Goal: Task Accomplishment & Management: Use online tool/utility

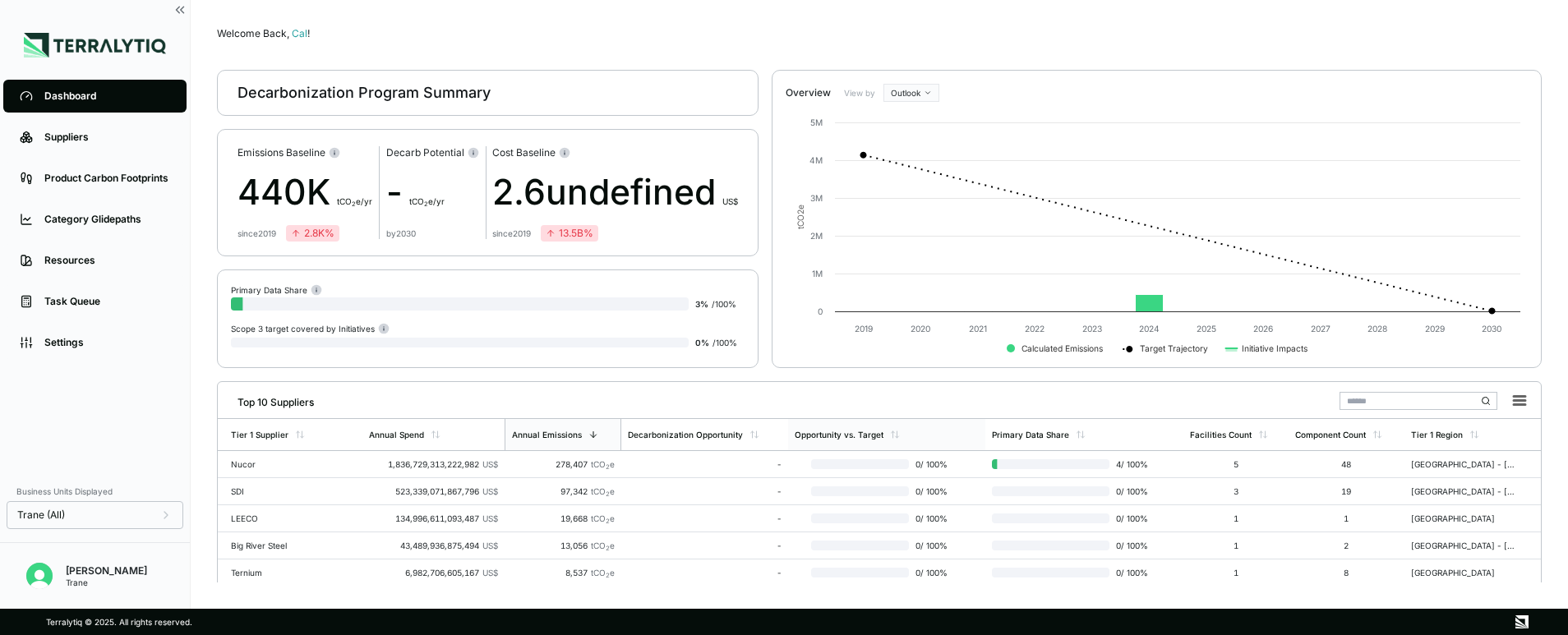
scroll to position [153, 0]
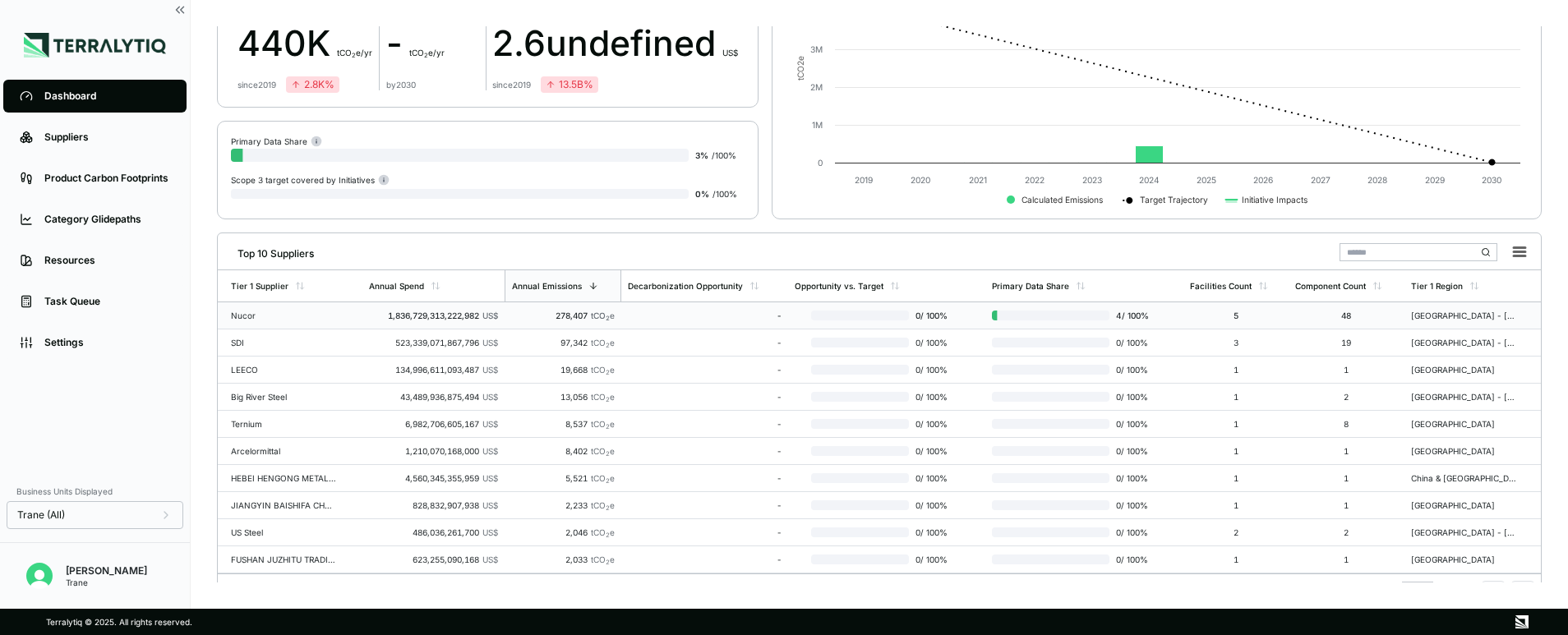
click at [333, 313] on div "Nucor" at bounding box center [283, 316] width 105 height 10
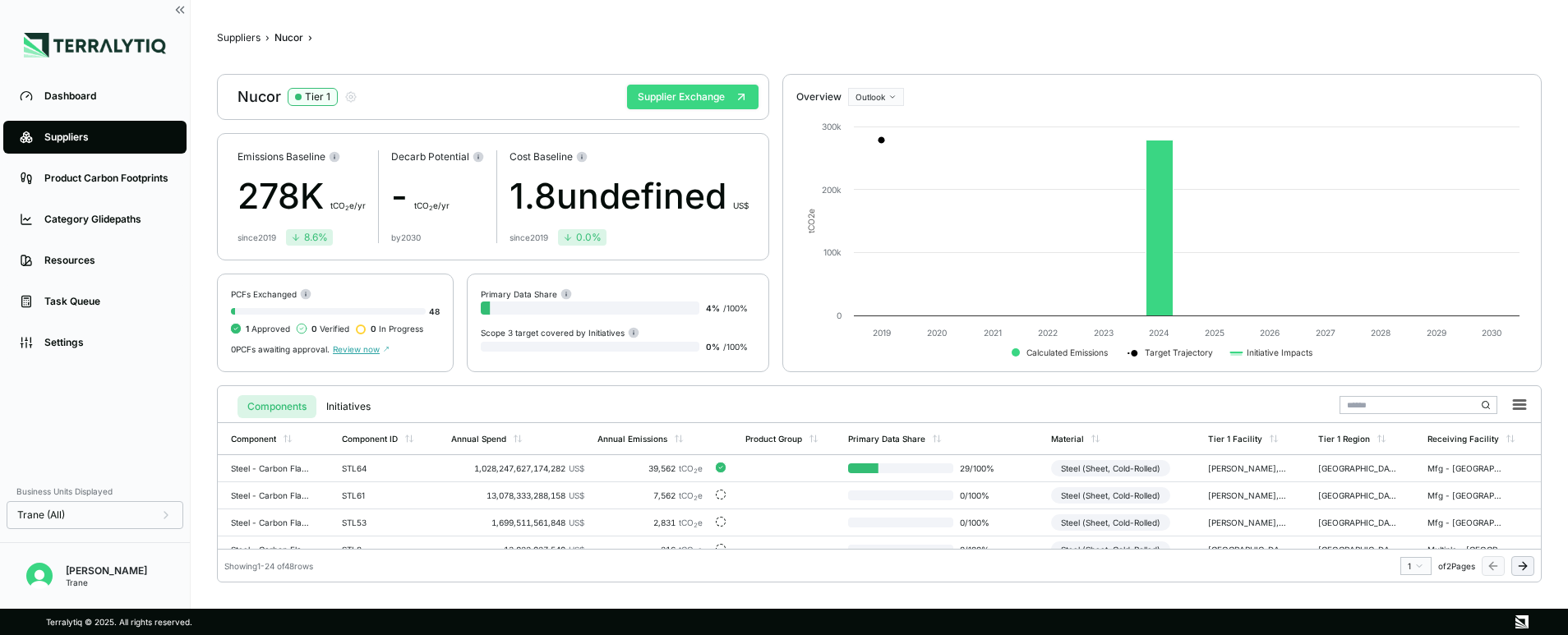
click at [724, 96] on button "Supplier Exchange" at bounding box center [693, 97] width 132 height 25
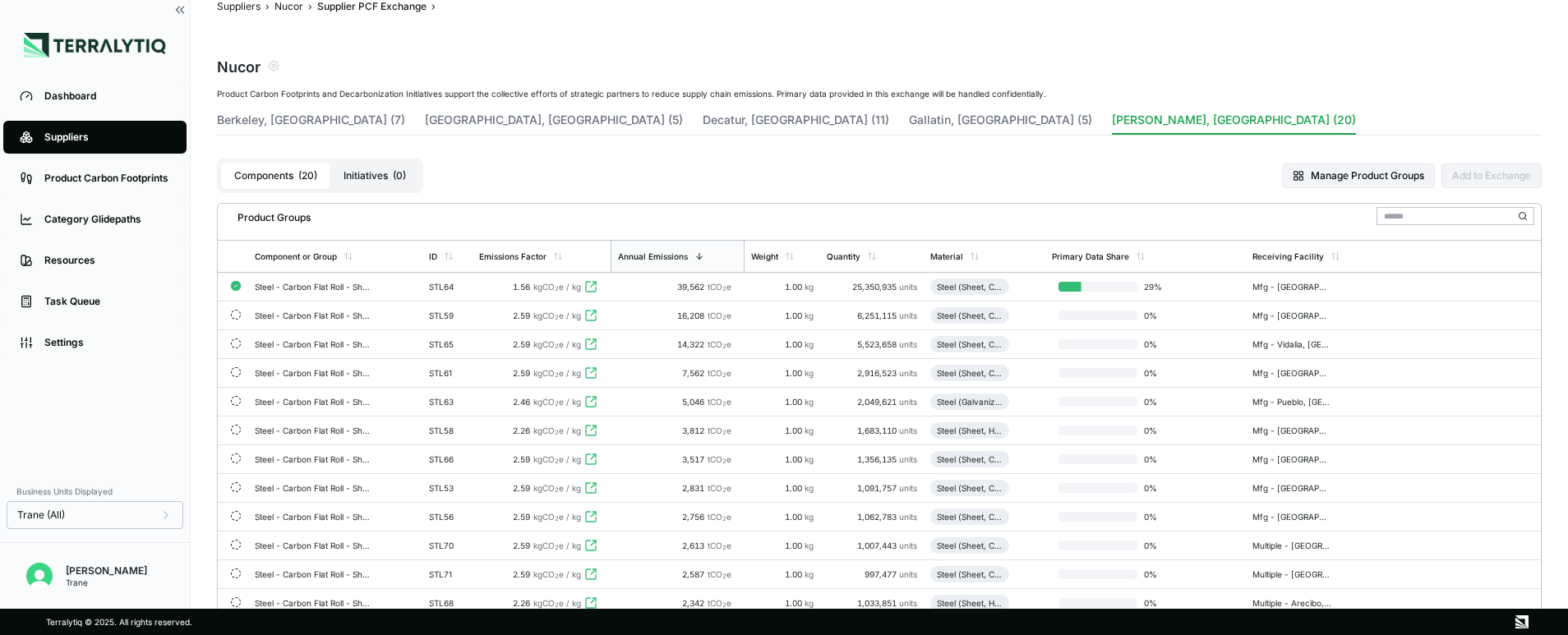
scroll to position [27, 0]
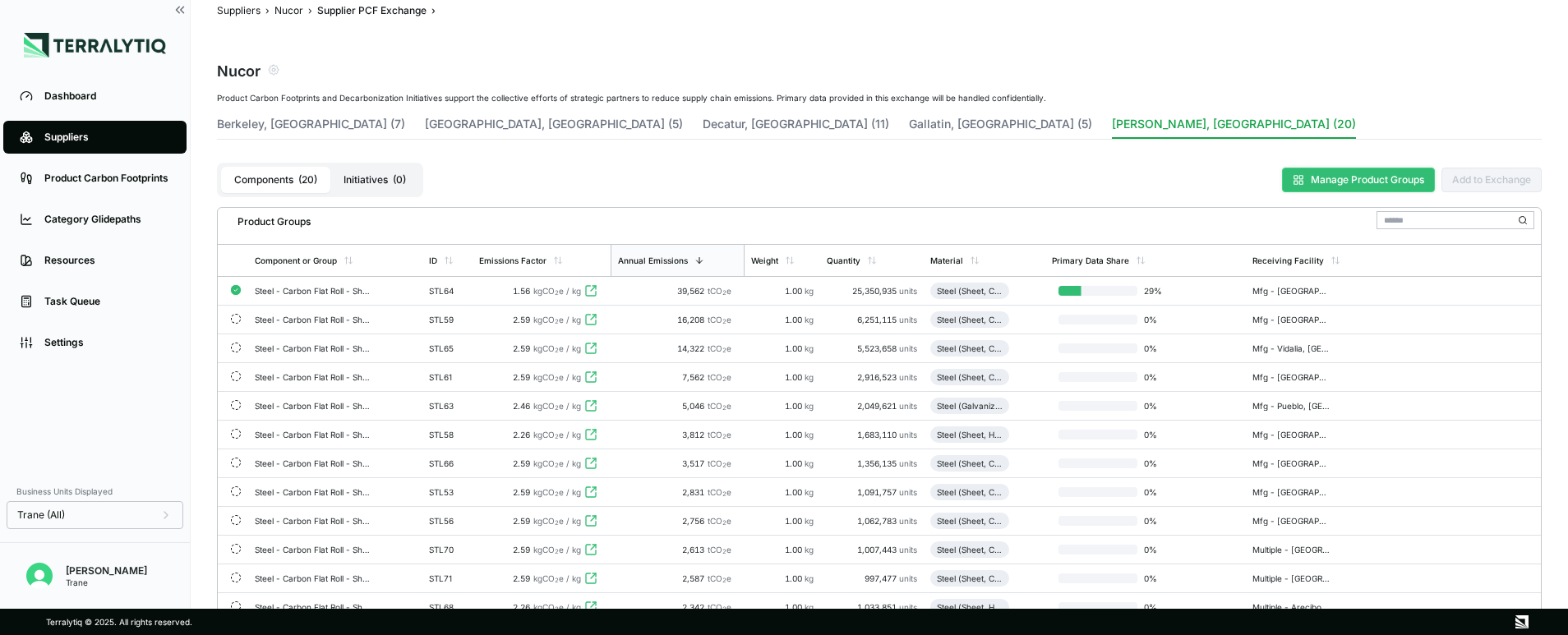
click at [1299, 186] on button "Manage Product Groups" at bounding box center [1358, 179] width 153 height 25
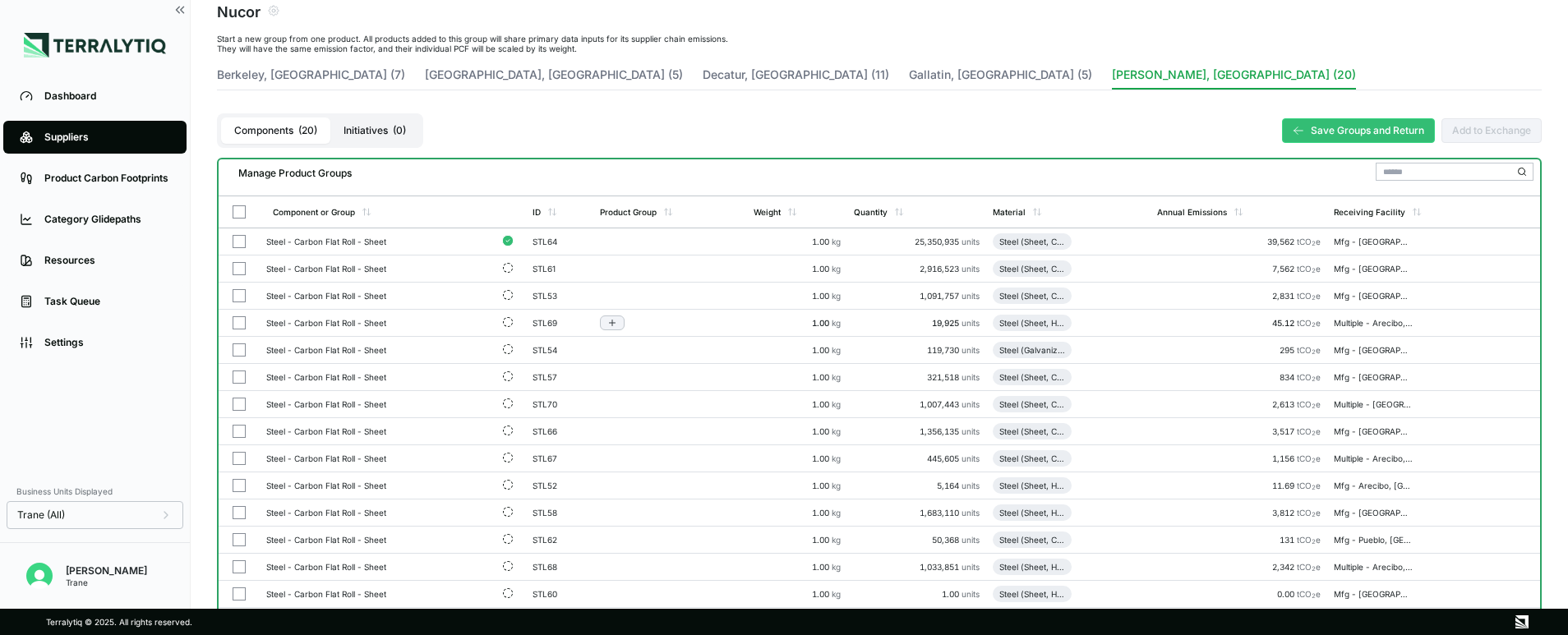
scroll to position [0, 0]
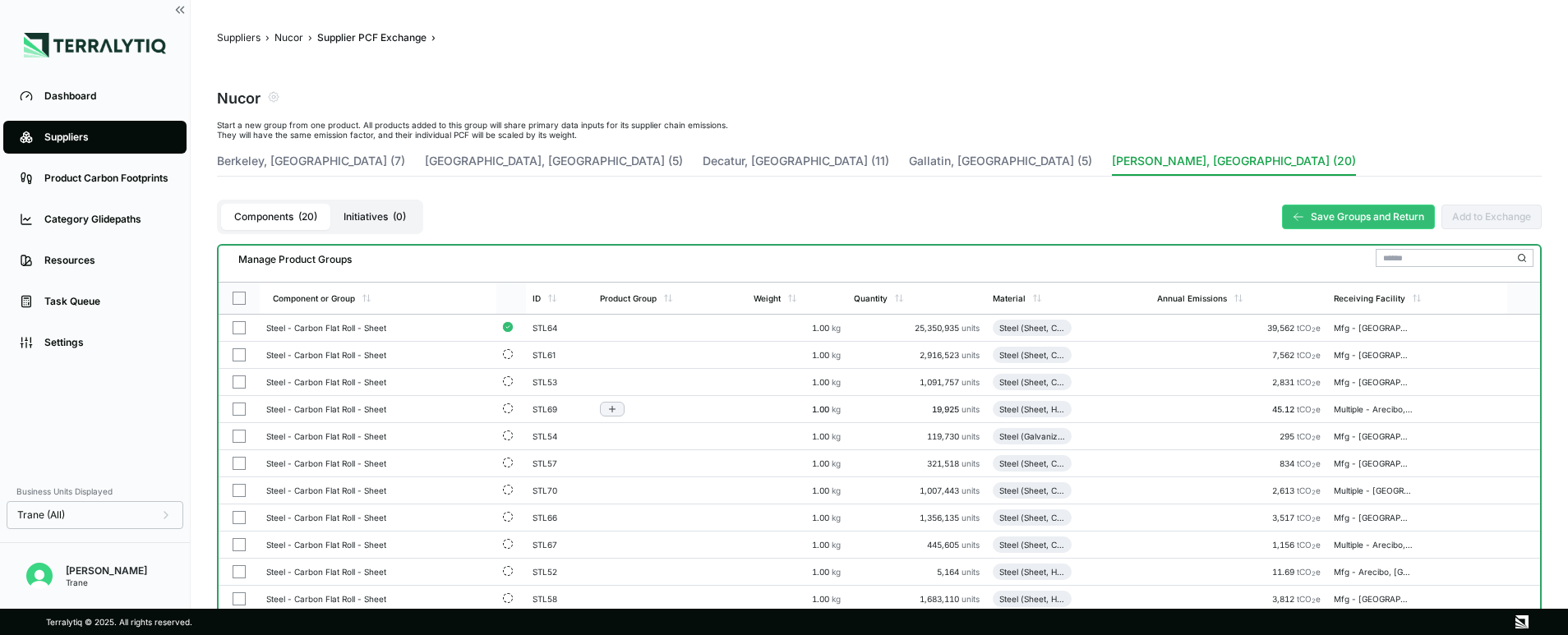
click at [238, 301] on button "button" at bounding box center [239, 298] width 13 height 13
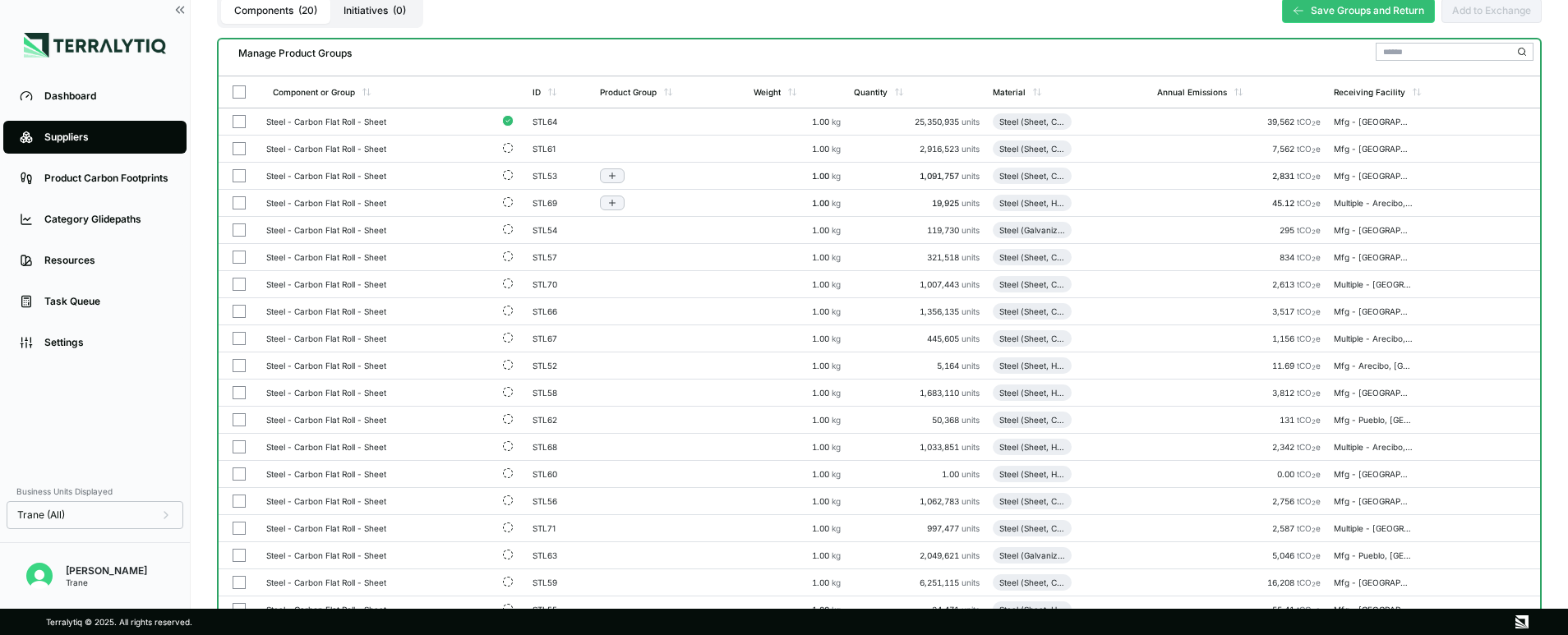
scroll to position [207, 0]
click at [239, 123] on button "button" at bounding box center [239, 121] width 13 height 13
click at [239, 90] on button "button" at bounding box center [239, 91] width 13 height 13
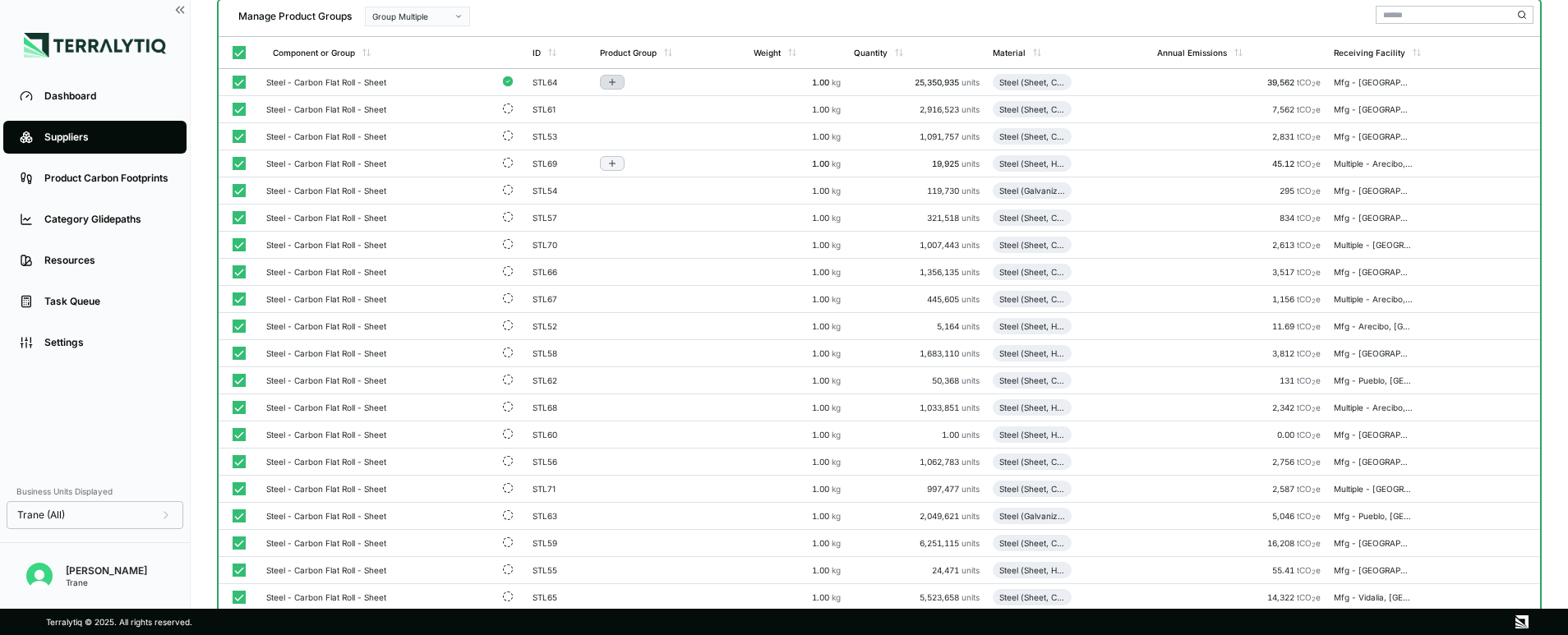
scroll to position [182, 0]
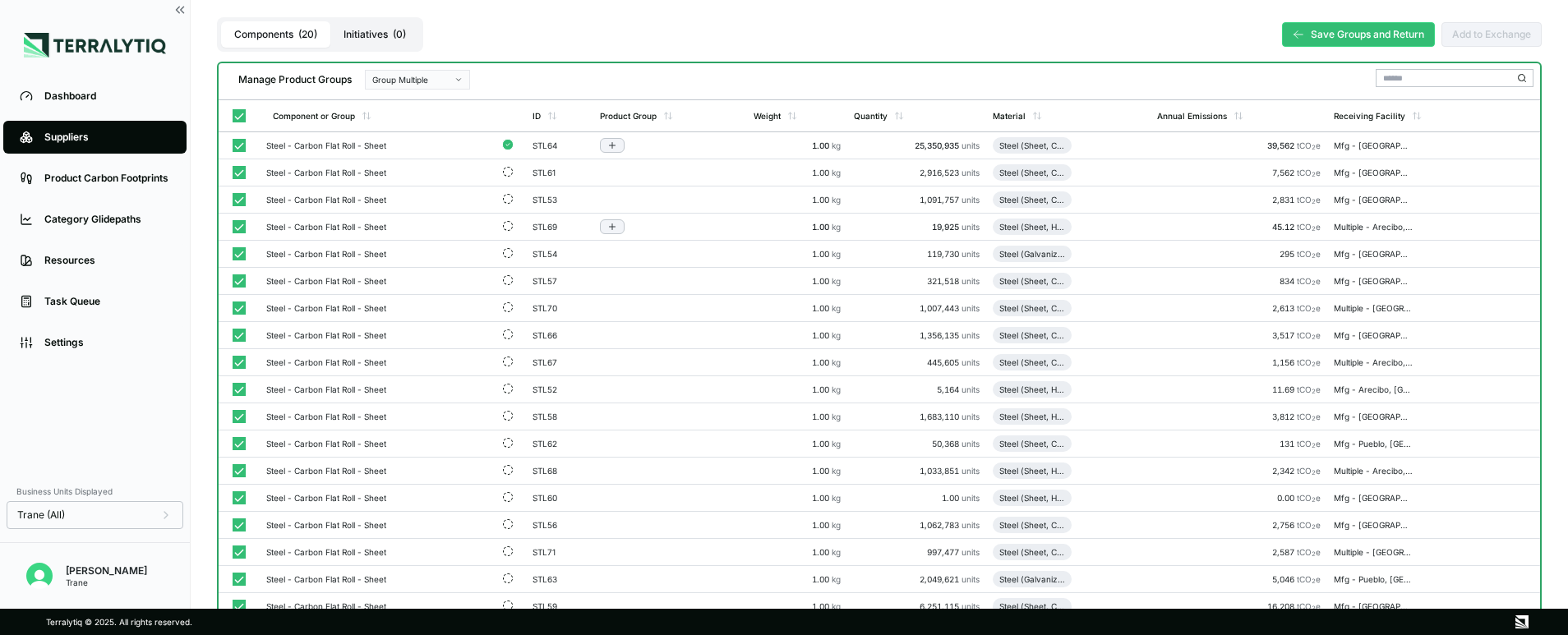
click at [464, 81] on button "Group Multiple" at bounding box center [417, 80] width 105 height 20
click at [406, 103] on div "Add To New Group" at bounding box center [418, 99] width 91 height 10
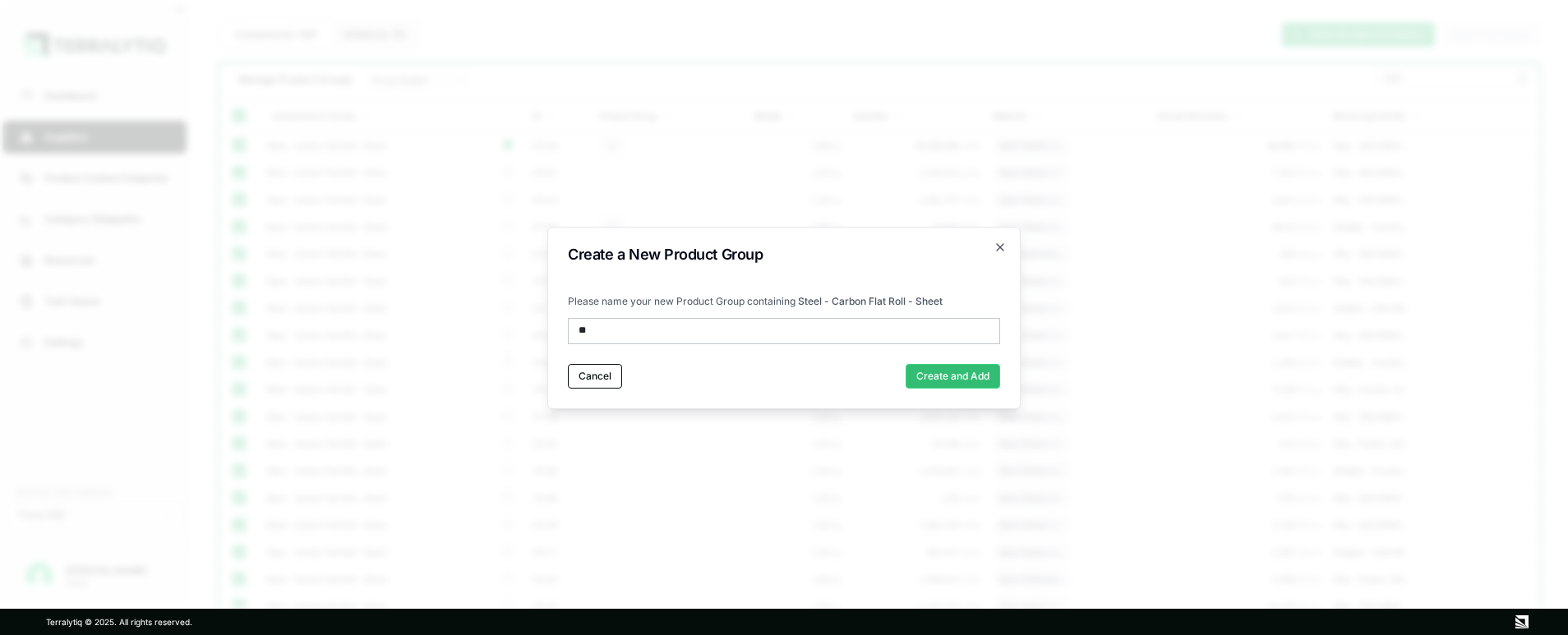
type input "*"
type input "*****"
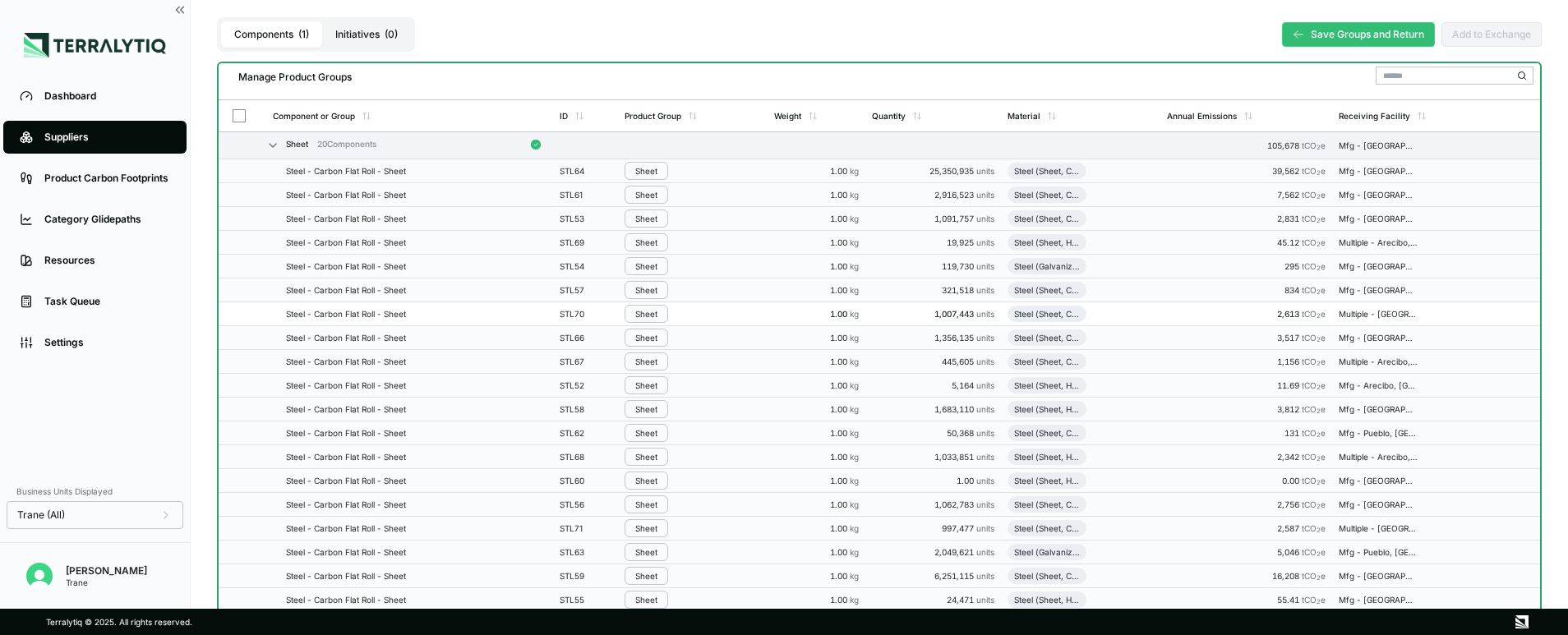
scroll to position [127, 0]
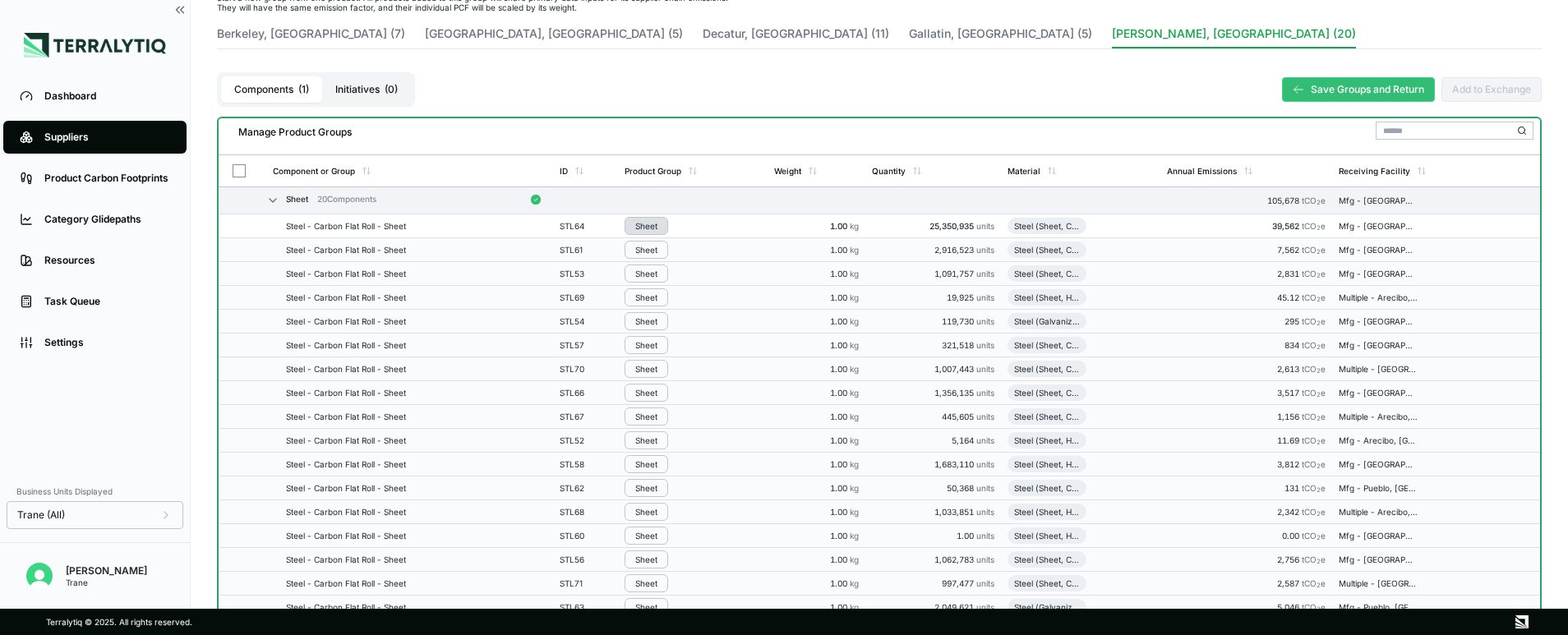
click at [650, 226] on div "Sheet" at bounding box center [646, 226] width 22 height 10
click at [884, 88] on div "Components ( 1 ) Initiatives ( 0 ) Save Groups and Return Add to Exchange" at bounding box center [879, 89] width 1325 height 54
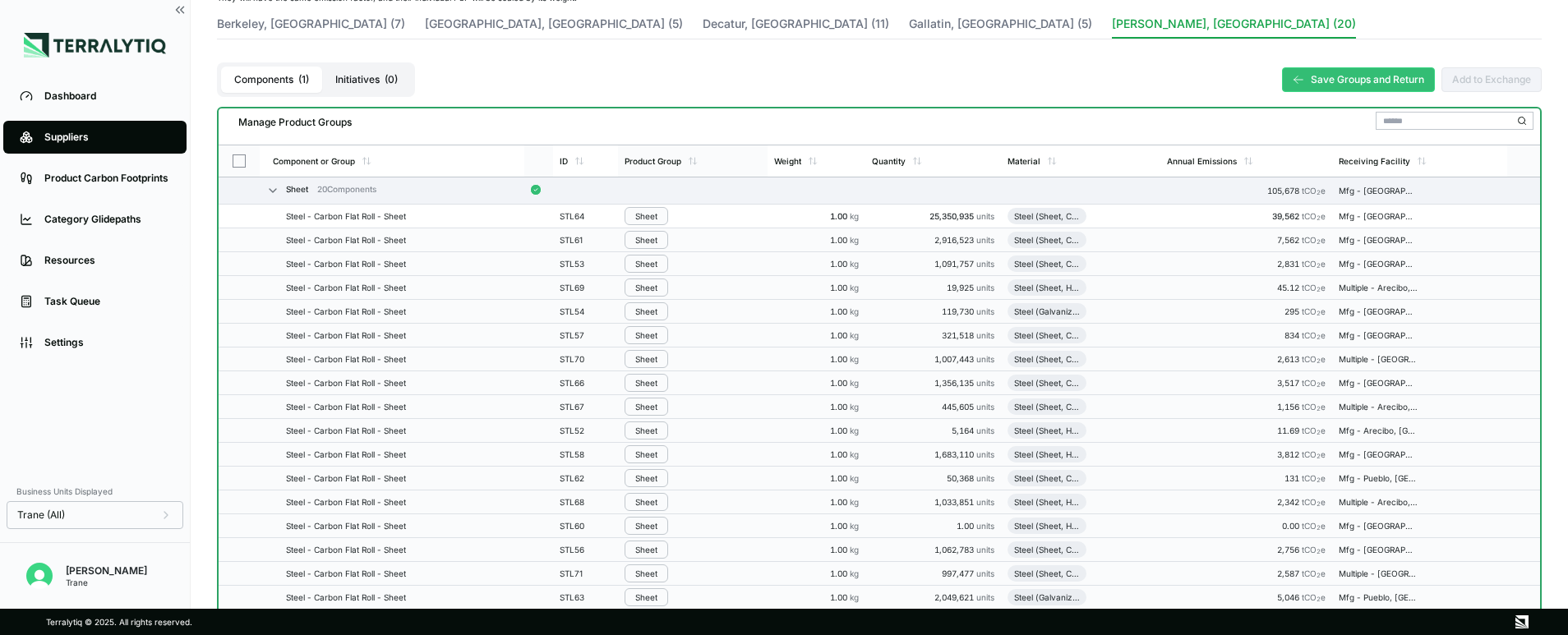
scroll to position [134, 0]
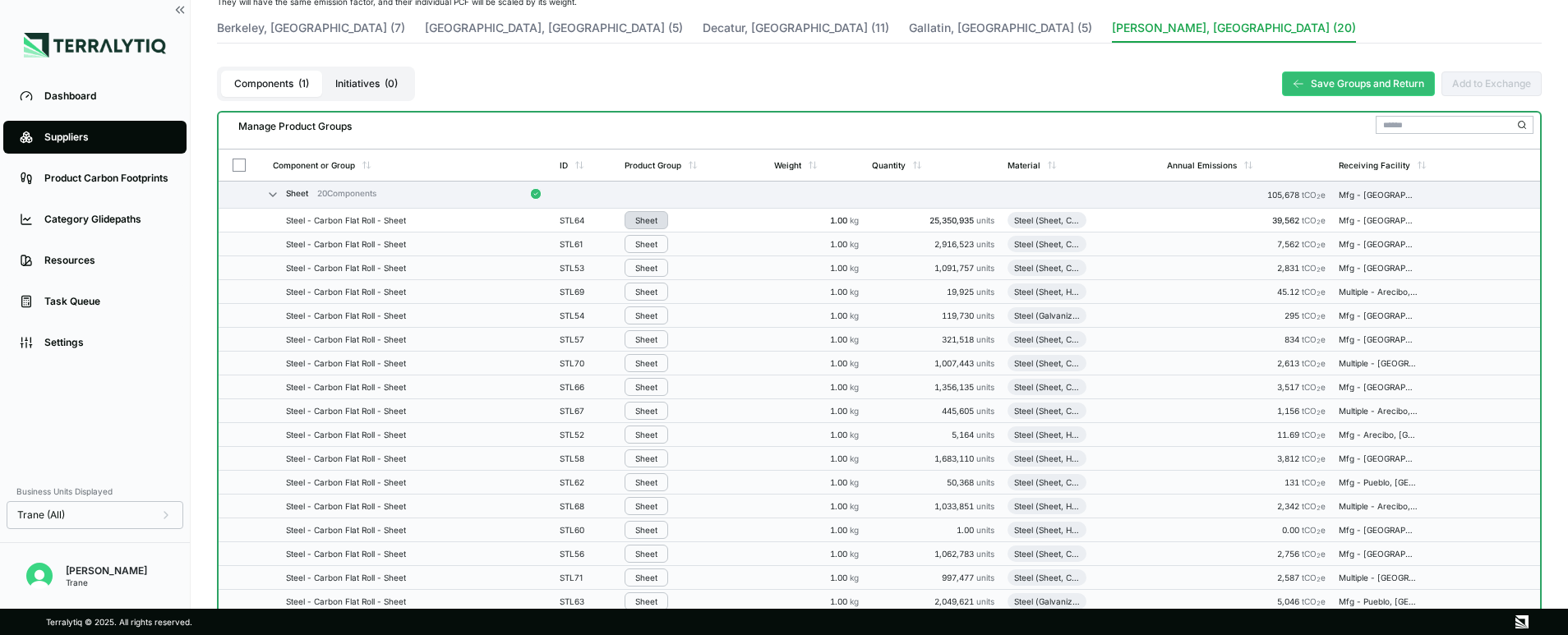
click at [647, 219] on div "Sheet" at bounding box center [646, 220] width 22 height 10
click at [755, 78] on div "Components ( 1 ) Initiatives ( 0 ) Save Groups and Return Add to Exchange" at bounding box center [879, 83] width 1325 height 54
click at [648, 221] on div "Sheet" at bounding box center [646, 220] width 22 height 10
click at [723, 81] on div "Components ( 1 ) Initiatives ( 0 ) Save Groups and Return Add to Exchange" at bounding box center [879, 83] width 1325 height 54
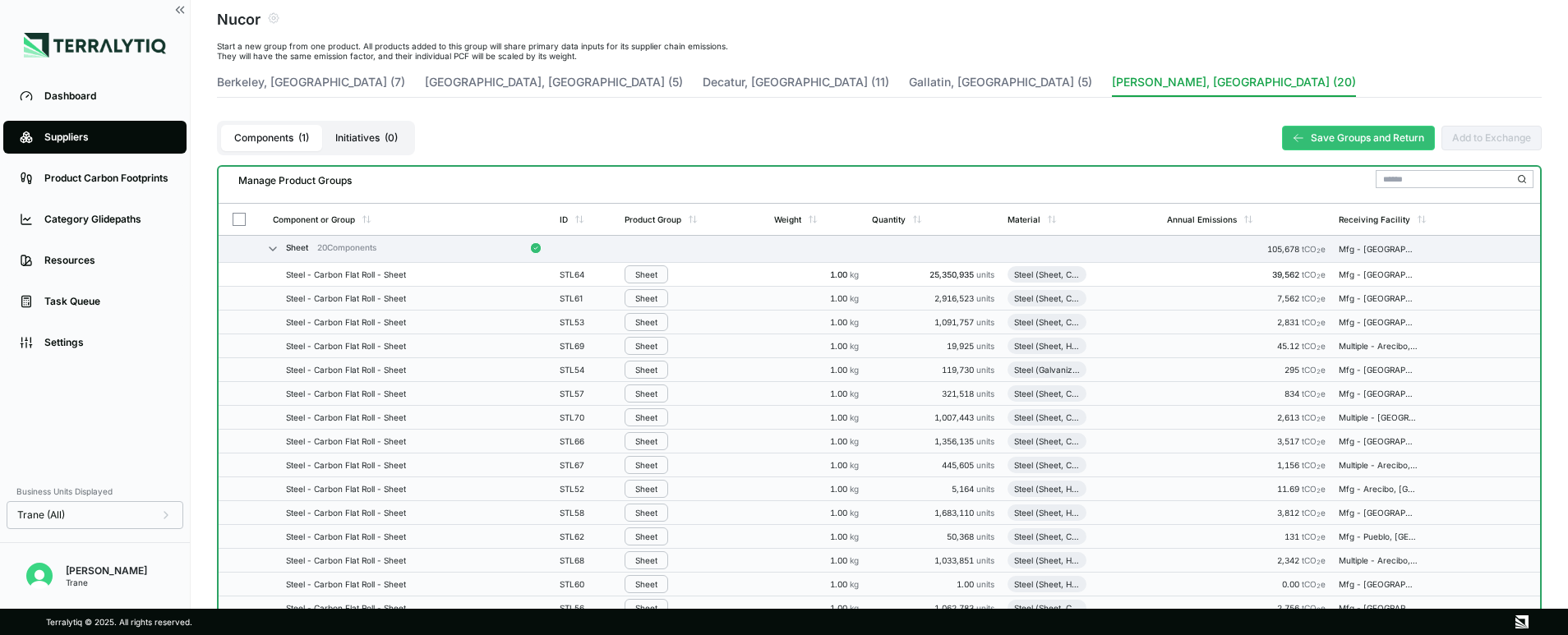
click at [1349, 124] on div "Save Groups and Return Add to Exchange" at bounding box center [1406, 137] width 270 height 54
click at [1343, 135] on button "Save Groups and Return" at bounding box center [1358, 137] width 153 height 25
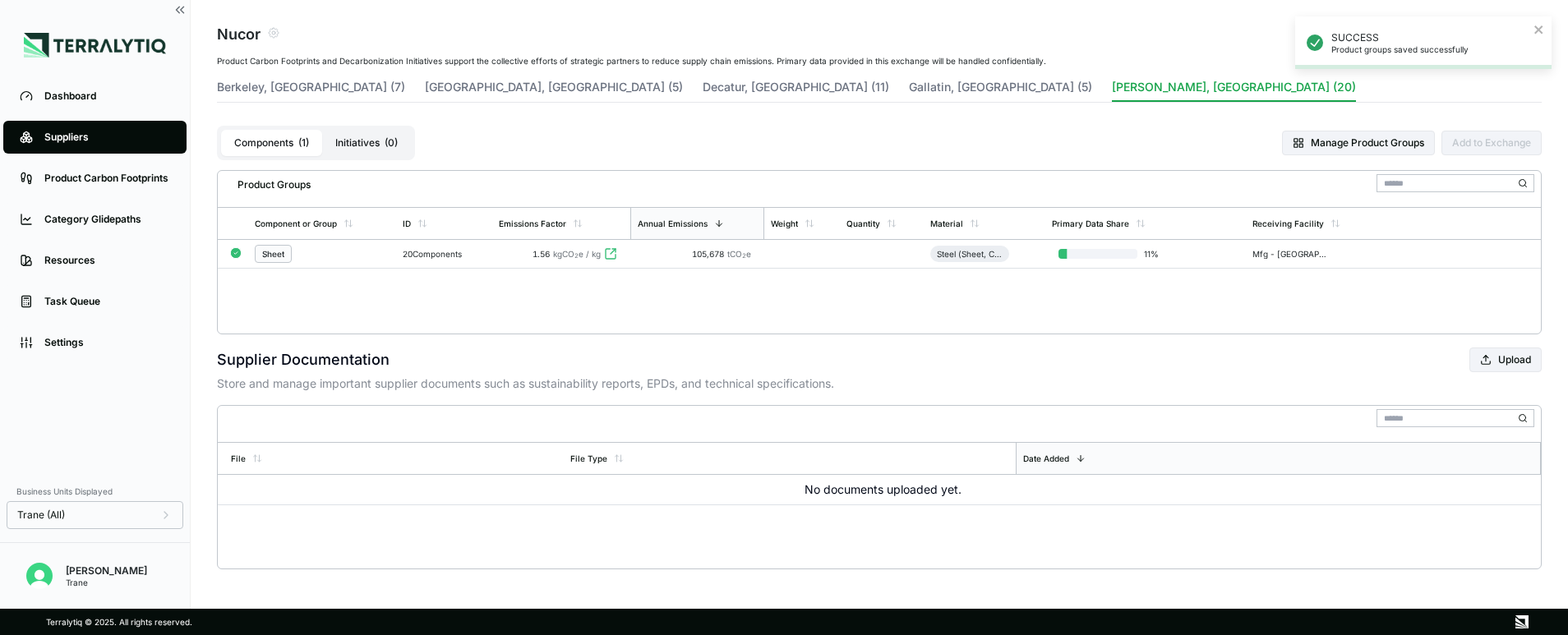
scroll to position [64, 0]
click at [1497, 252] on span "Add Primary Data" at bounding box center [1469, 253] width 89 height 10
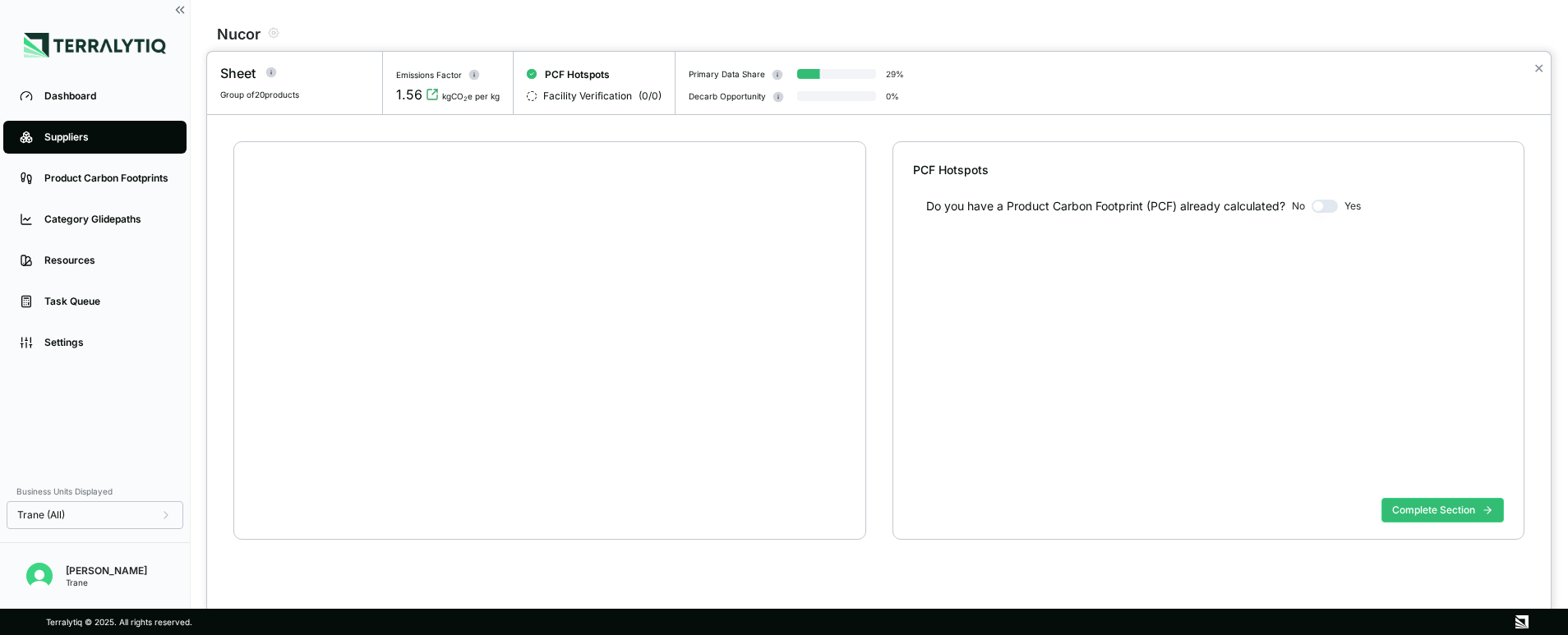
scroll to position [31, 0]
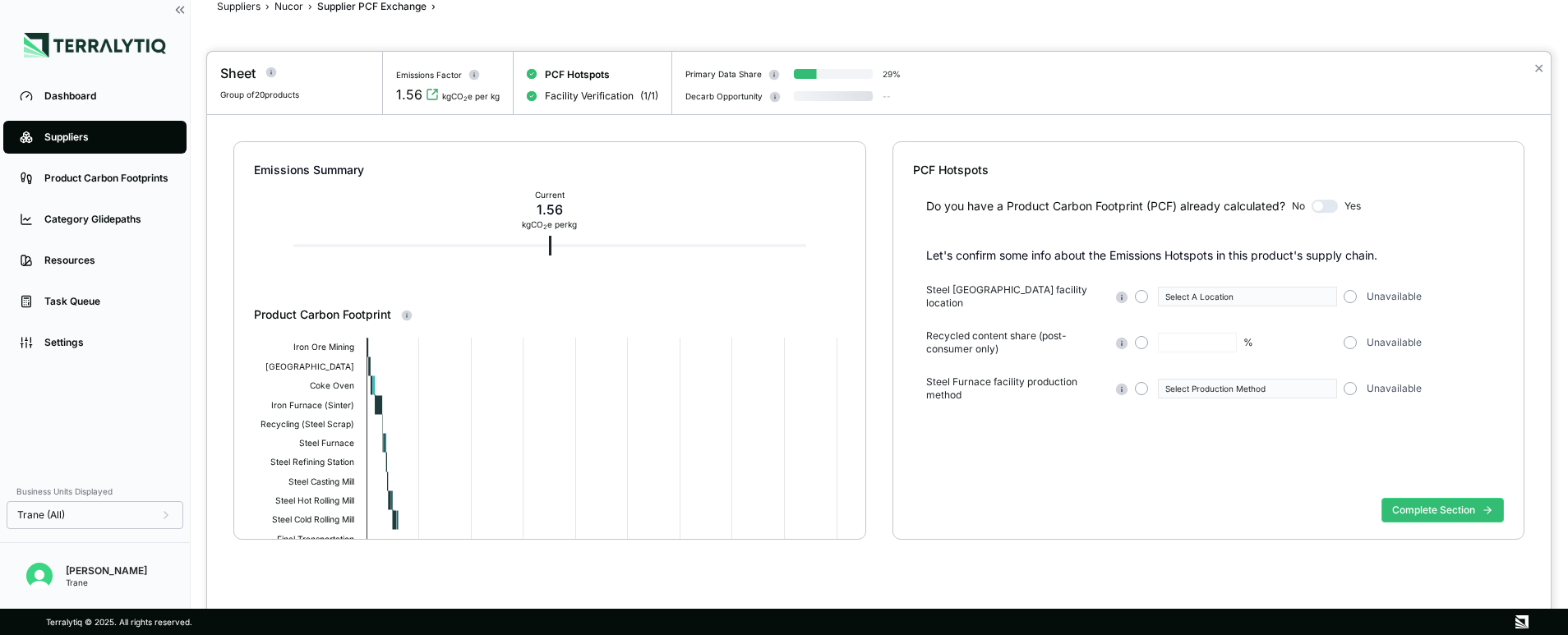
type input "**"
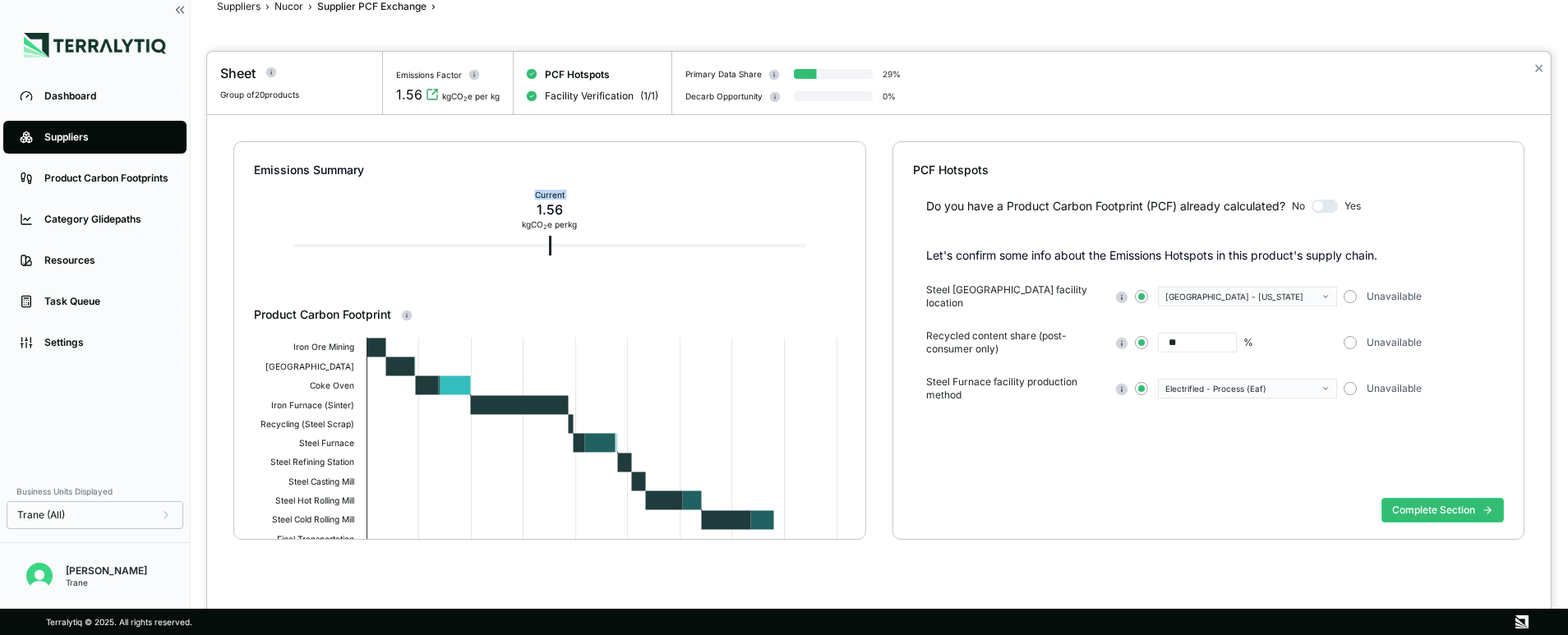
drag, startPoint x: 536, startPoint y: 208, endPoint x: 597, endPoint y: 214, distance: 61.3
click at [597, 214] on div "Emissions Summary Current 1.56 kg CO 2 e per kg" at bounding box center [550, 224] width 592 height 165
drag, startPoint x: 597, startPoint y: 214, endPoint x: 619, endPoint y: 218, distance: 22.4
click at [619, 218] on div "Emissions Summary Current 1.56 kg CO 2 e per kg" at bounding box center [550, 224] width 592 height 165
click at [1534, 70] on button "✕" at bounding box center [1539, 69] width 11 height 20
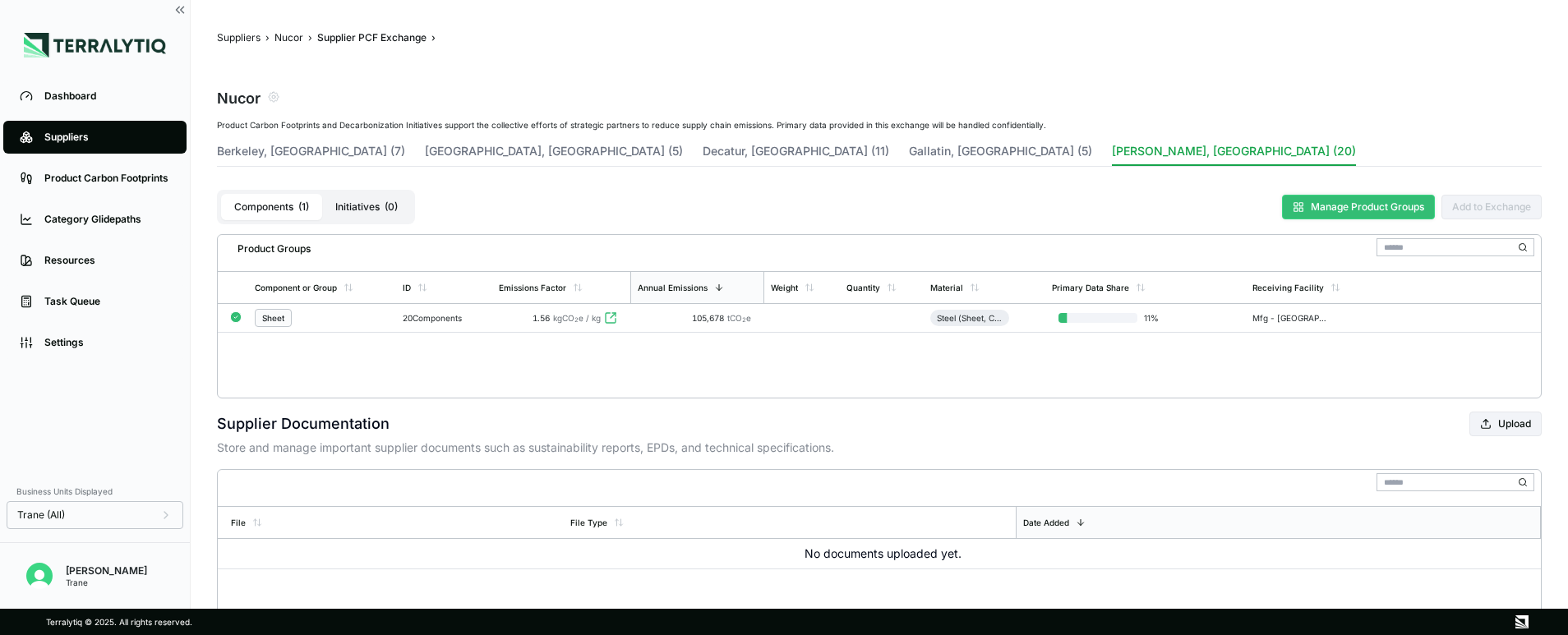
click at [1325, 210] on button "Manage Product Groups" at bounding box center [1358, 207] width 153 height 25
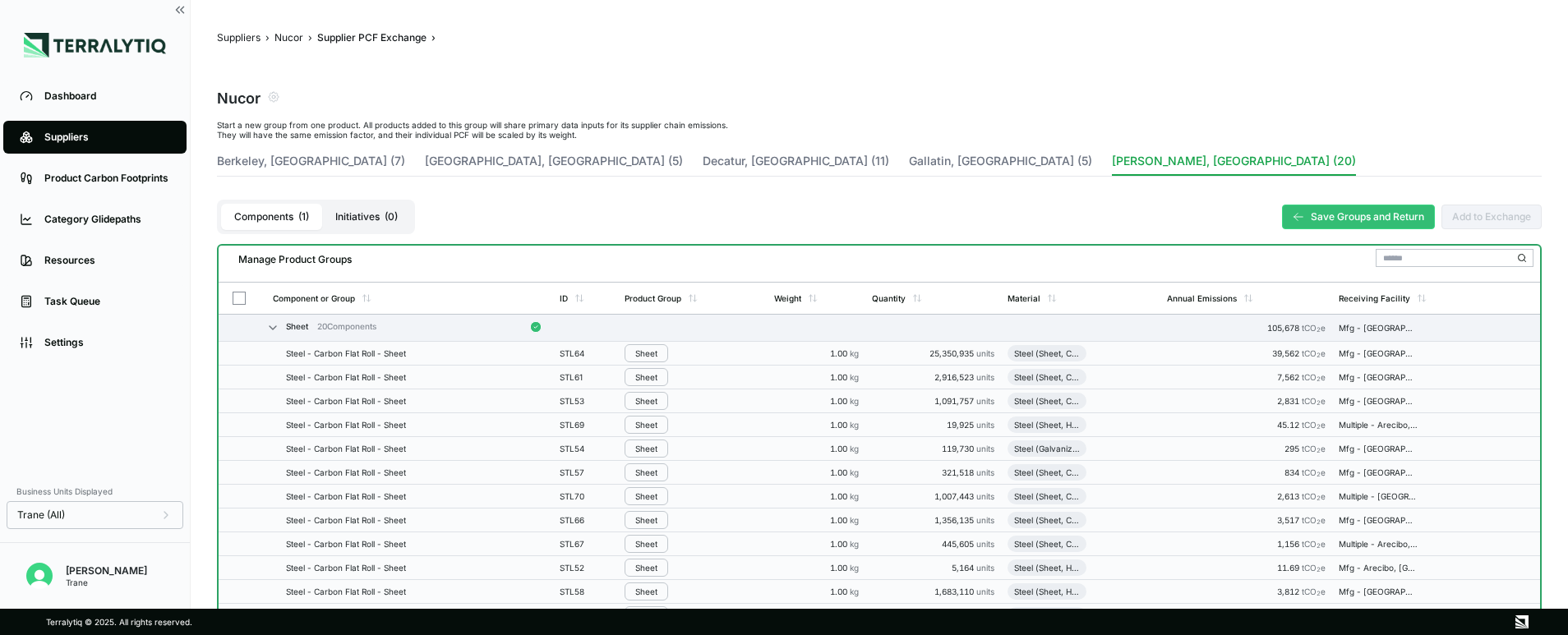
scroll to position [52, 0]
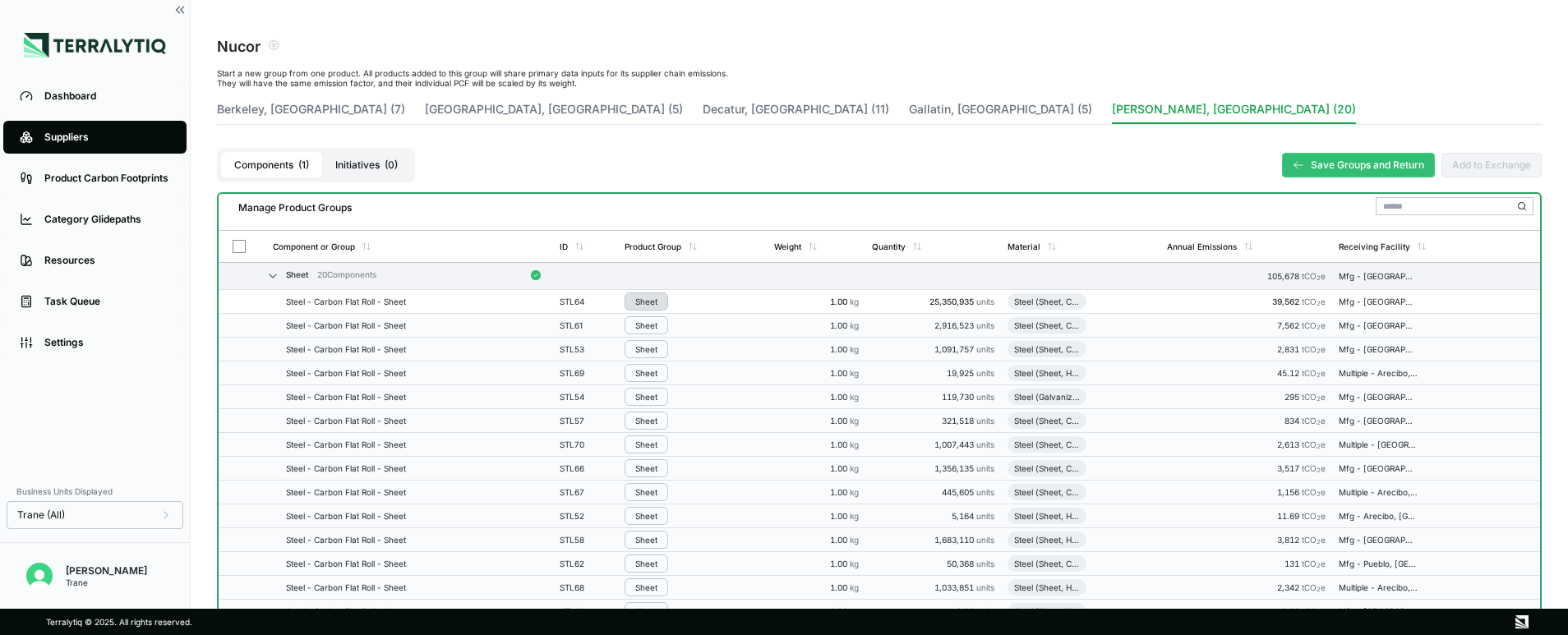
click at [644, 303] on div "Sheet" at bounding box center [646, 301] width 22 height 10
drag, startPoint x: 656, startPoint y: 303, endPoint x: 585, endPoint y: 225, distance: 105.5
click at [585, 225] on div "Manage Product Groups" at bounding box center [879, 212] width 1321 height 37
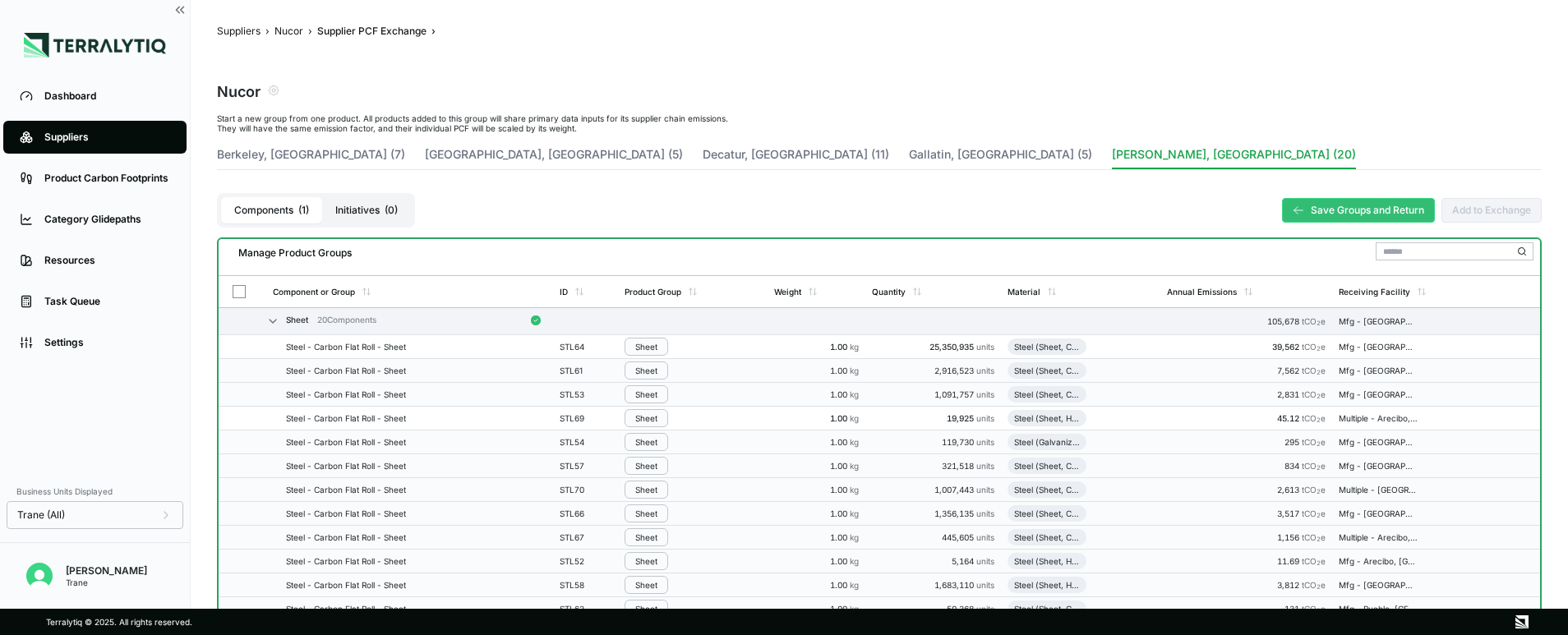
scroll to position [5, 0]
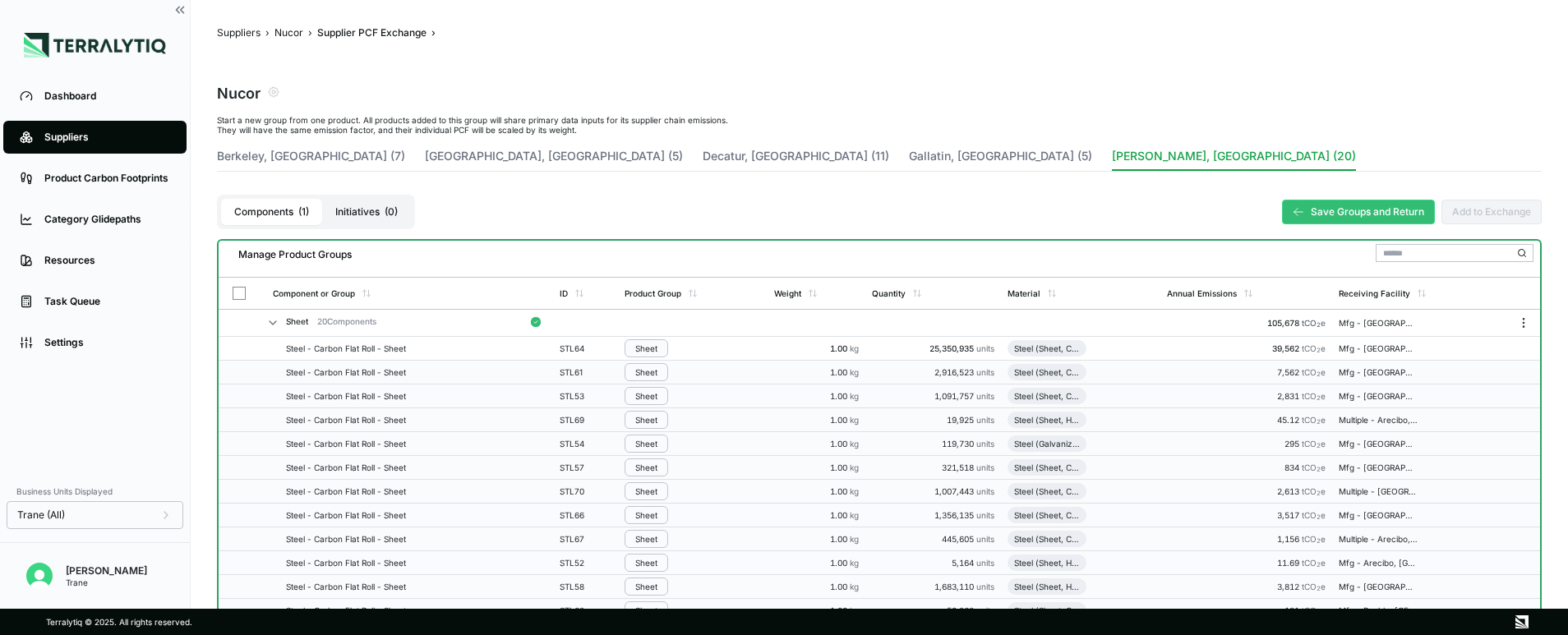
click at [643, 319] on td at bounding box center [692, 324] width 149 height 27
click at [1527, 321] on icon "Menu" at bounding box center [1523, 323] width 13 height 13
click at [1503, 355] on button "Edit [PERSON_NAME]" at bounding box center [1469, 355] width 156 height 27
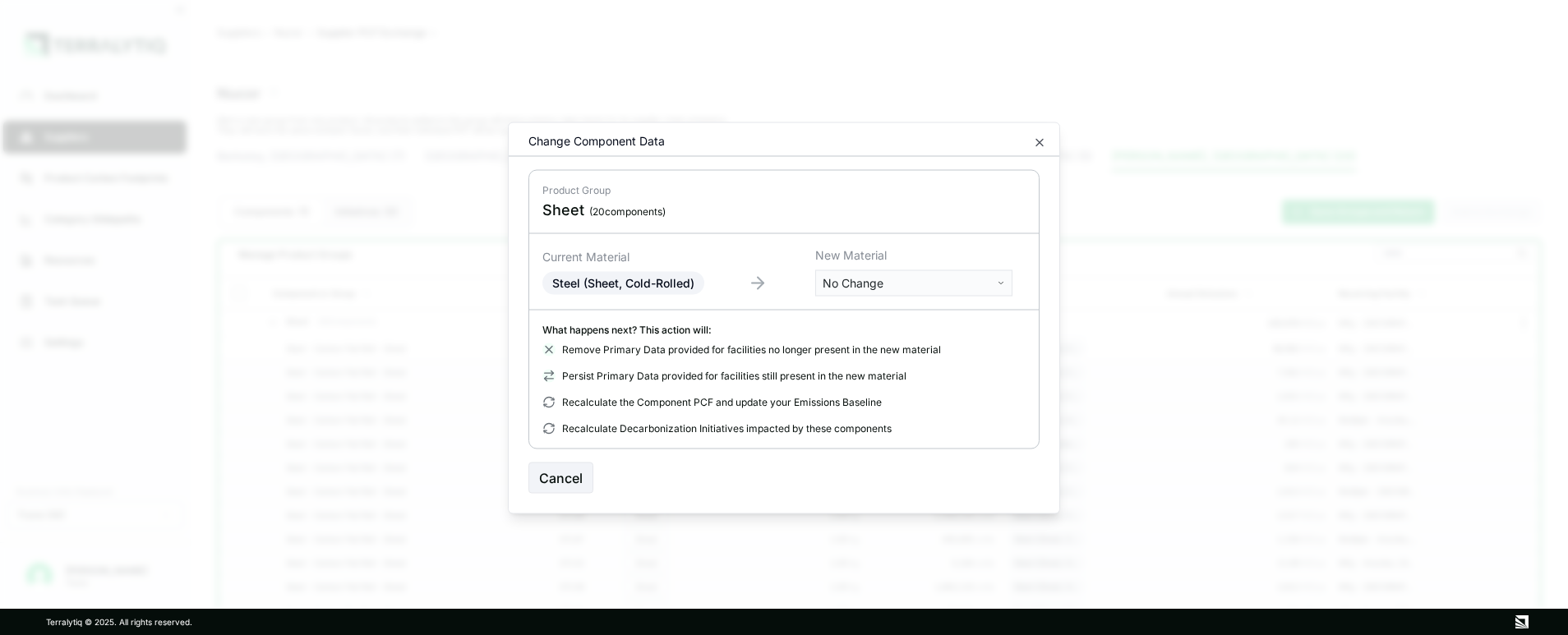
click at [945, 286] on body "Dashboard Suppliers Product Carbon Footprints Category Glidepaths Resources Tas…" at bounding box center [784, 318] width 1568 height 635
click at [1026, 285] on body "Dashboard Suppliers Product Carbon Footprints Category Glidepaths Resources Tas…" at bounding box center [784, 318] width 1568 height 635
click at [1044, 136] on icon "button" at bounding box center [1039, 142] width 13 height 13
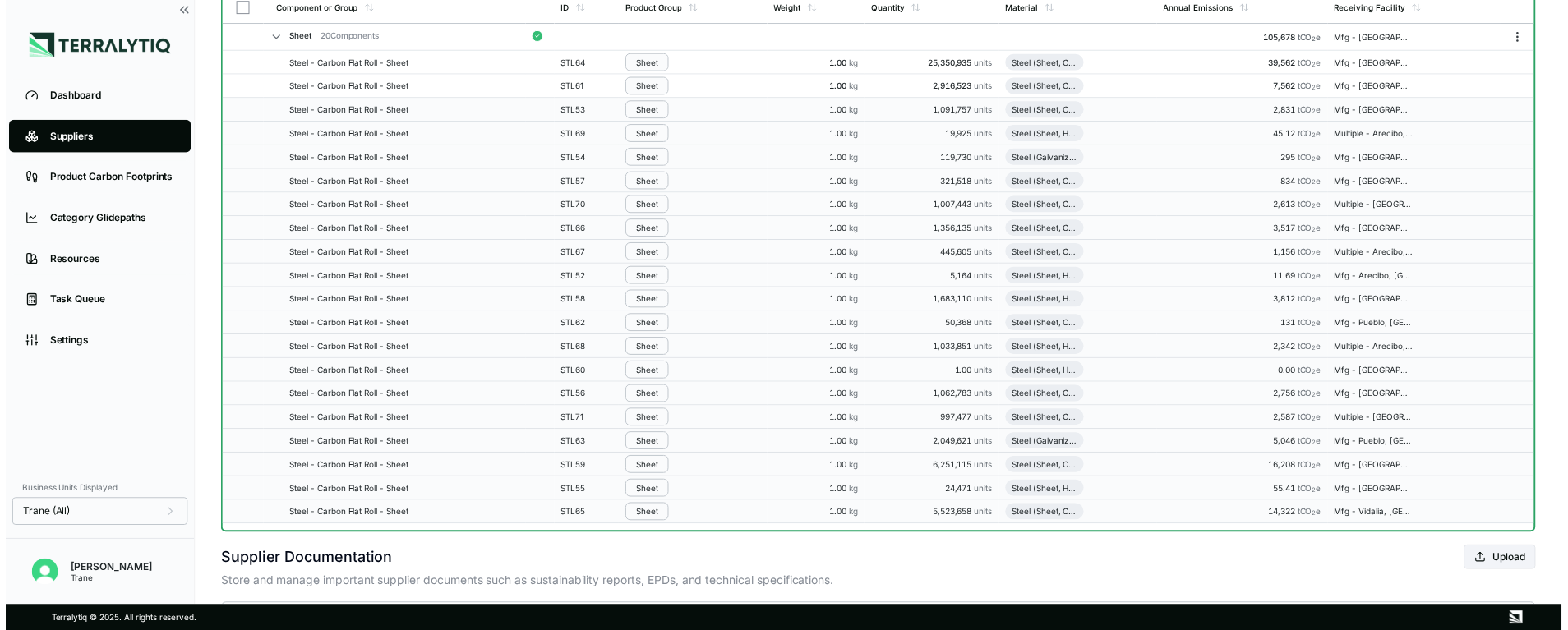
scroll to position [69, 0]
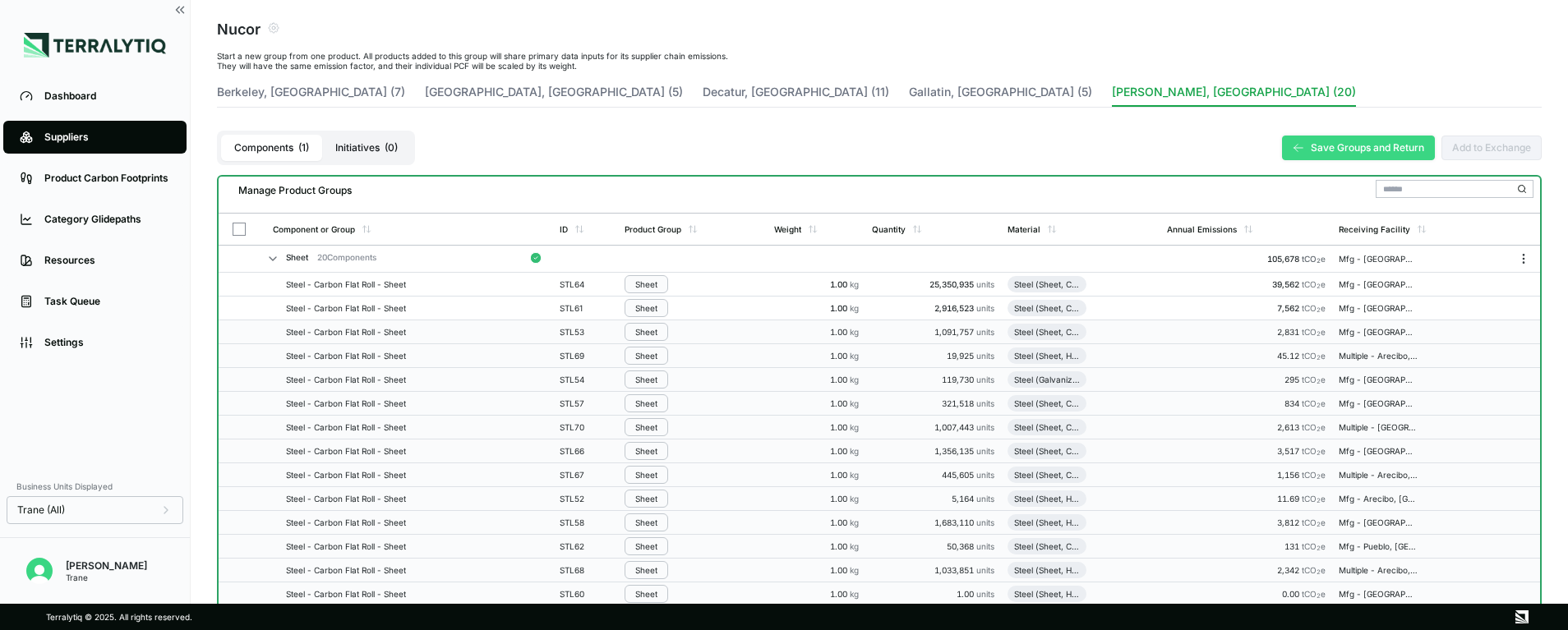
click at [1341, 137] on button "Save Groups and Return" at bounding box center [1358, 147] width 153 height 25
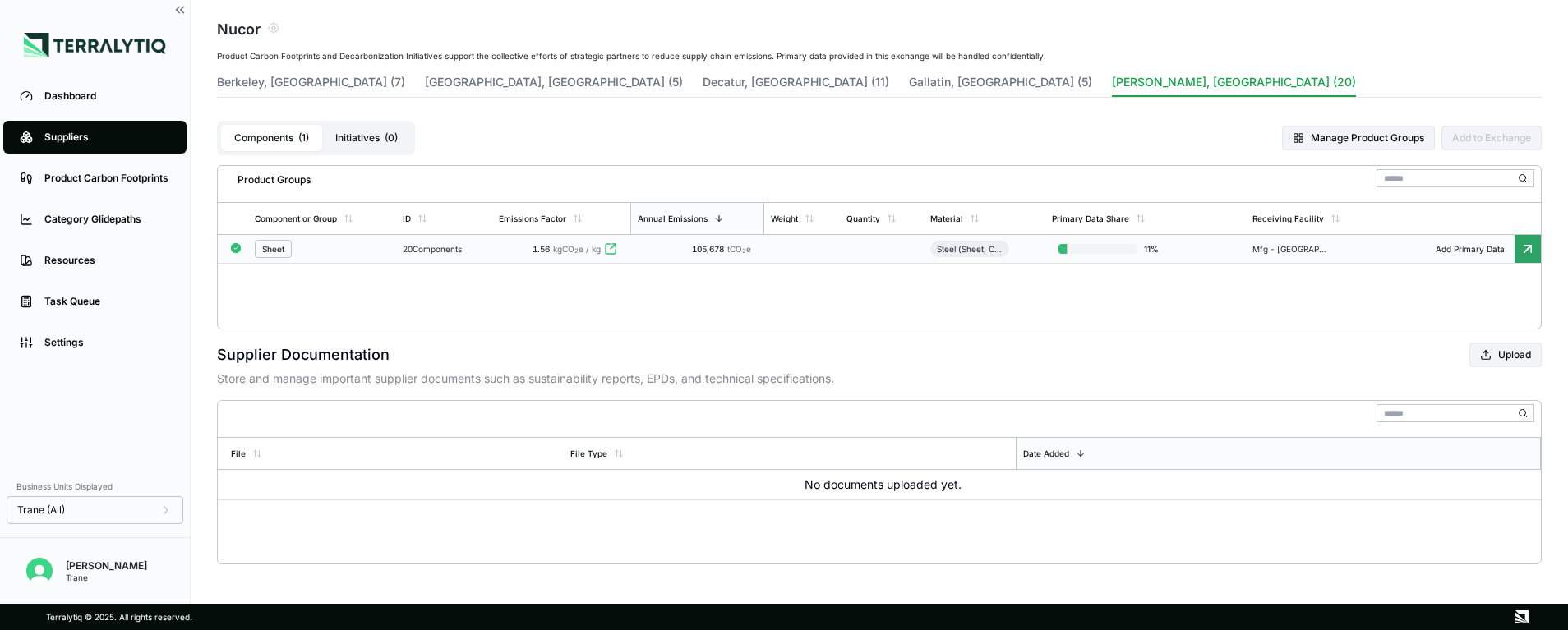
click at [908, 251] on td at bounding box center [882, 249] width 84 height 28
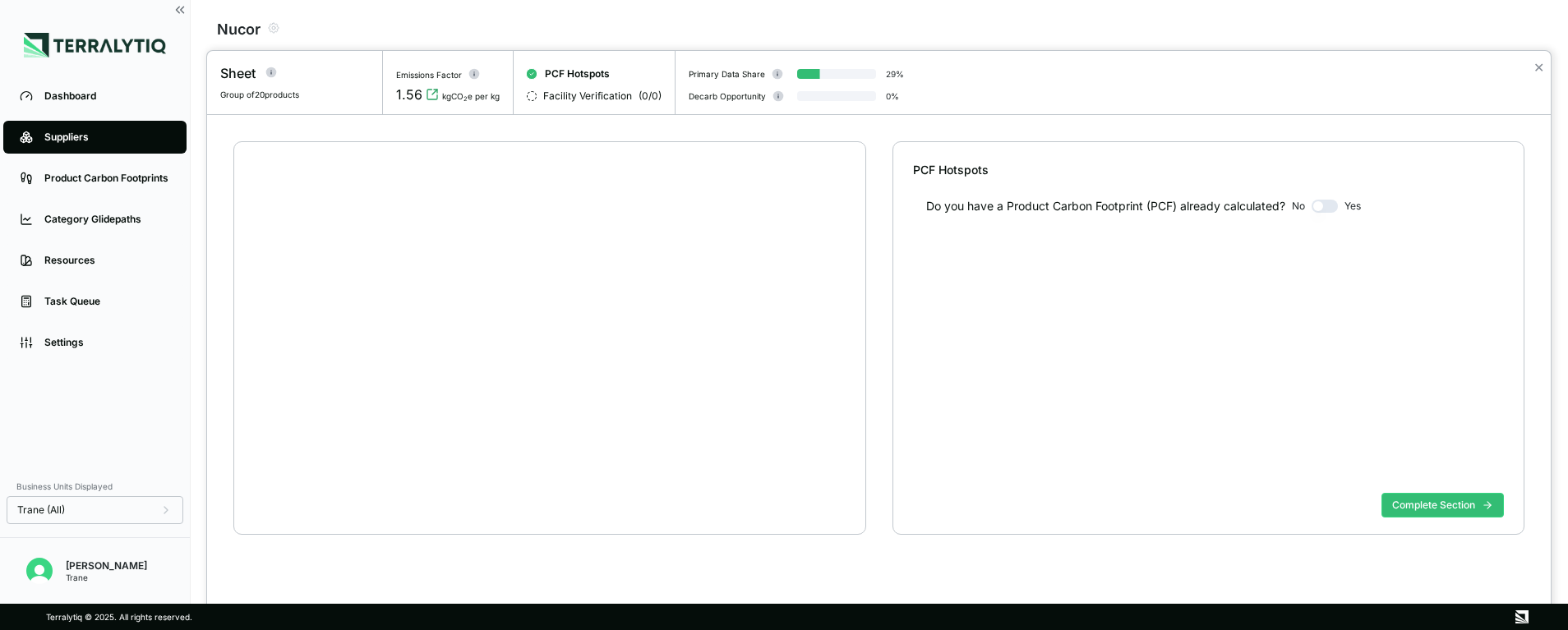
scroll to position [31, 0]
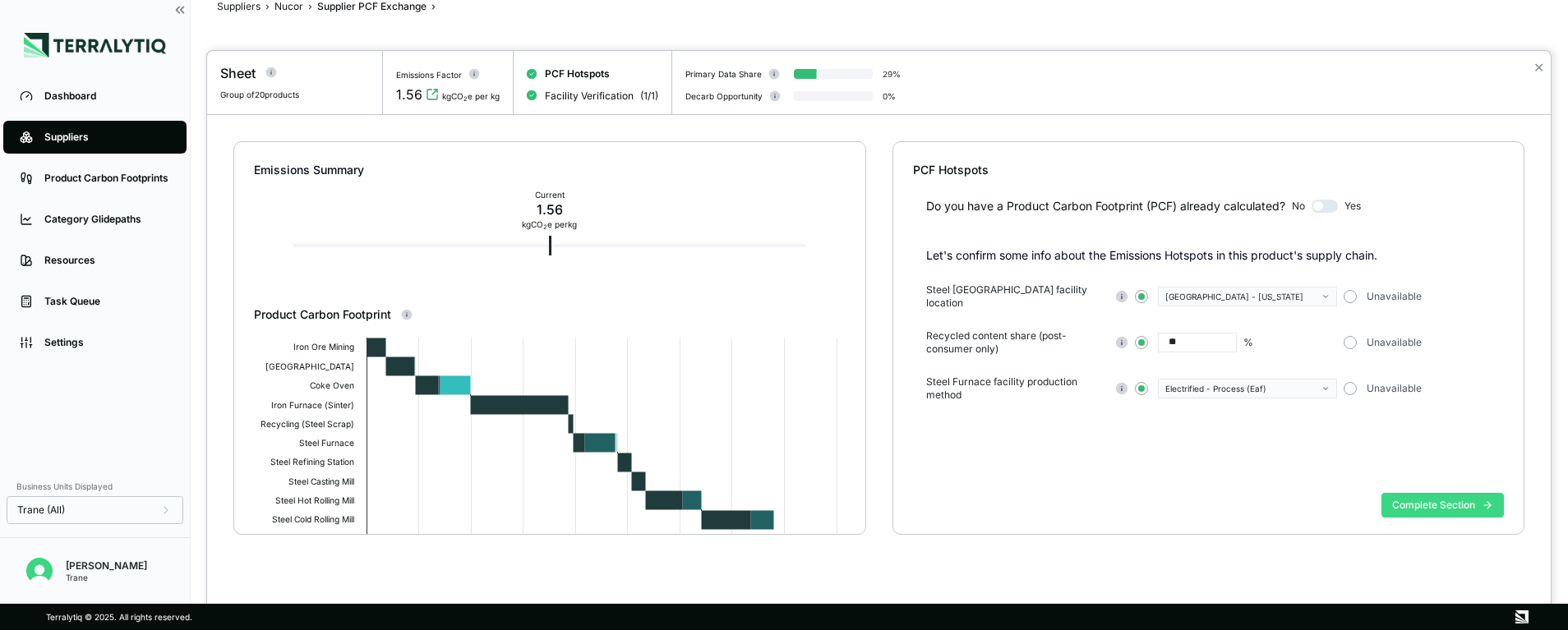
click at [1476, 512] on button "Complete Section" at bounding box center [1443, 505] width 123 height 25
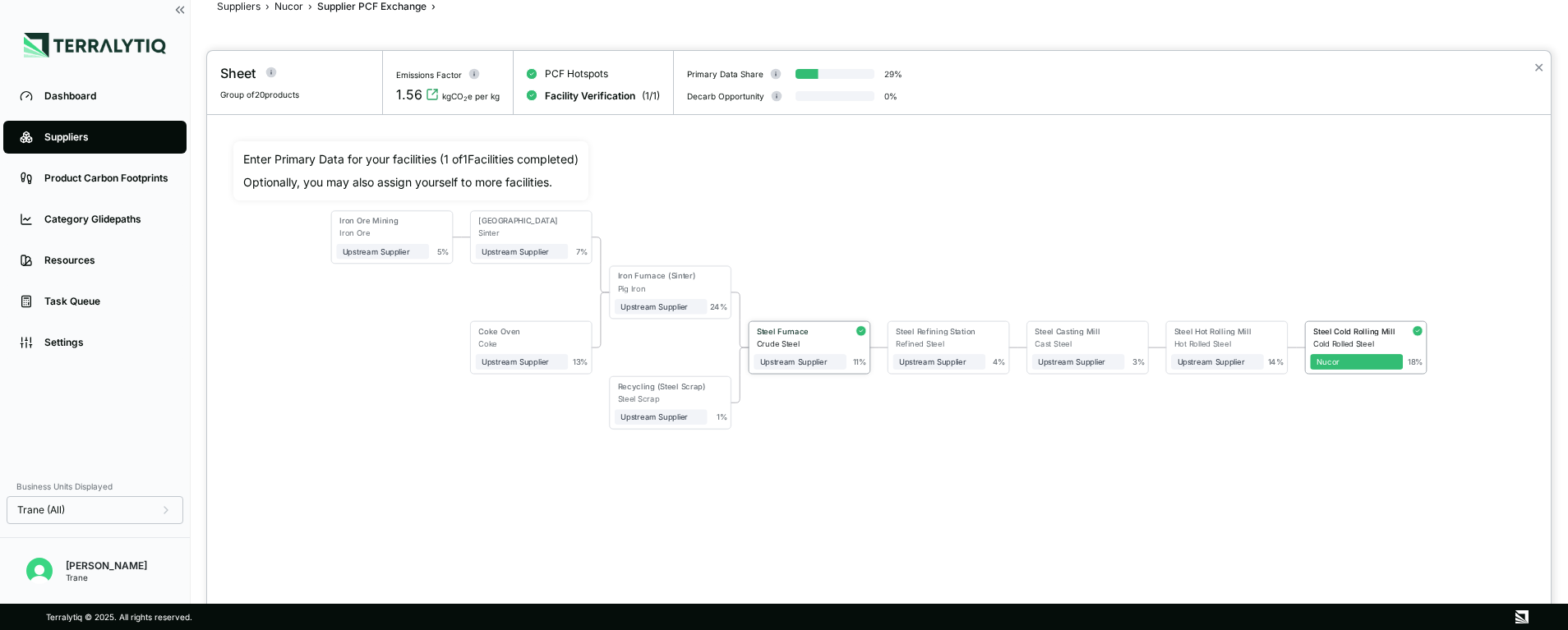
click at [827, 342] on div "Crude Steel" at bounding box center [801, 343] width 90 height 9
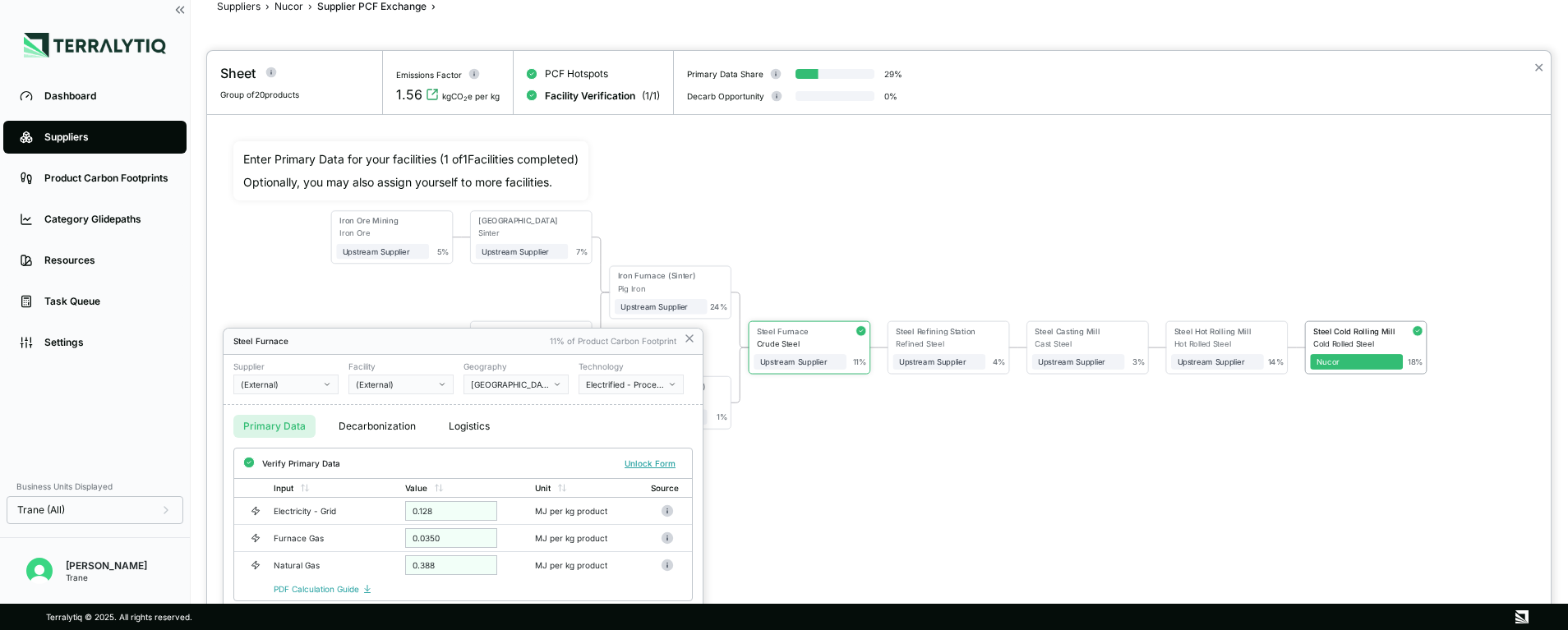
click at [972, 455] on div at bounding box center [878, 340] width 1344 height 579
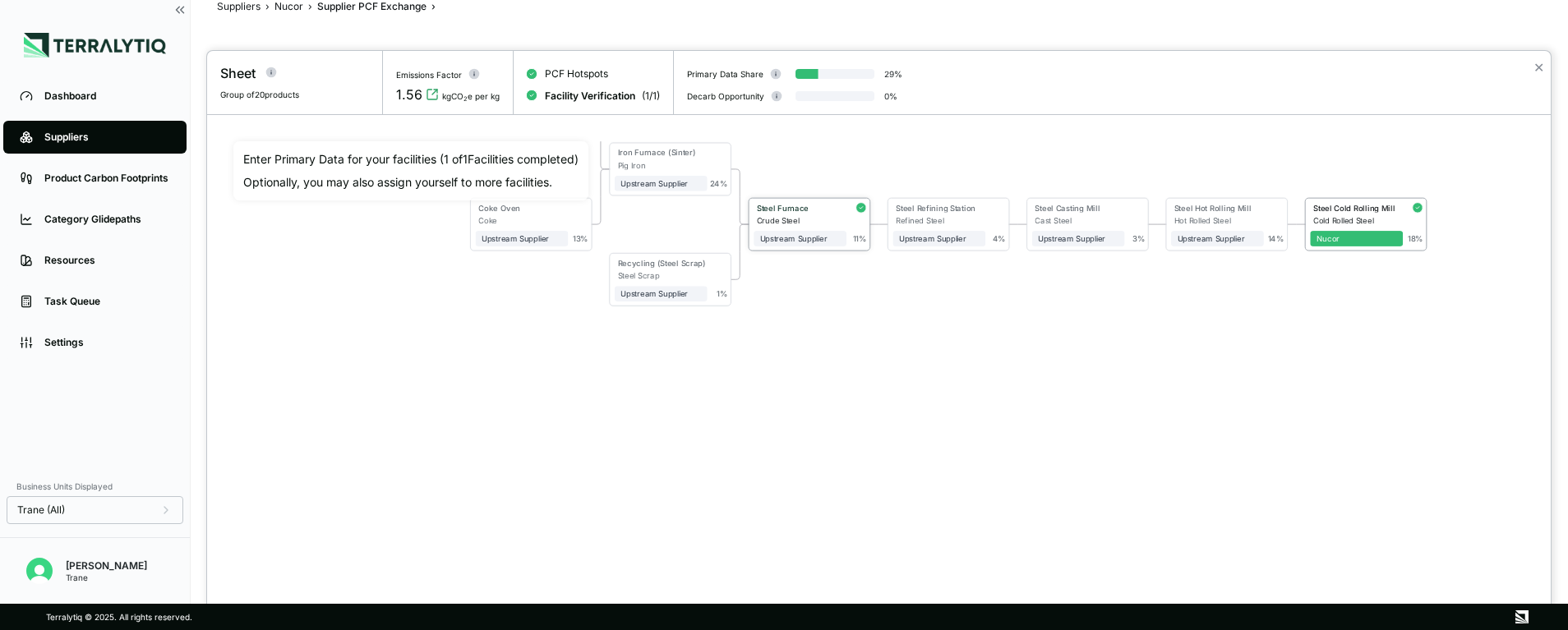
click at [828, 221] on div "Crude Steel" at bounding box center [801, 219] width 90 height 9
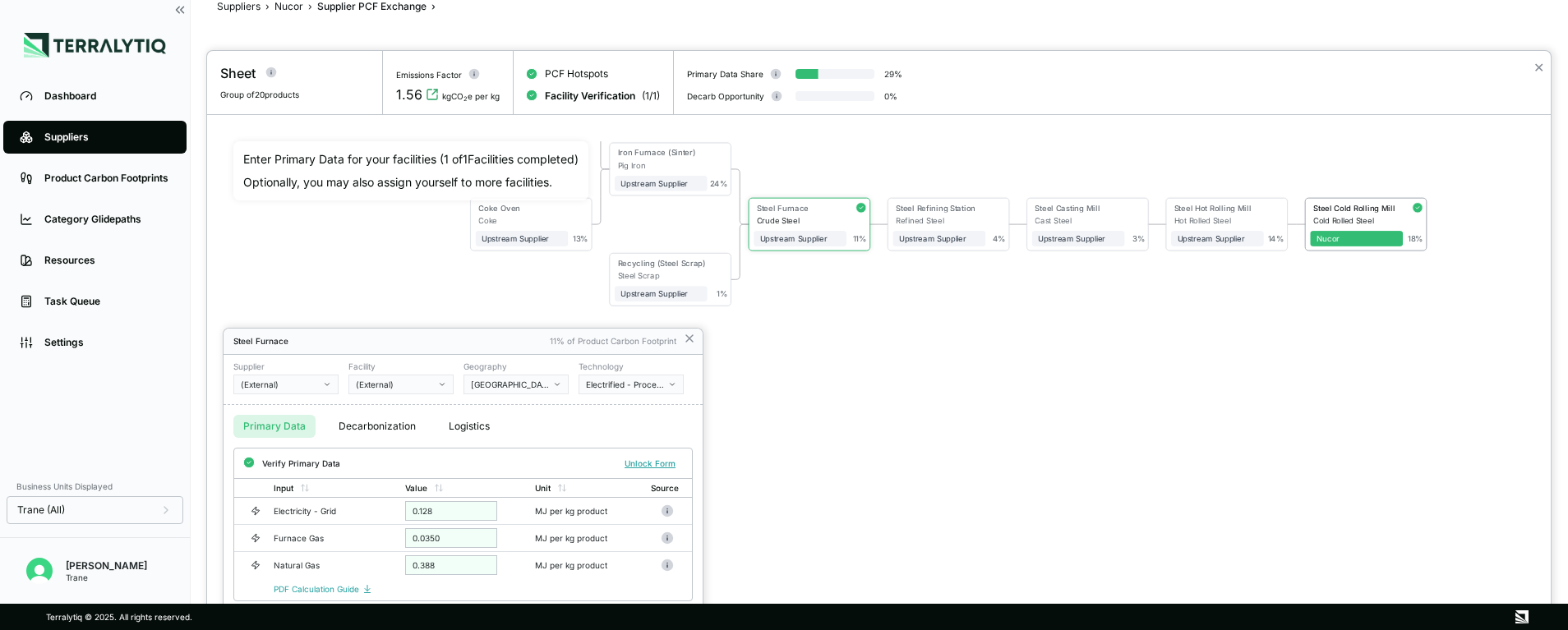
click at [651, 426] on div "Primary Data Decarbonization Logistics" at bounding box center [463, 426] width 479 height 43
drag, startPoint x: 671, startPoint y: 424, endPoint x: 677, endPoint y: 400, distance: 24.7
click at [677, 400] on div "Steel Furnace 11% of Product Carbon Footprint Supplier (External) Facility (Ext…" at bounding box center [463, 479] width 479 height 302
drag, startPoint x: 677, startPoint y: 400, endPoint x: 522, endPoint y: 307, distance: 180.8
click at [522, 630] on div "Sheet Group of 20 products Emissions Factor 1.56 kgCO 2 e per kg PCF Hotspots F…" at bounding box center [784, 630] width 1568 height 0
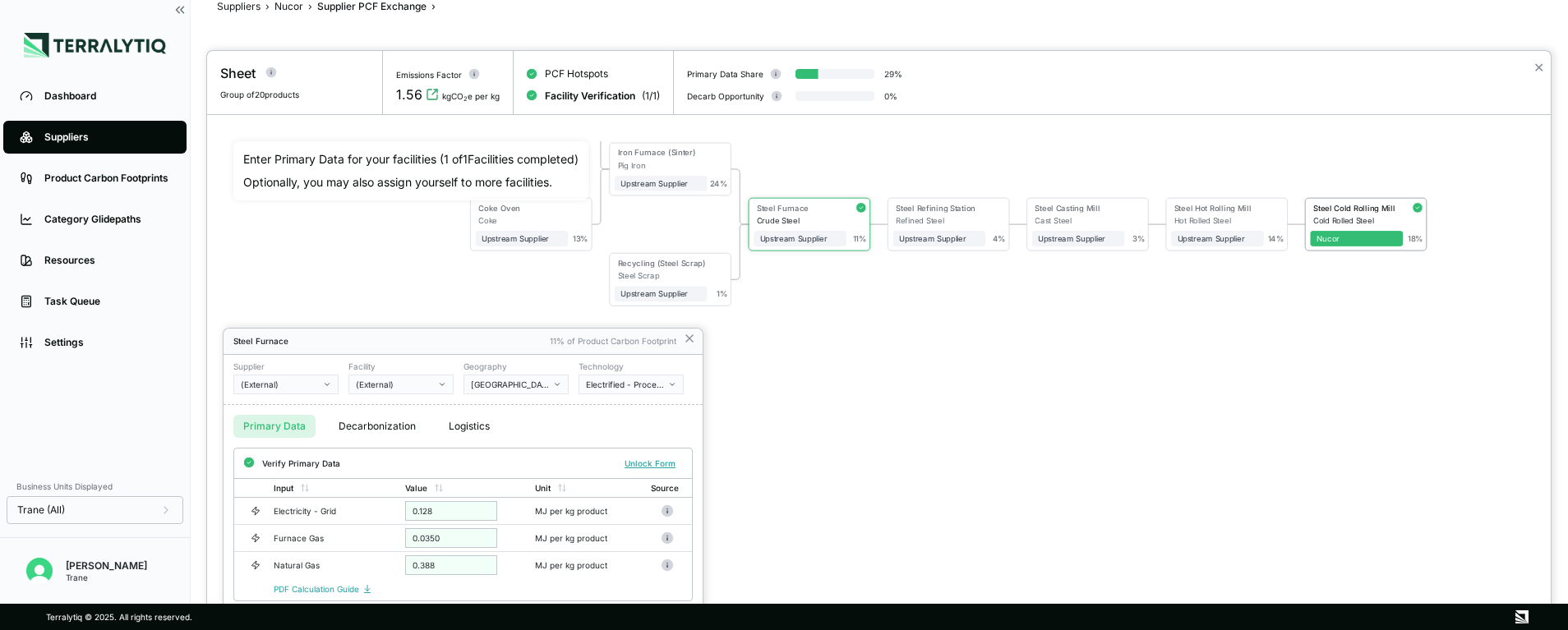
drag, startPoint x: 522, startPoint y: 307, endPoint x: 682, endPoint y: 423, distance: 197.6
click at [682, 423] on div "Primary Data Decarbonization Logistics" at bounding box center [463, 426] width 479 height 43
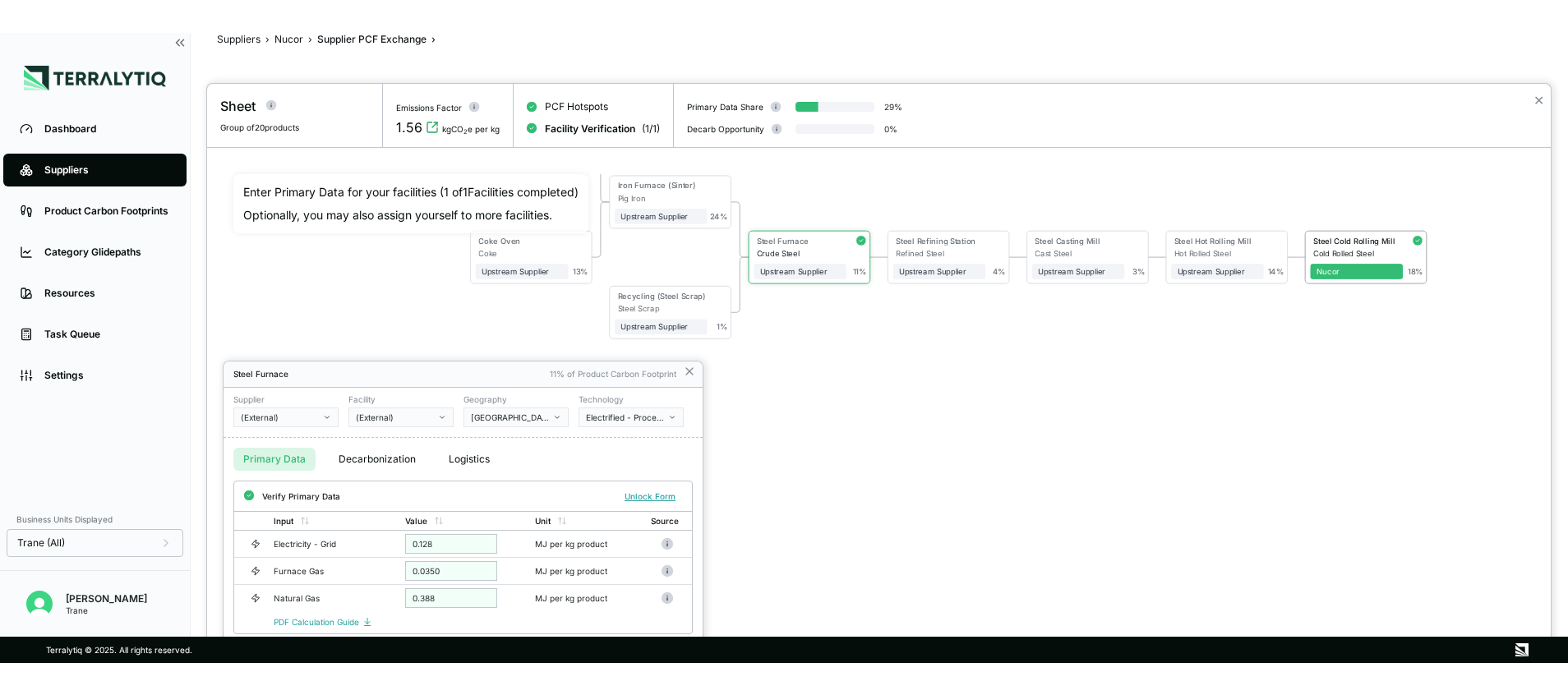
scroll to position [110, 0]
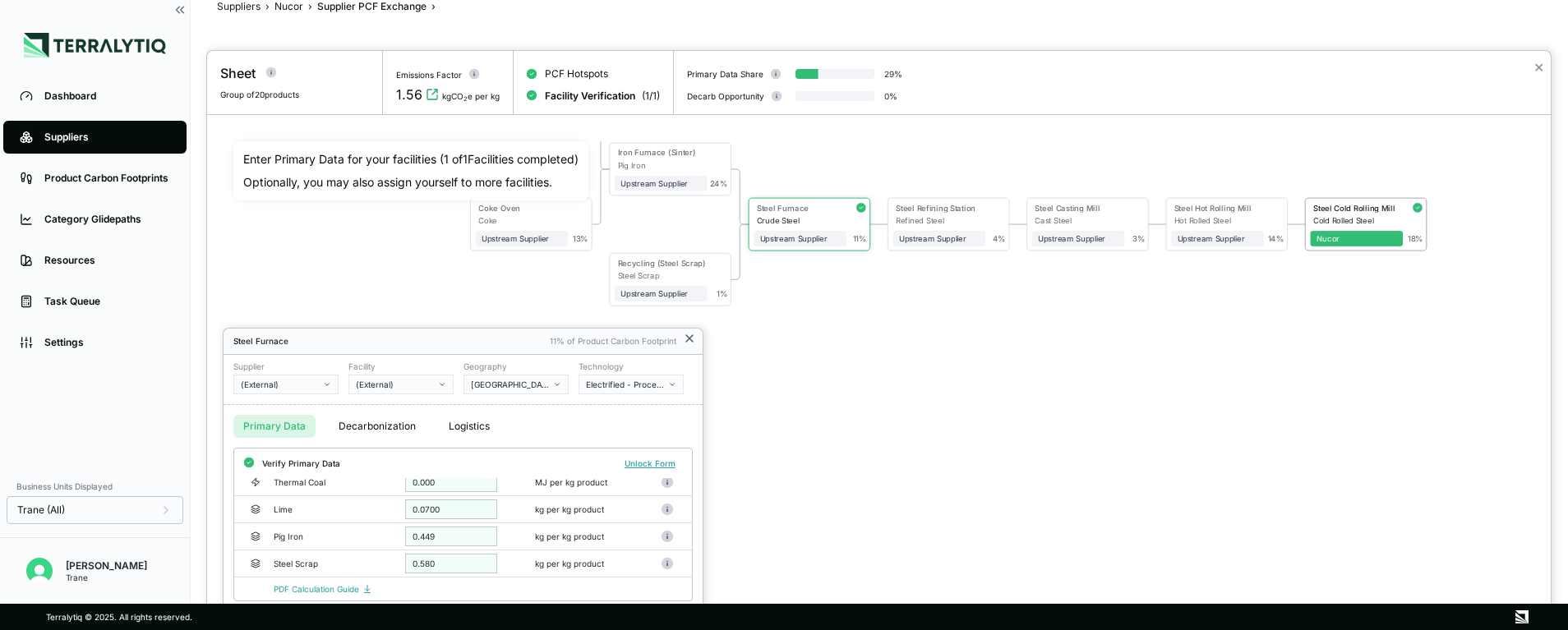
click at [682, 339] on icon at bounding box center [689, 338] width 13 height 13
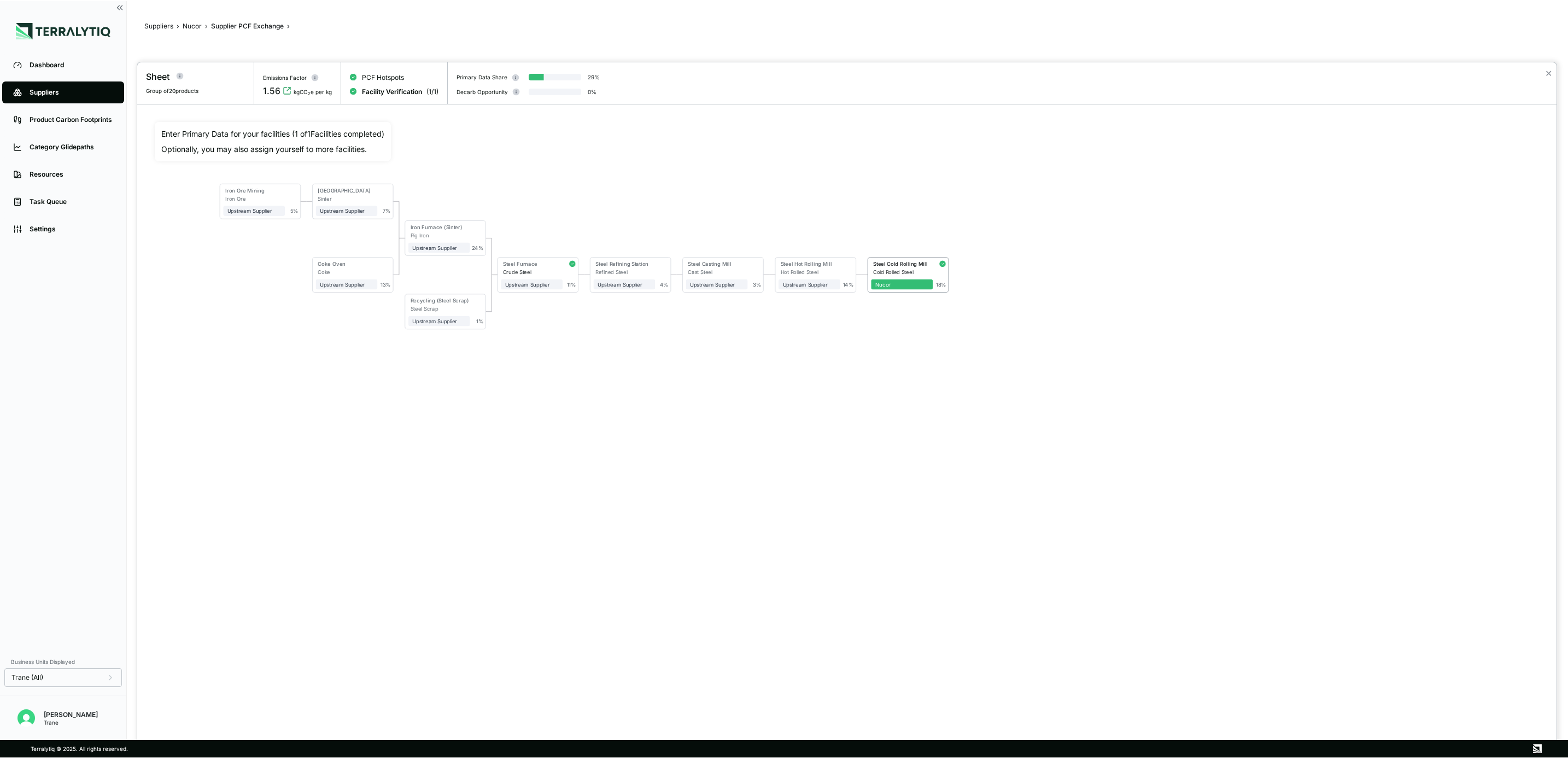
scroll to position [0, 0]
click at [74, 114] on div at bounding box center [784, 379] width 1568 height 758
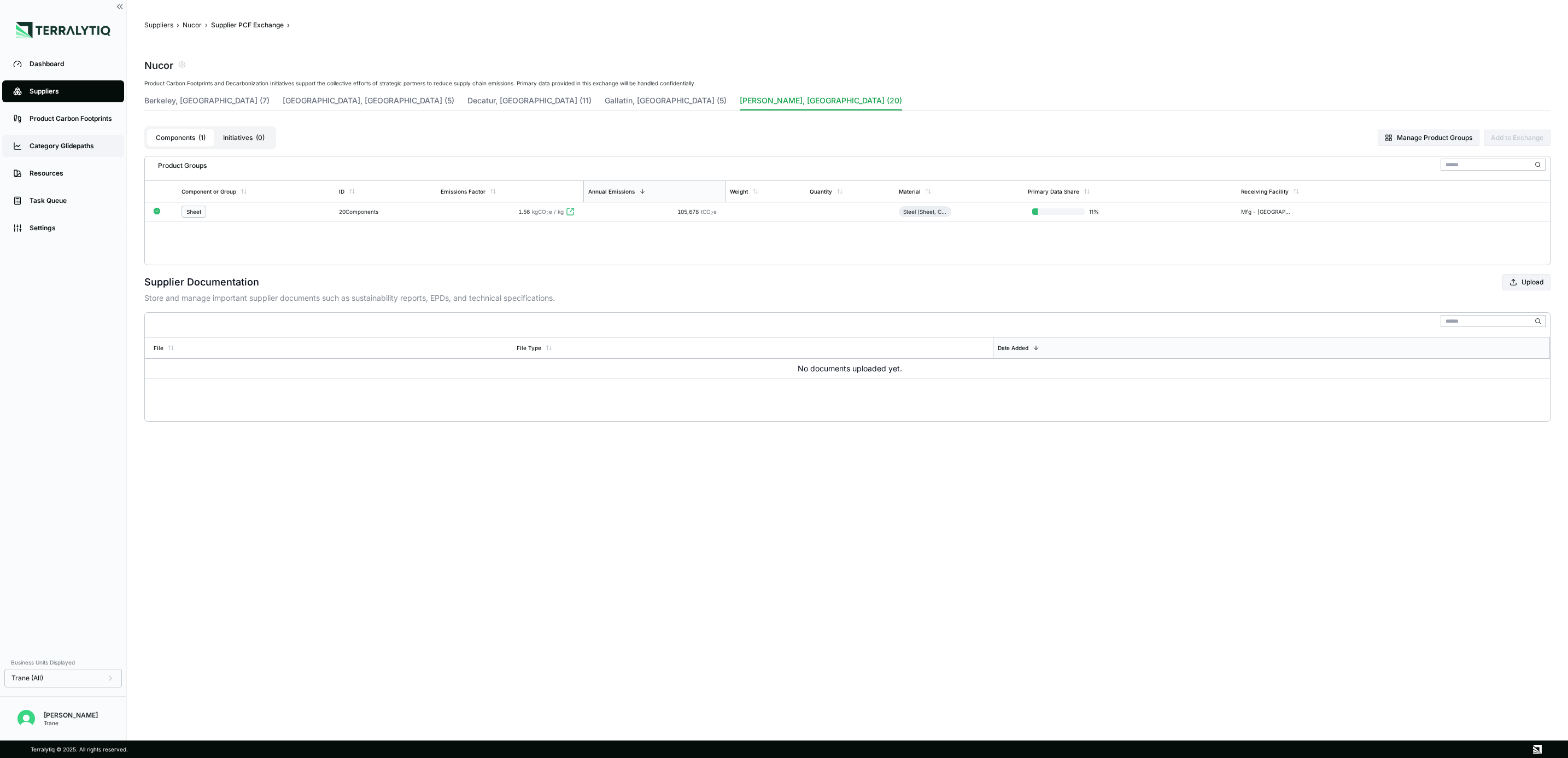
click at [89, 138] on link "Category Glidepaths" at bounding box center [63, 146] width 122 height 22
click at [83, 112] on link "Product Carbon Footprints" at bounding box center [63, 119] width 122 height 22
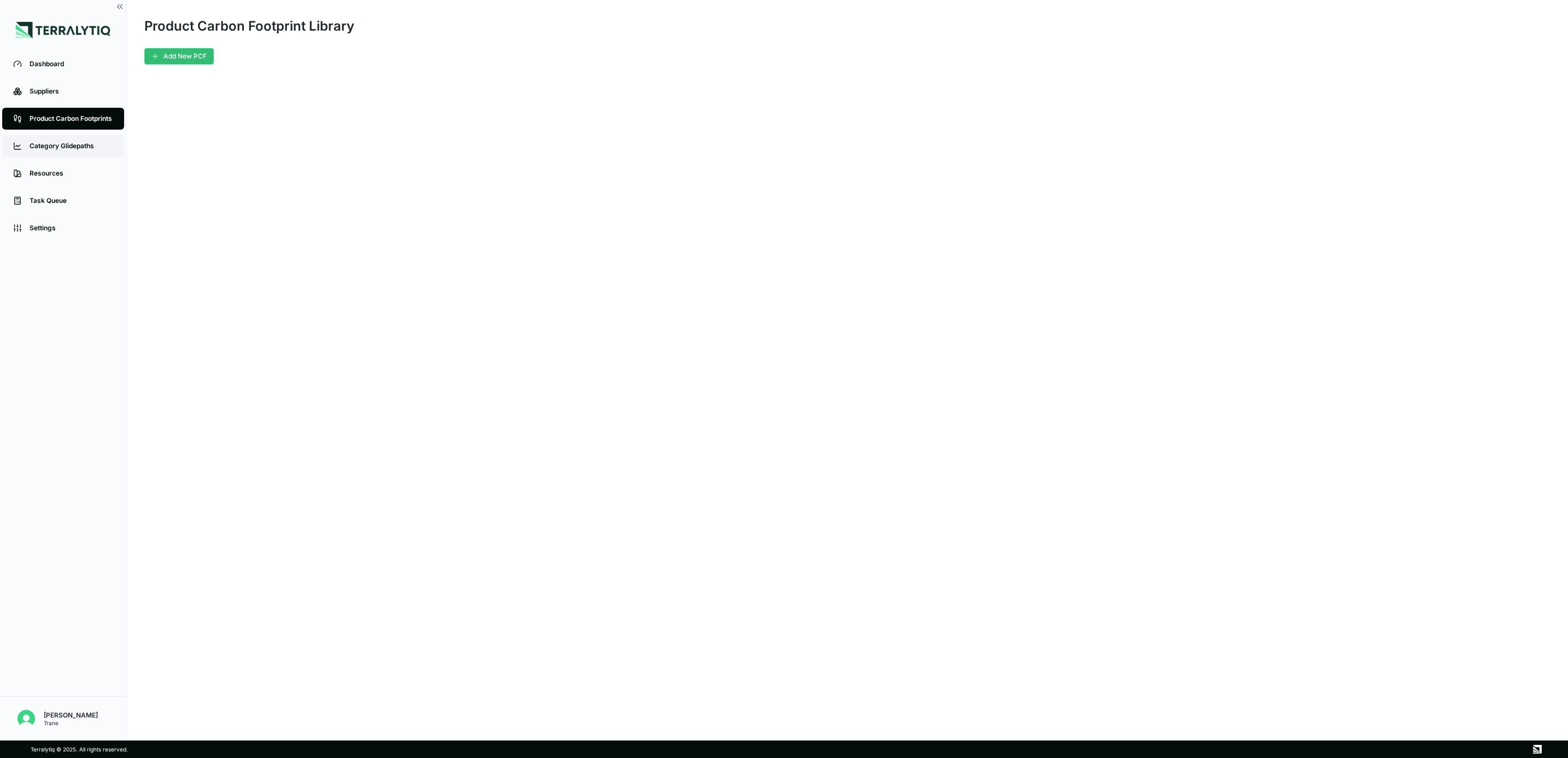
click at [72, 148] on div "Category Glidepaths" at bounding box center [71, 146] width 83 height 9
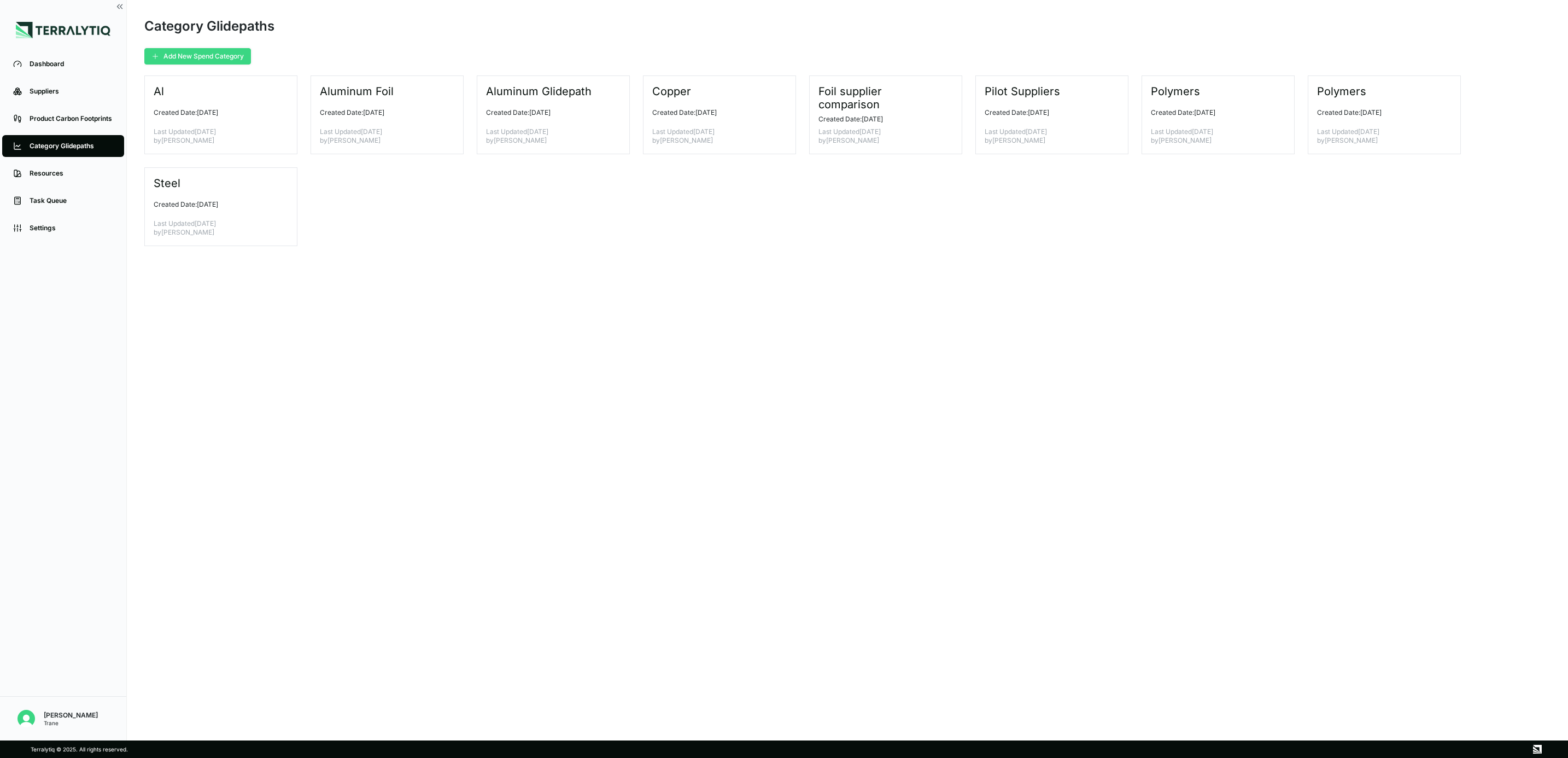
click at [223, 56] on button "Add New Spend Category" at bounding box center [197, 56] width 107 height 16
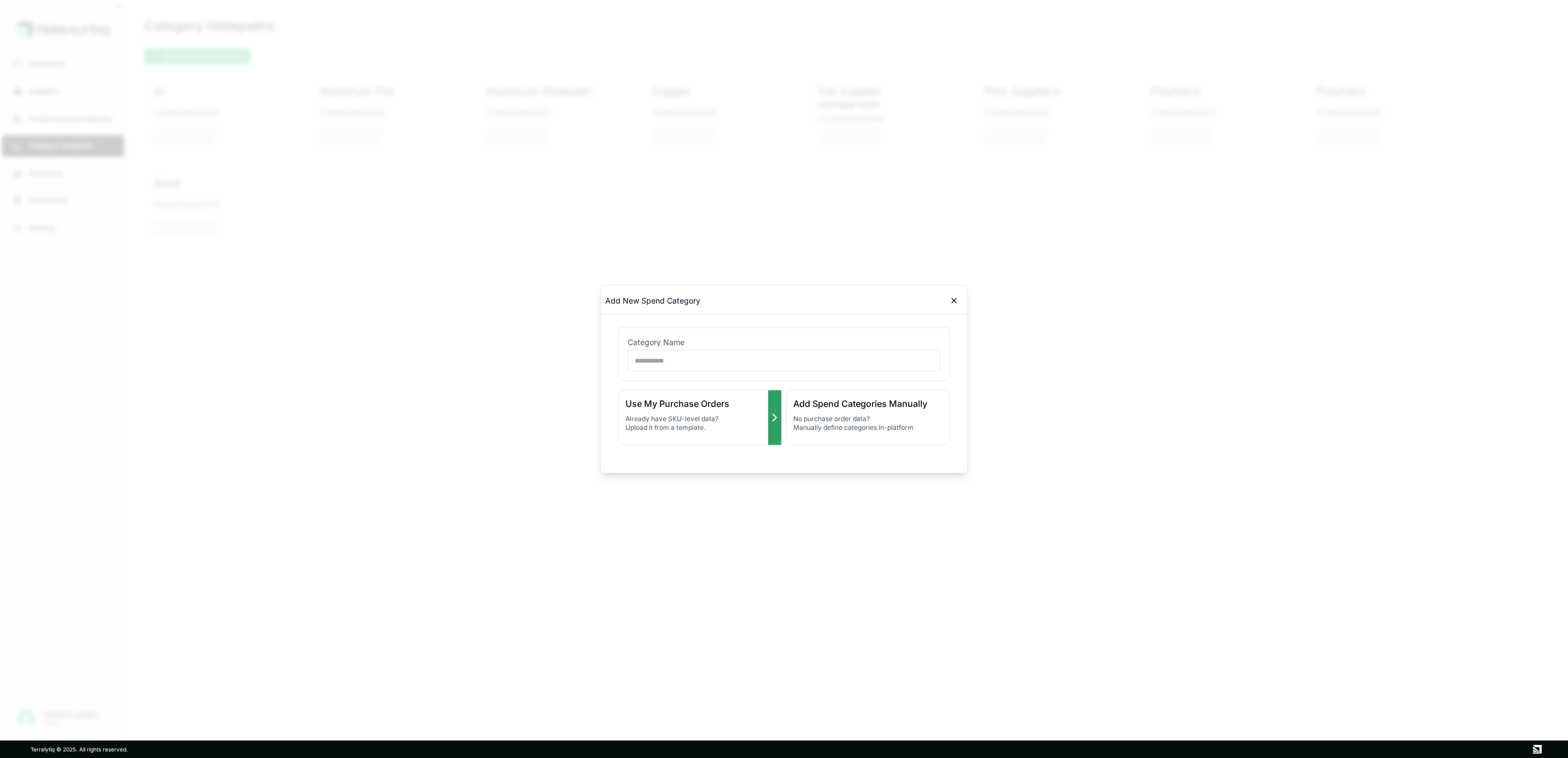
click at [712, 426] on p "Already have SKU-level data? Upload it from a template." at bounding box center [700, 423] width 149 height 18
click at [730, 362] on input "text" at bounding box center [784, 361] width 313 height 22
type input "**********"
click at [735, 401] on h3 "Use My Purchase Orders" at bounding box center [700, 404] width 149 height 13
click at [922, 401] on button "Download" at bounding box center [912, 402] width 57 height 16
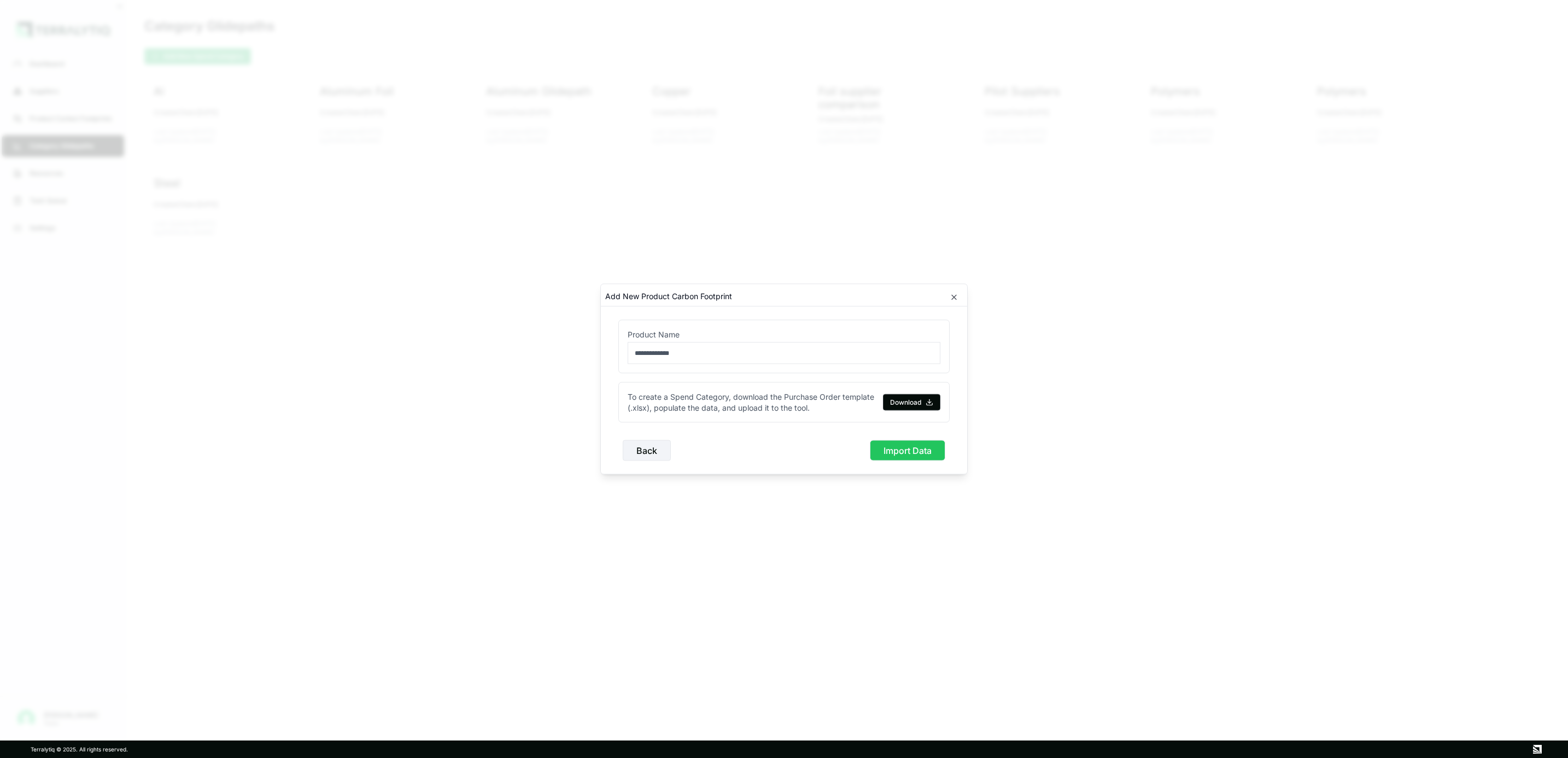
click at [895, 445] on button "Import Data" at bounding box center [908, 451] width 75 height 21
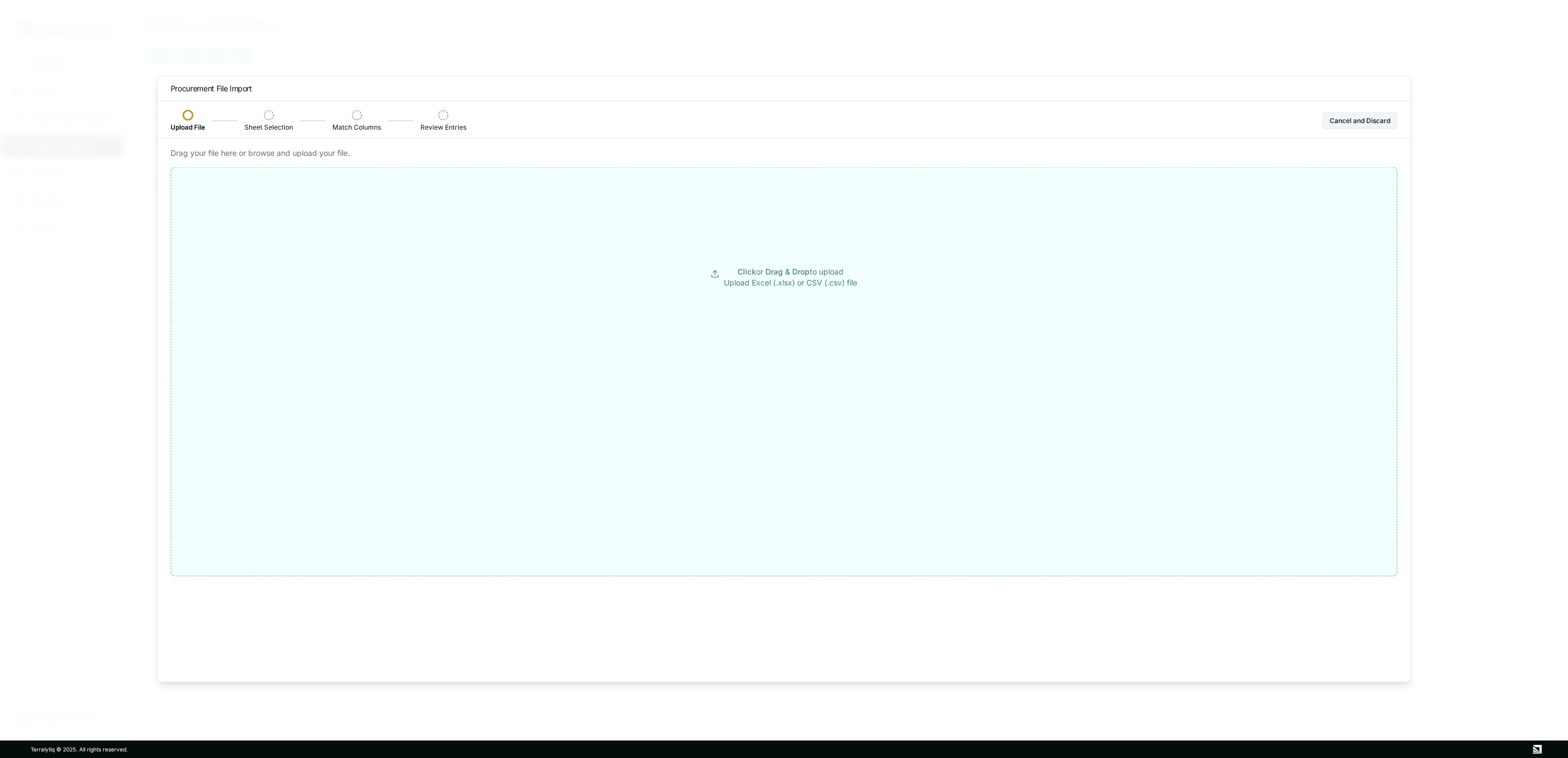
click at [796, 270] on span "Drag & Drop" at bounding box center [787, 271] width 44 height 9
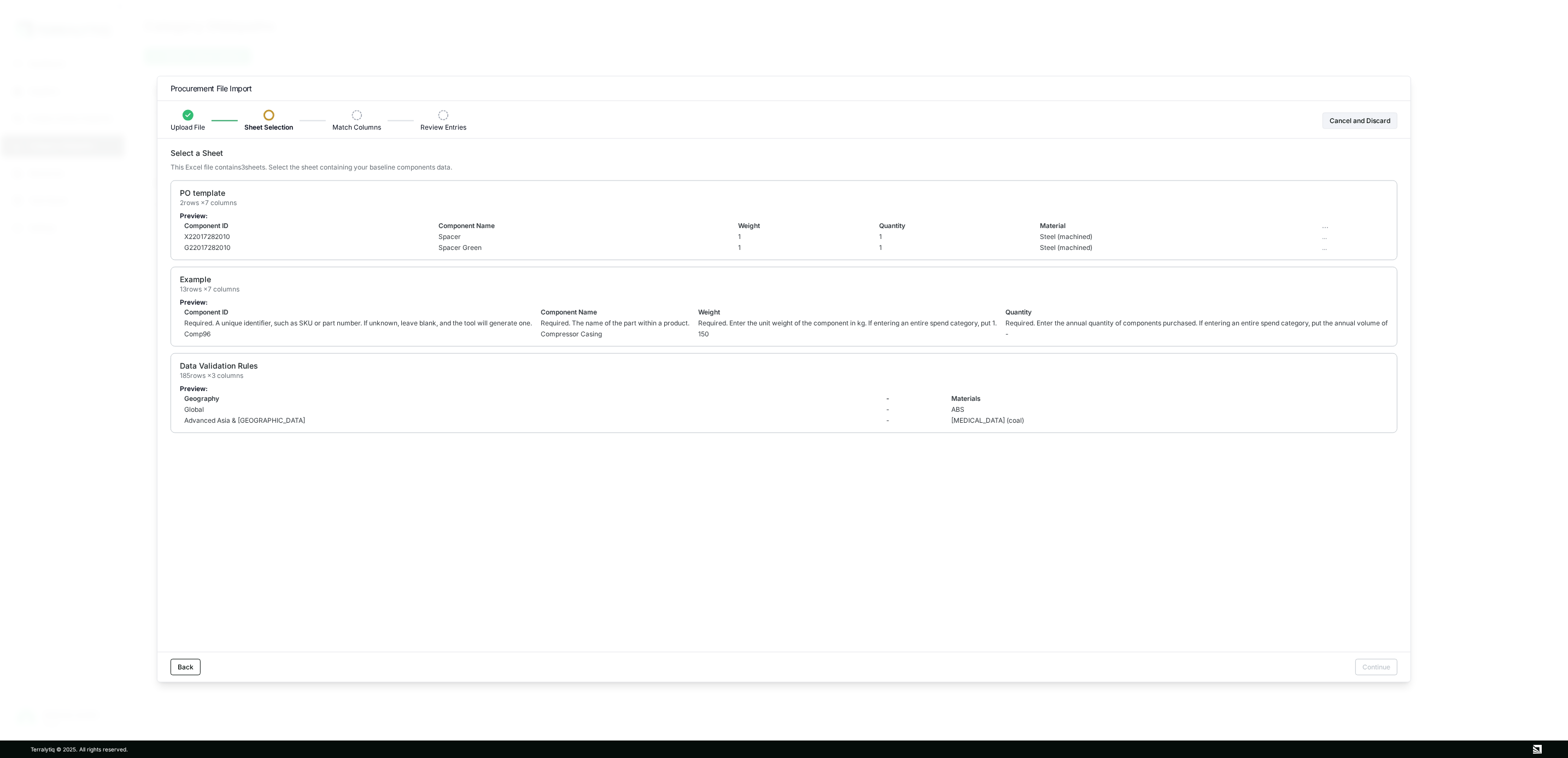
click at [483, 462] on div "Select a Sheet This Excel file contains 3 sheet s . Select the sheet containing…" at bounding box center [784, 400] width 1253 height 504
drag, startPoint x: 408, startPoint y: 508, endPoint x: 408, endPoint y: 483, distance: 25.0
click at [412, 462] on div "Select a Sheet This Excel file contains 3 sheet s . Select the sheet containing…" at bounding box center [784, 400] width 1253 height 504
click at [290, 211] on div "PO template 2 rows × 7 columns Preview: Component ID Component Name Weight Quan…" at bounding box center [784, 220] width 1227 height 80
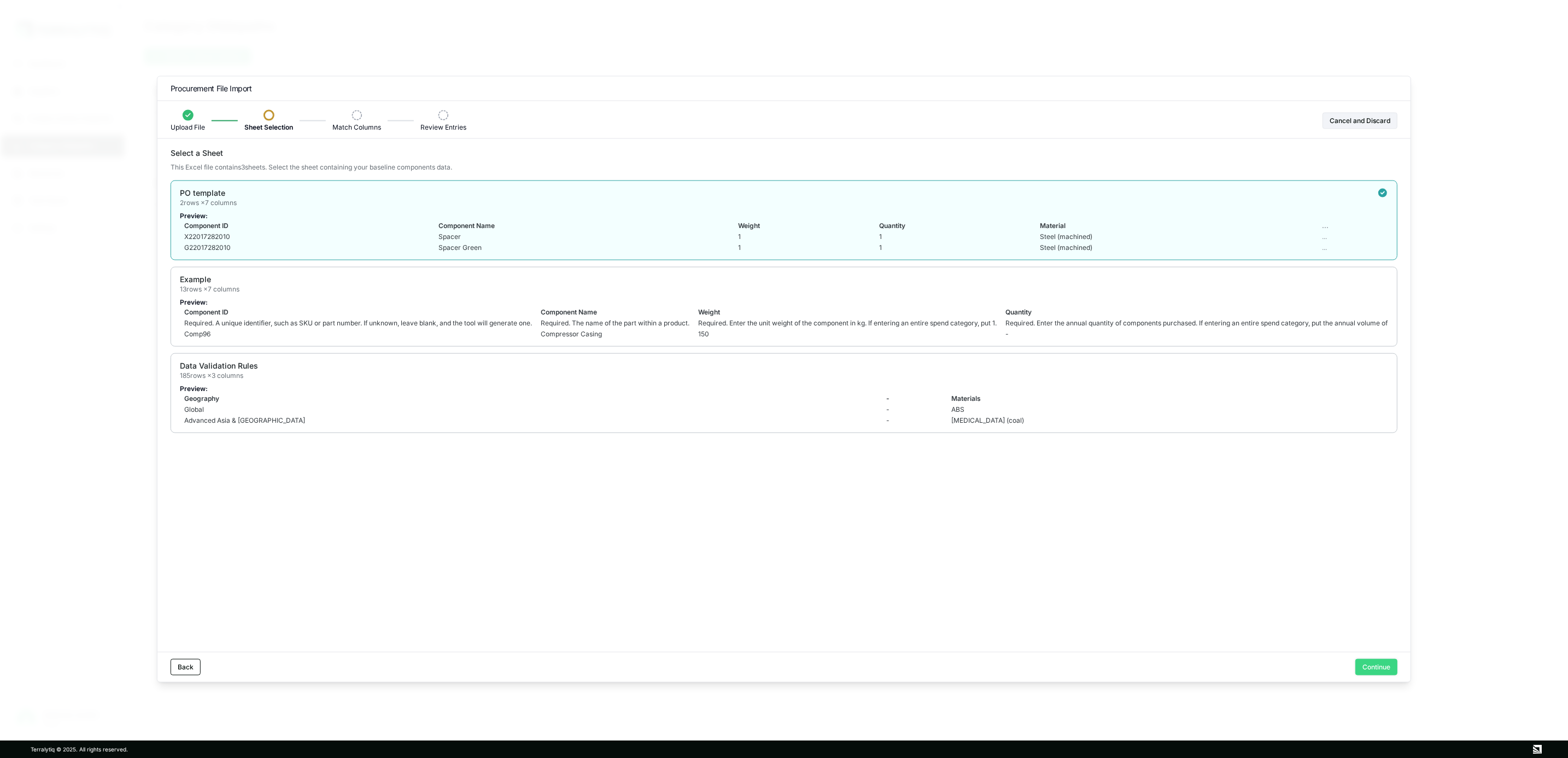
click at [1043, 462] on button "Continue" at bounding box center [1376, 666] width 42 height 16
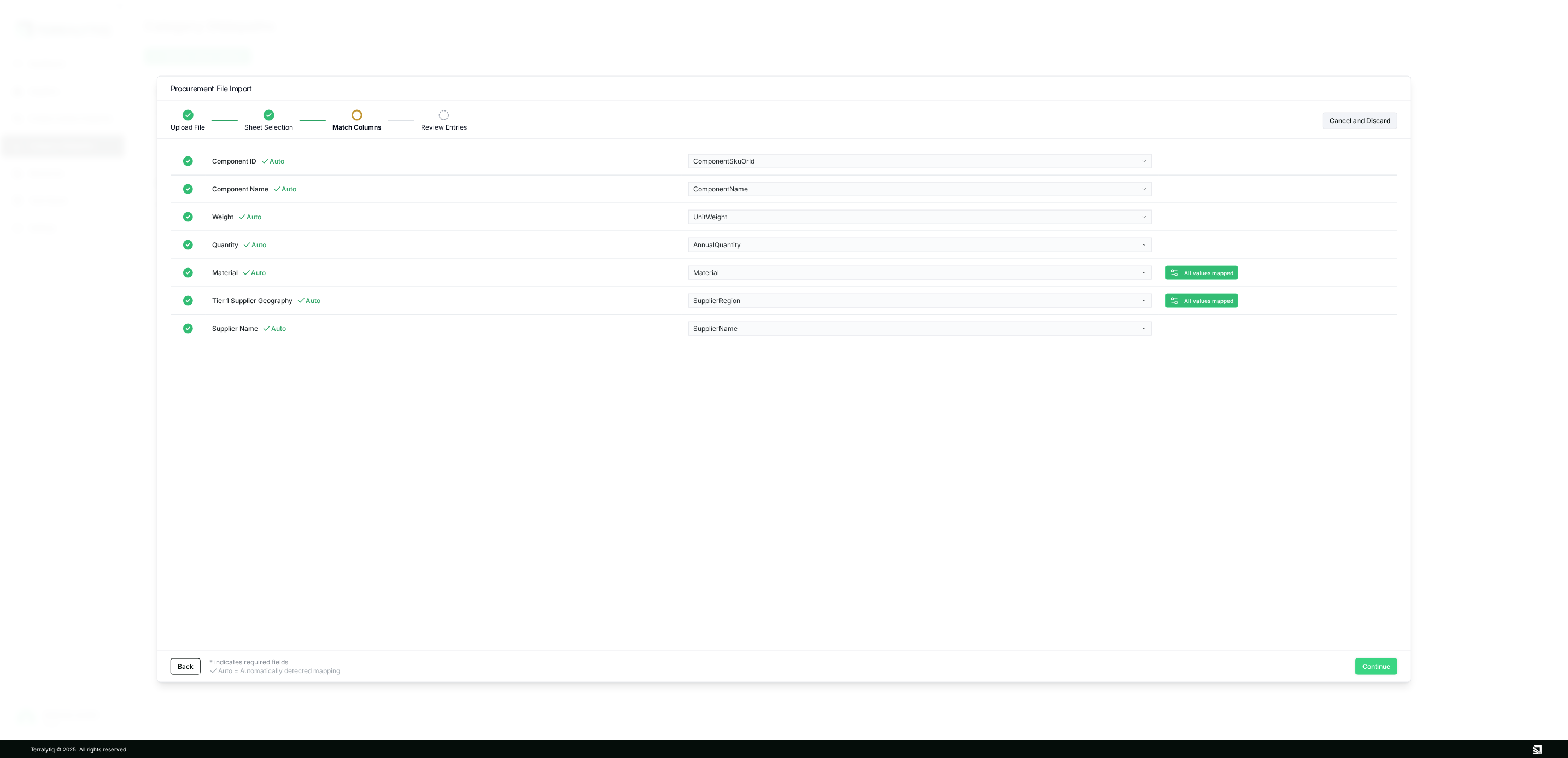
click at [1043, 462] on button "Continue" at bounding box center [1376, 666] width 42 height 16
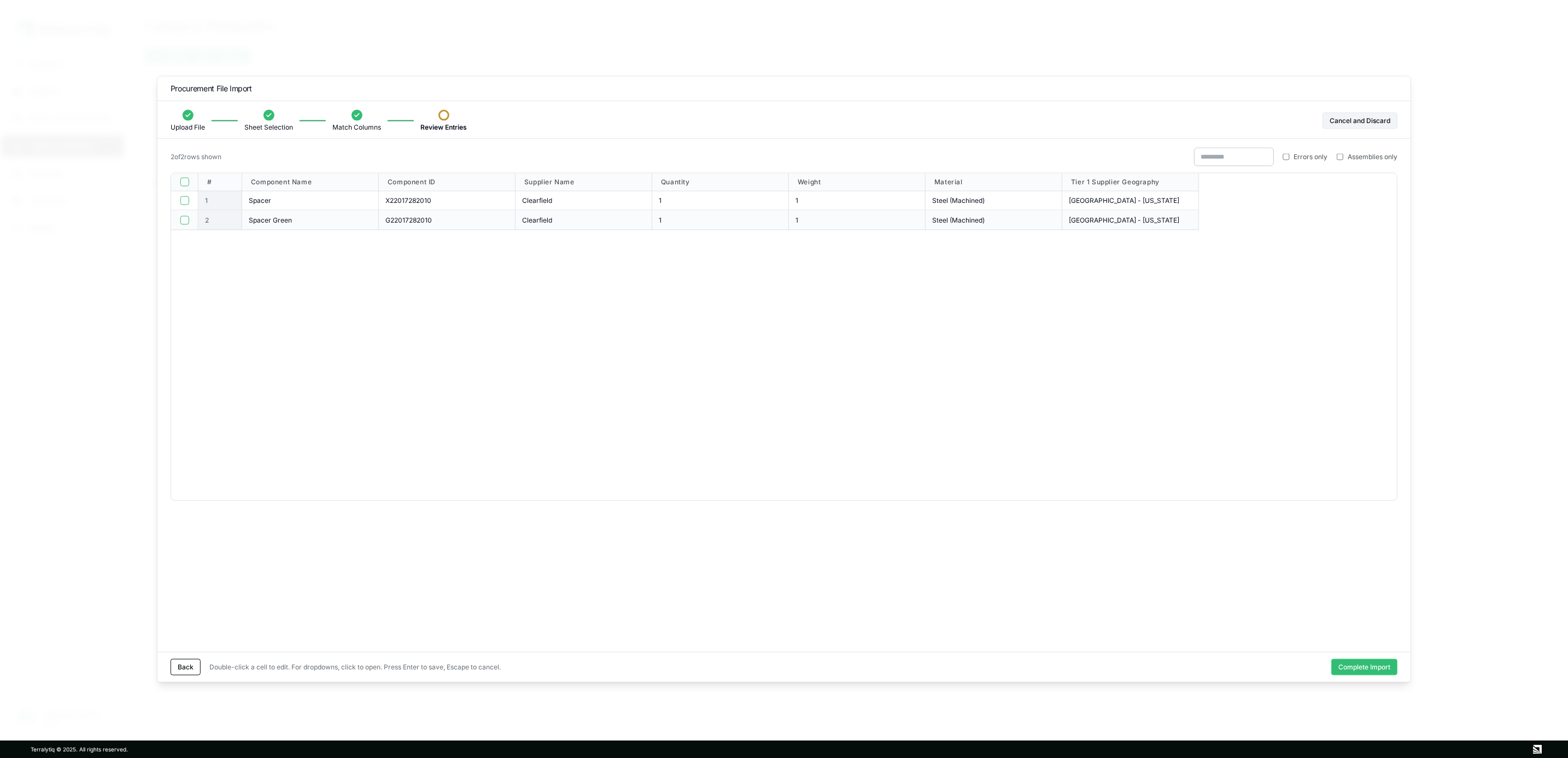
click at [186, 186] on button "button" at bounding box center [184, 182] width 9 height 9
click at [1043, 462] on button "Complete Import" at bounding box center [1364, 666] width 66 height 16
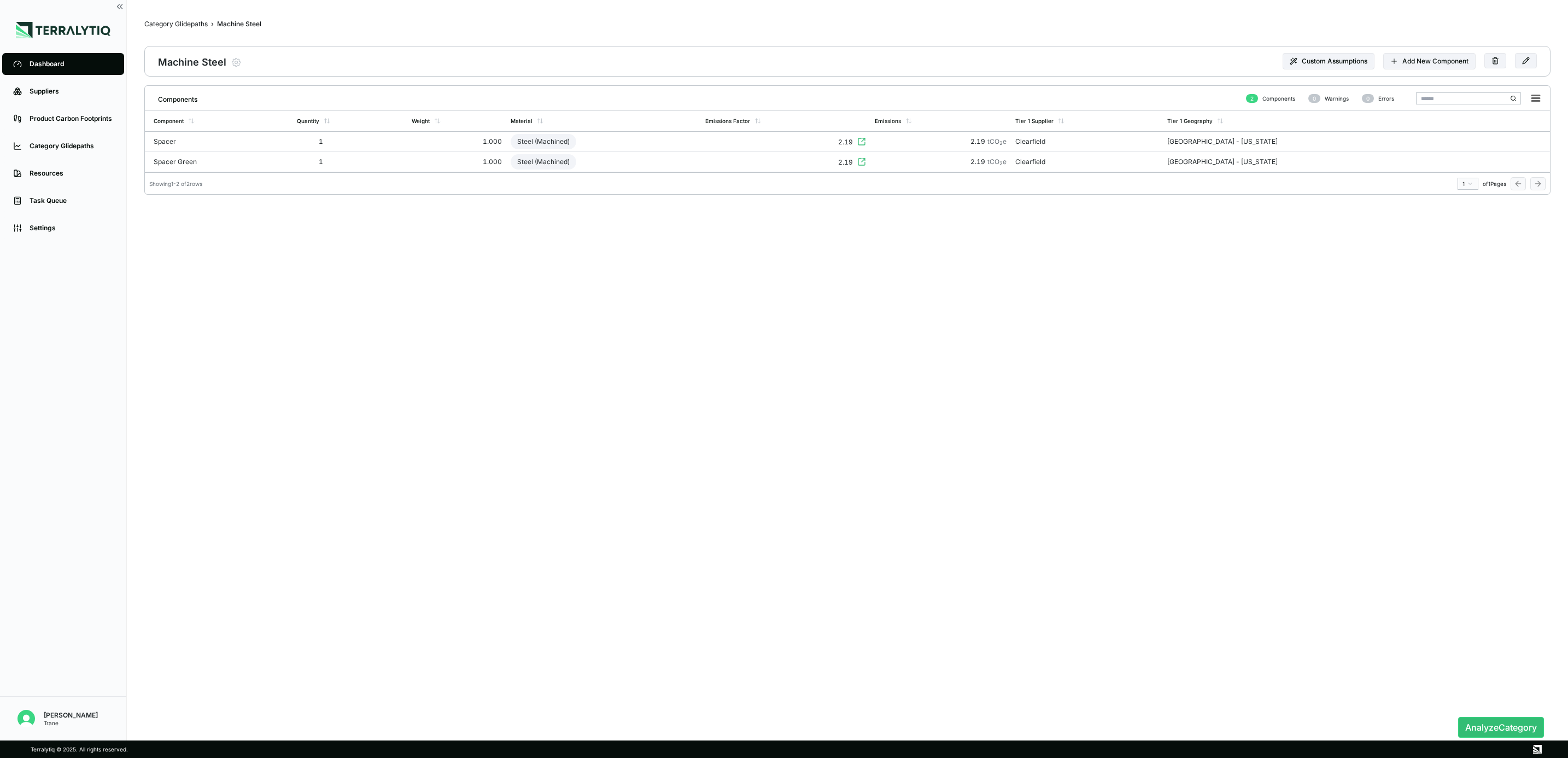
click at [866, 164] on icon at bounding box center [861, 162] width 9 height 9
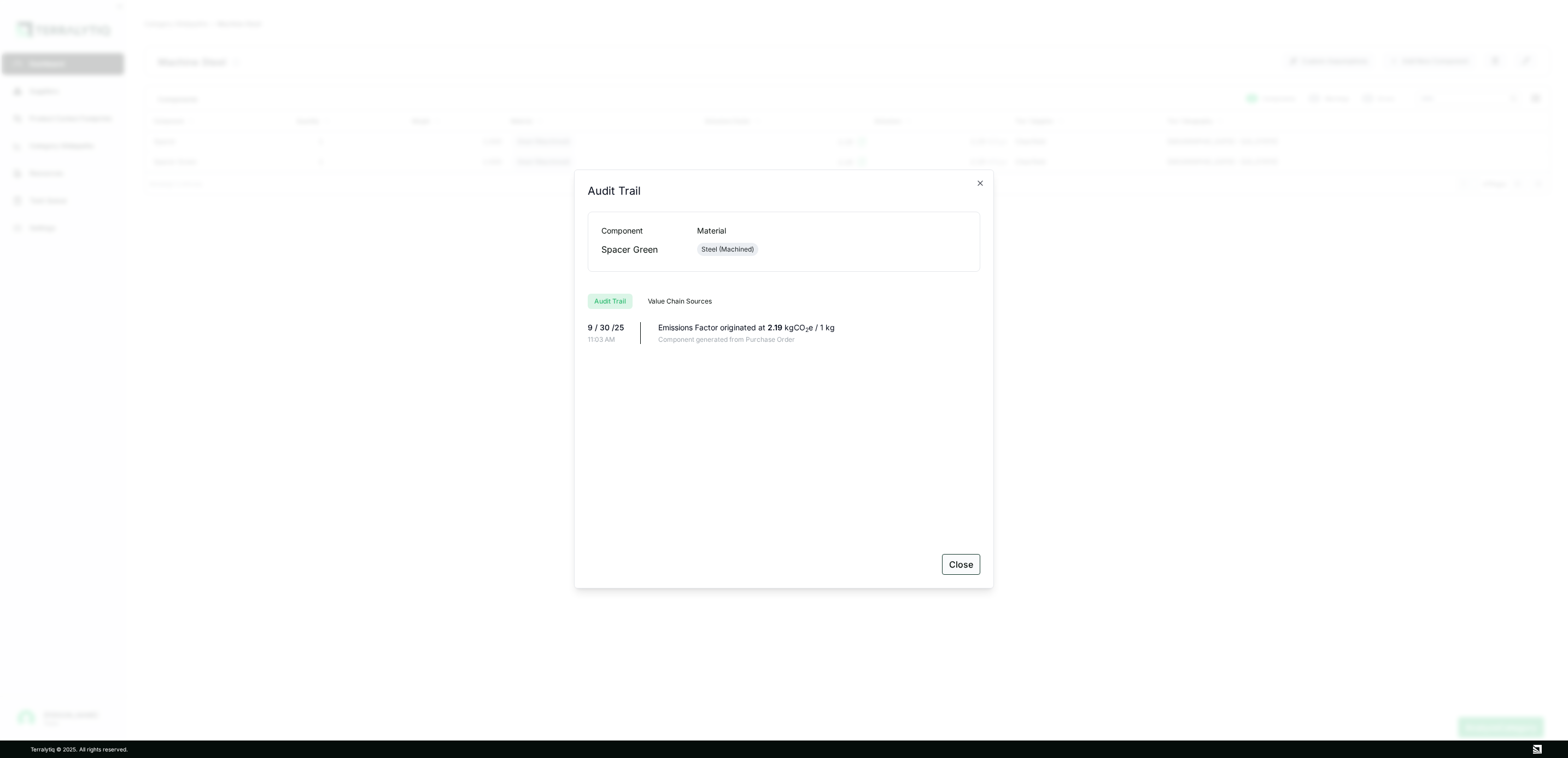
click at [968, 462] on button "Close" at bounding box center [961, 564] width 38 height 21
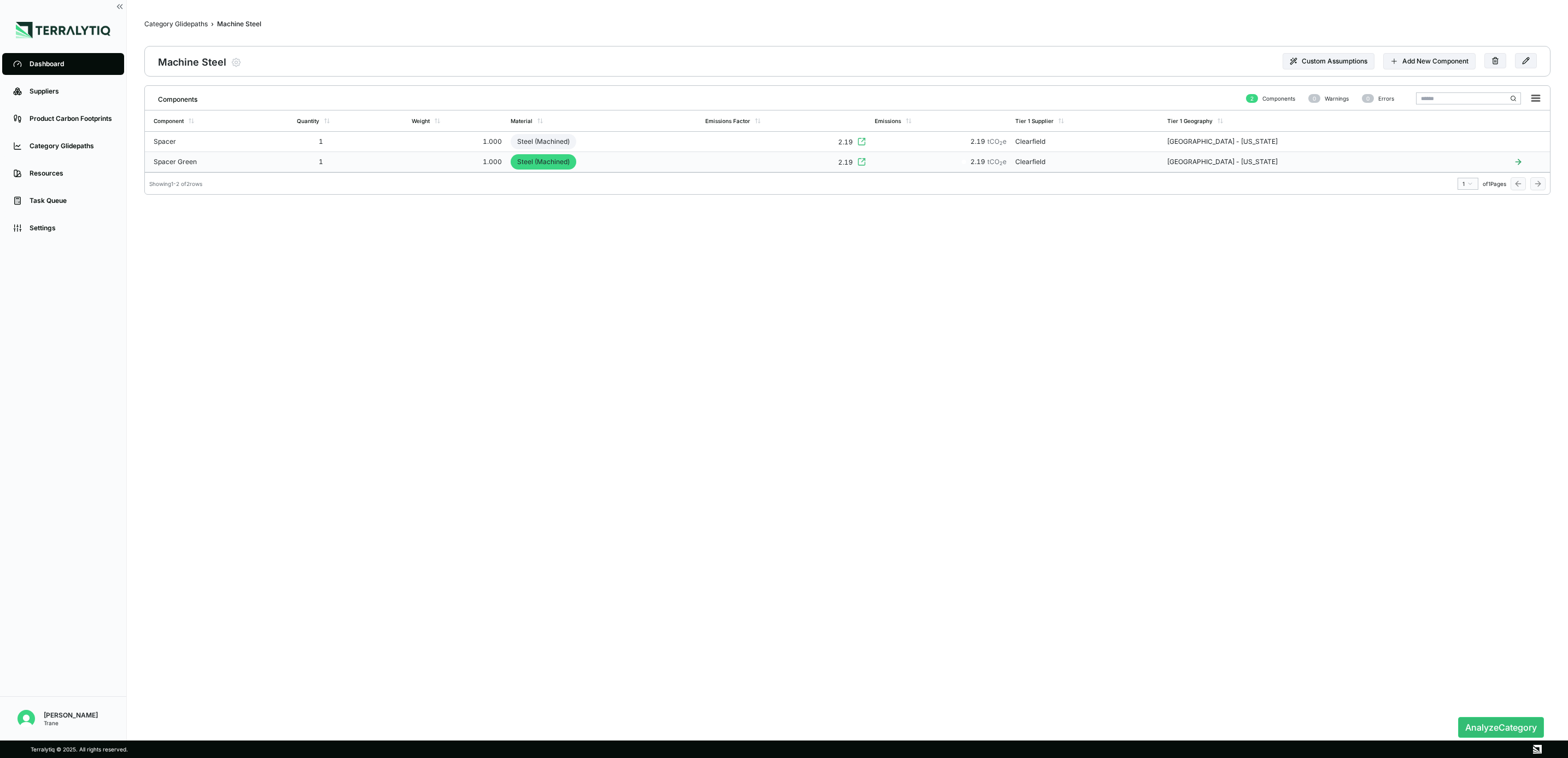
click at [265, 164] on td "Spacer Green" at bounding box center [219, 162] width 148 height 20
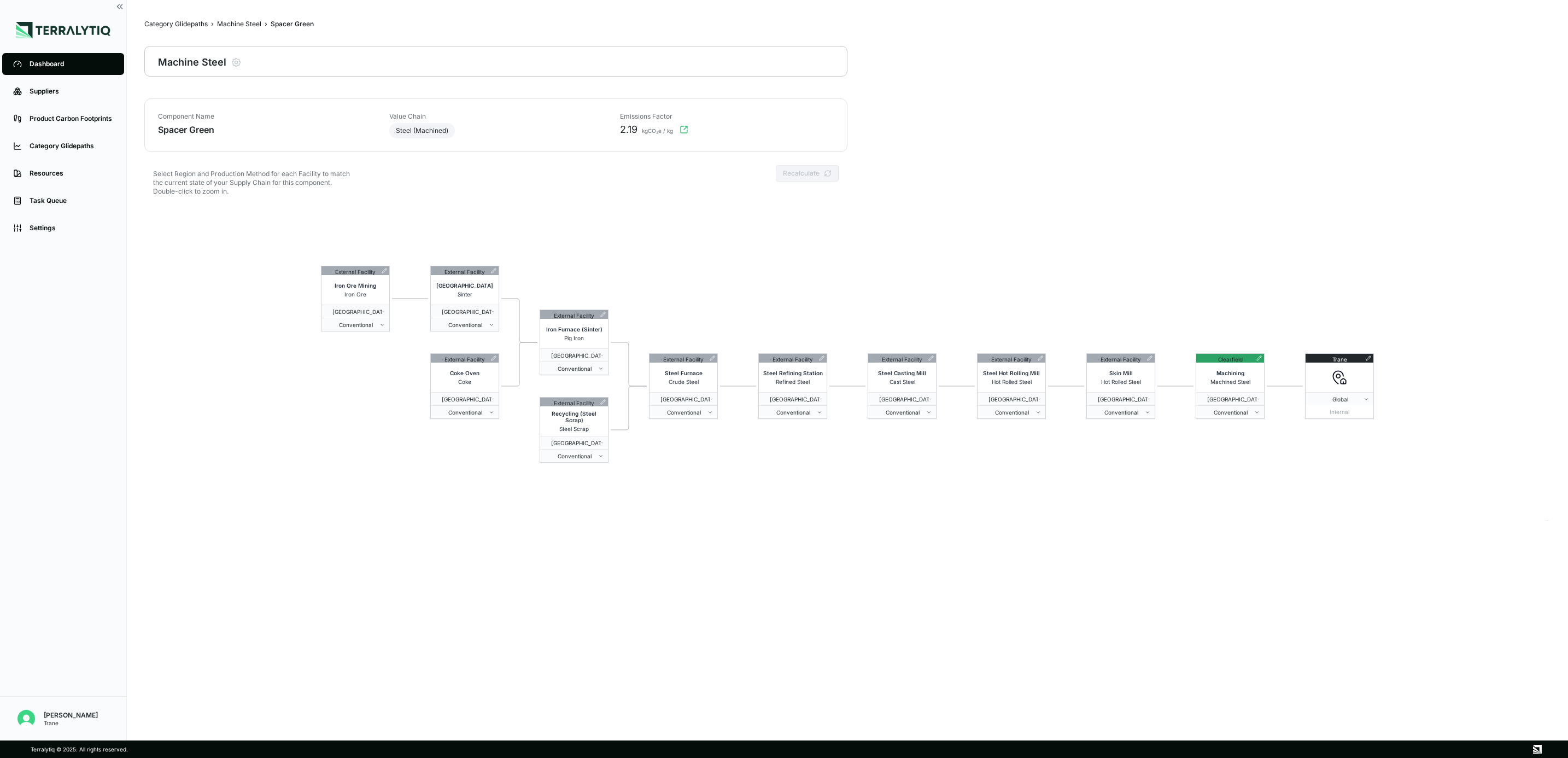
click at [1043, 462] on div "Component Name Spacer Green Value Chain Steel (Machined) Emissions Factor 2.19 …" at bounding box center [847, 437] width 1406 height 677
click at [681, 127] on icon "button" at bounding box center [684, 130] width 9 height 9
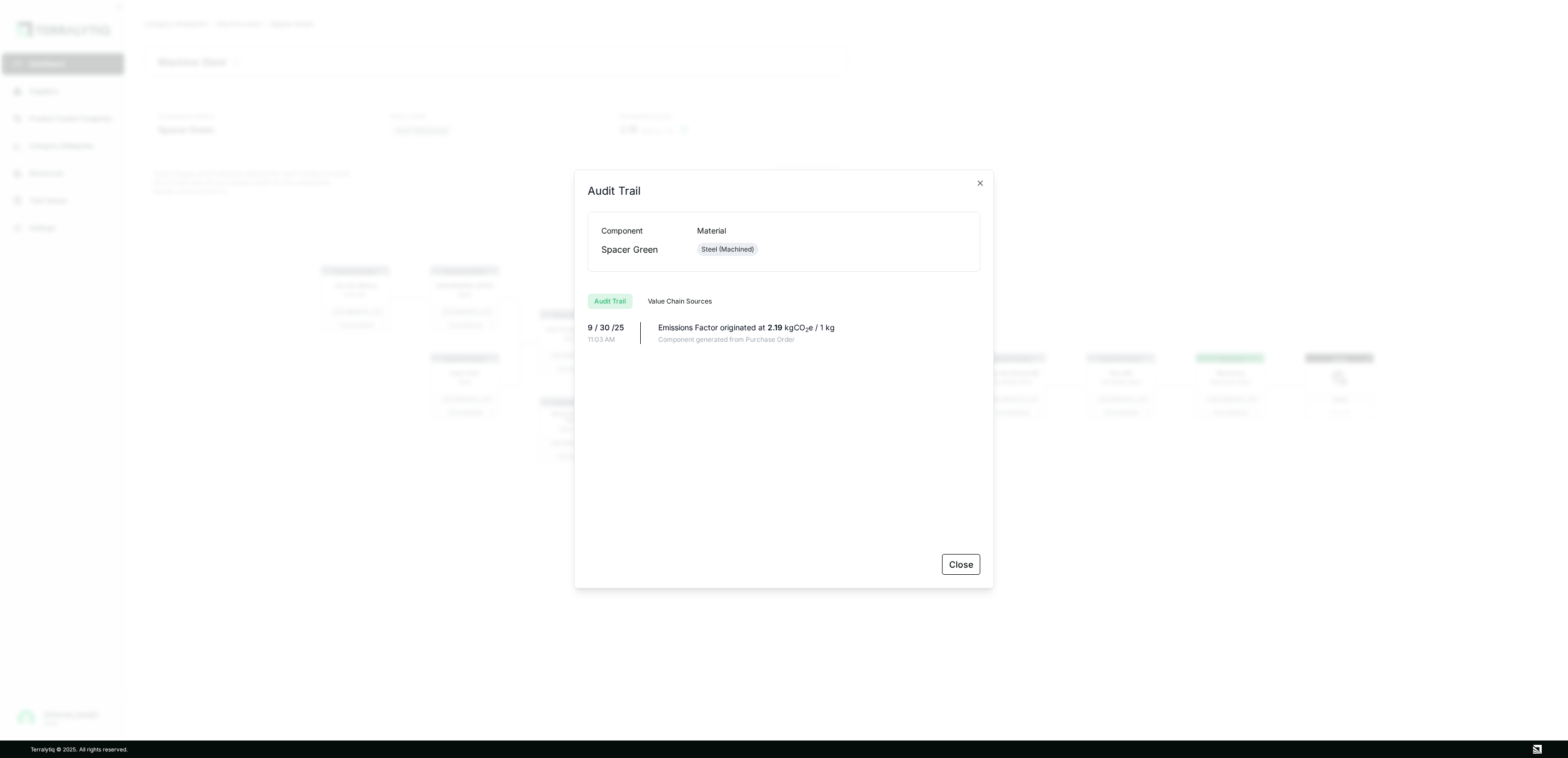
click at [981, 189] on div "Audit Trail Component Material Spacer Green Steel (Machined) Audit Trail Value …" at bounding box center [784, 379] width 420 height 419
click at [978, 186] on icon "button" at bounding box center [980, 183] width 9 height 9
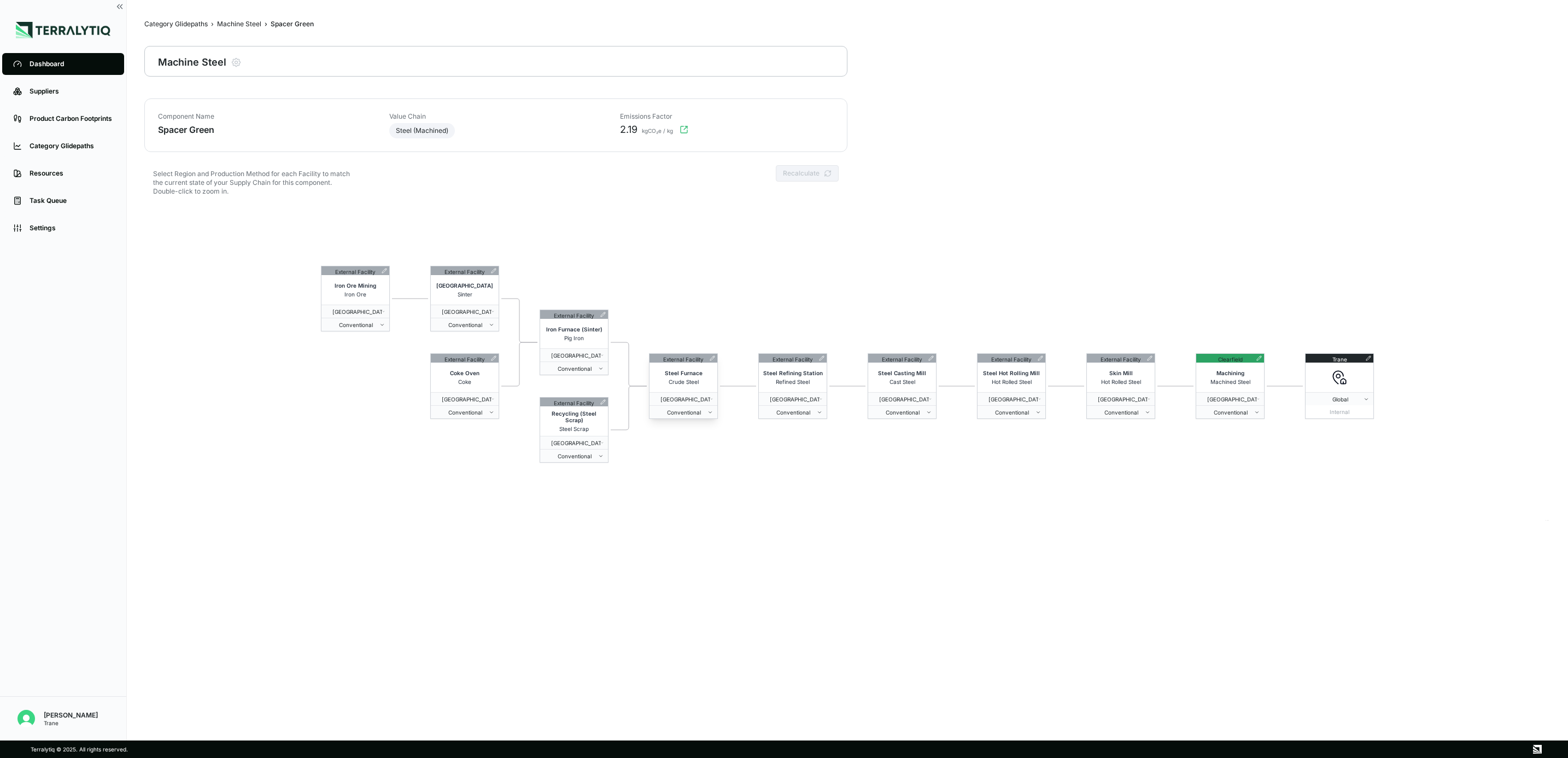
click at [702, 382] on div "Crude Steel" at bounding box center [684, 382] width 63 height 7
click at [695, 419] on div "External Facility Steel Furnace Crude Steel [GEOGRAPHIC_DATA] - [US_STATE] Conv…" at bounding box center [683, 386] width 69 height 66
click at [705, 412] on span "Conventional" at bounding box center [681, 412] width 54 height 7
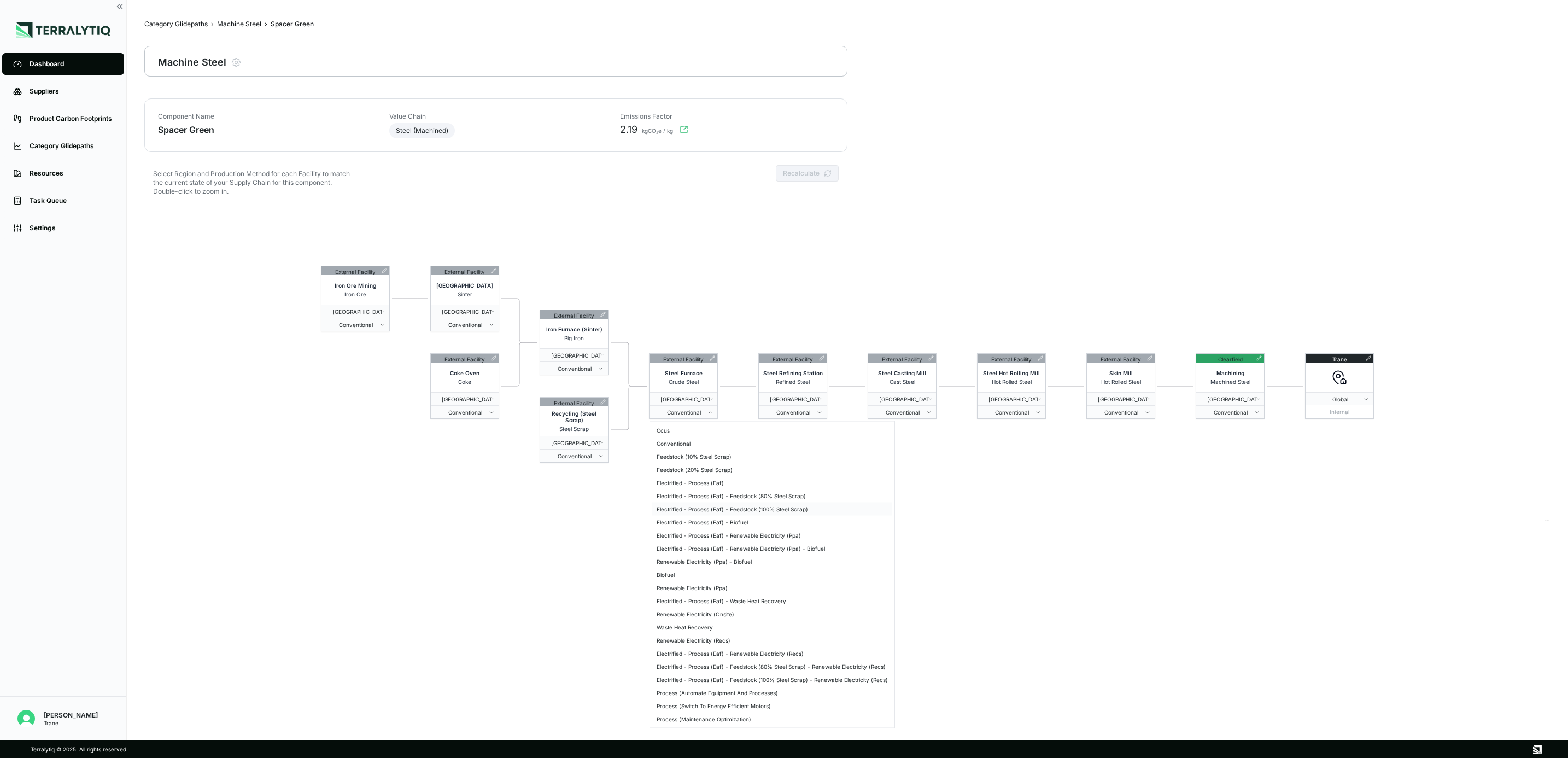
click at [802, 462] on div "Electrified - Process (Eaf) - Feedstock (100% Steel Scrap)" at bounding box center [772, 509] width 240 height 13
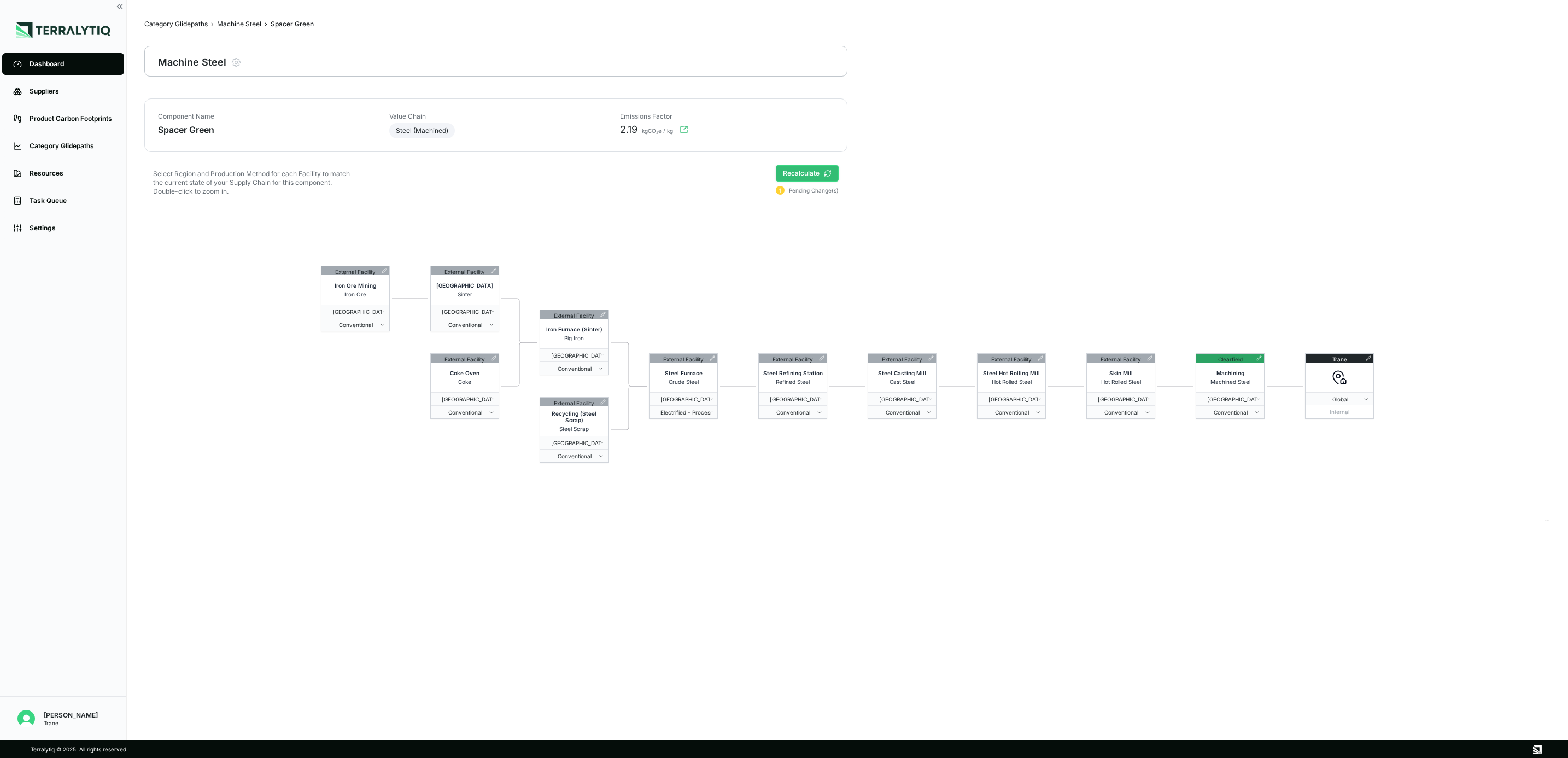
click at [811, 170] on button "Recalculate" at bounding box center [807, 173] width 63 height 16
click at [248, 23] on div "Machine Steel" at bounding box center [239, 24] width 44 height 9
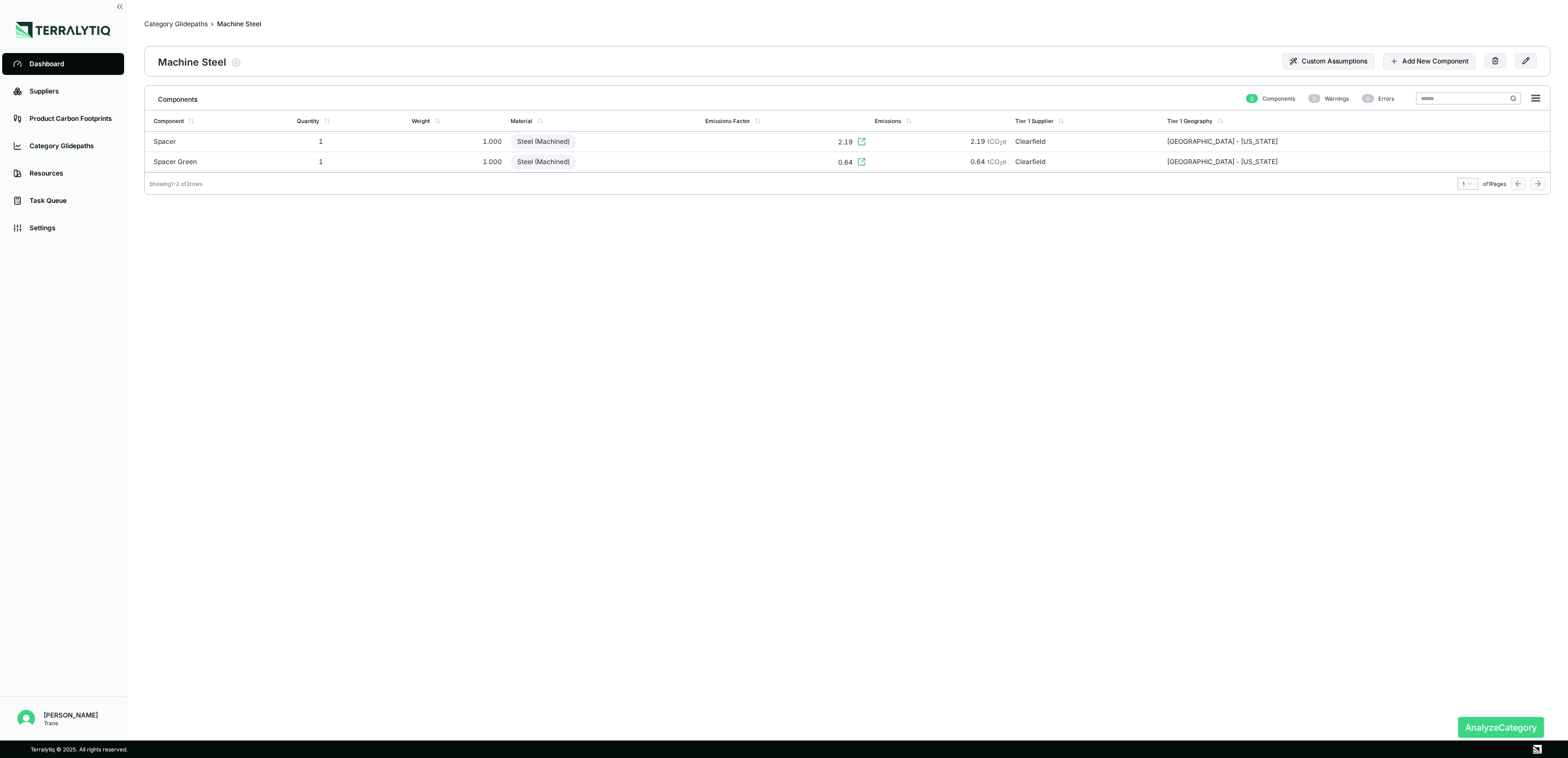
click at [1043, 462] on button "Analyze Category" at bounding box center [1500, 728] width 86 height 21
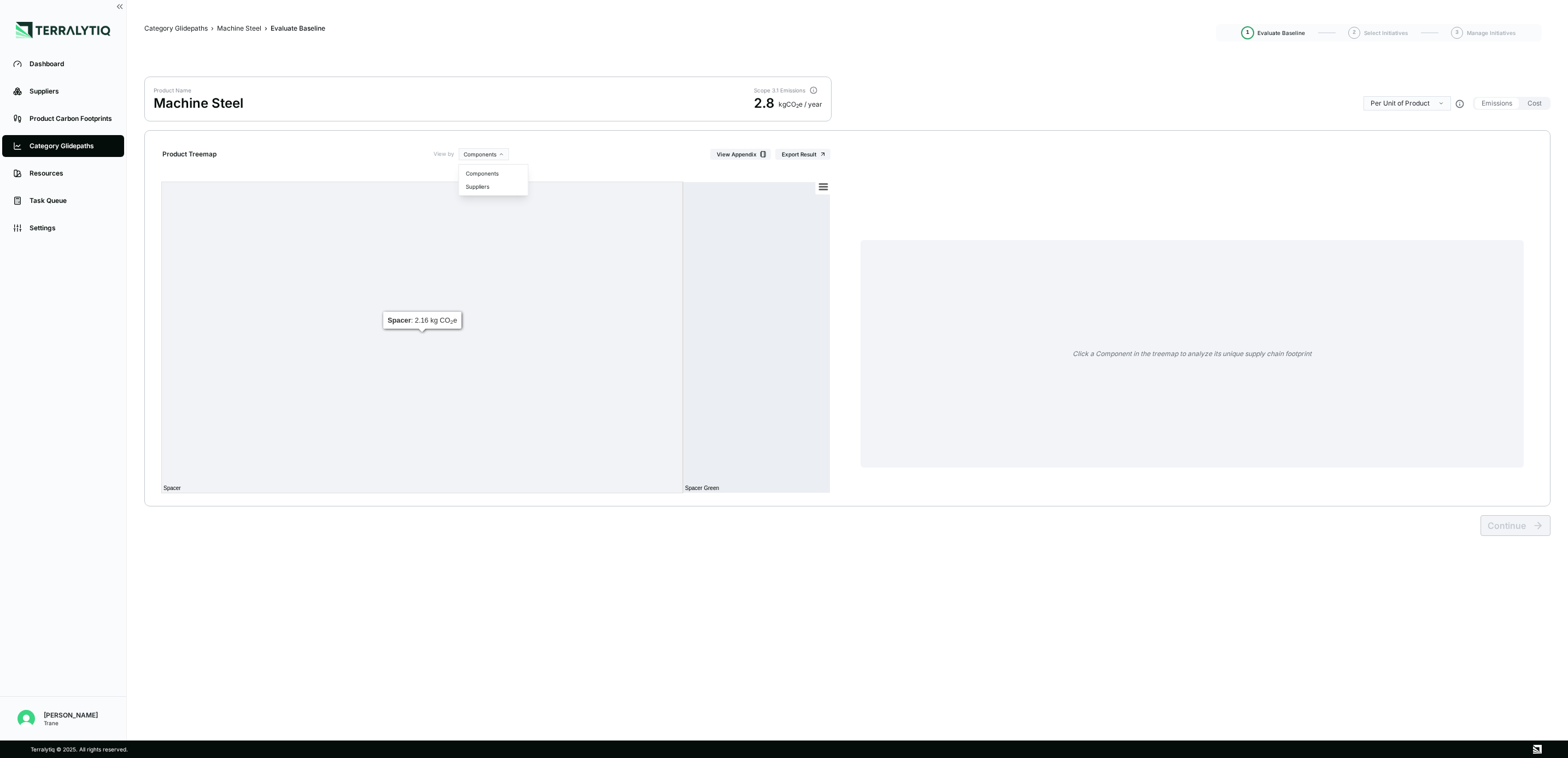
click at [491, 152] on html "Dashboard Suppliers Product Carbon Footprints Category Glidepaths Resources Tas…" at bounding box center [784, 379] width 1568 height 758
click at [495, 189] on div "Suppliers" at bounding box center [494, 187] width 65 height 13
click at [488, 155] on html "Dashboard Suppliers Product Carbon Footprints Category Glidepaths Resources Tas…" at bounding box center [784, 379] width 1568 height 758
click at [494, 174] on div "Components" at bounding box center [499, 174] width 65 height 13
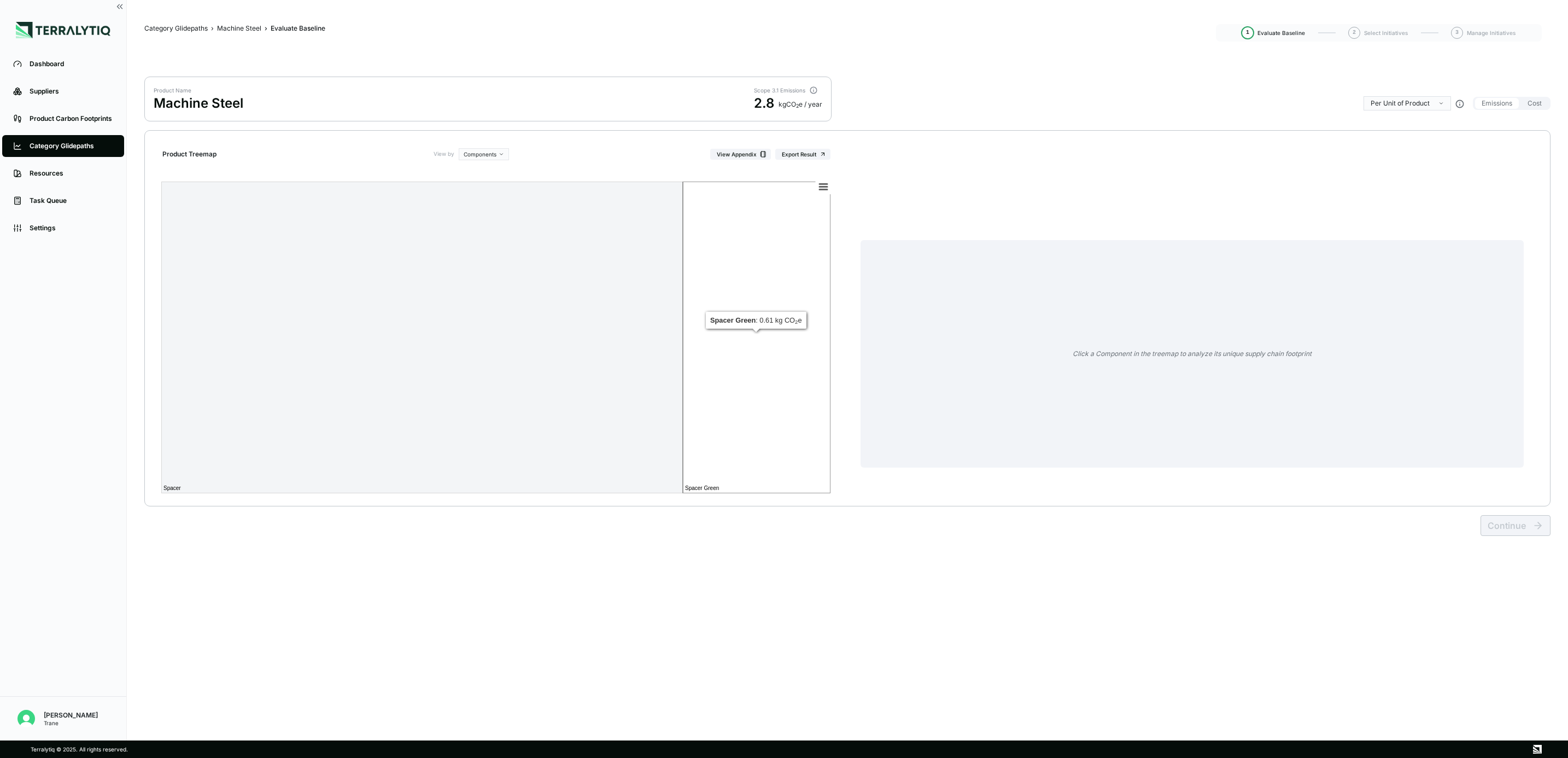
click at [755, 336] on rect at bounding box center [757, 337] width 148 height 312
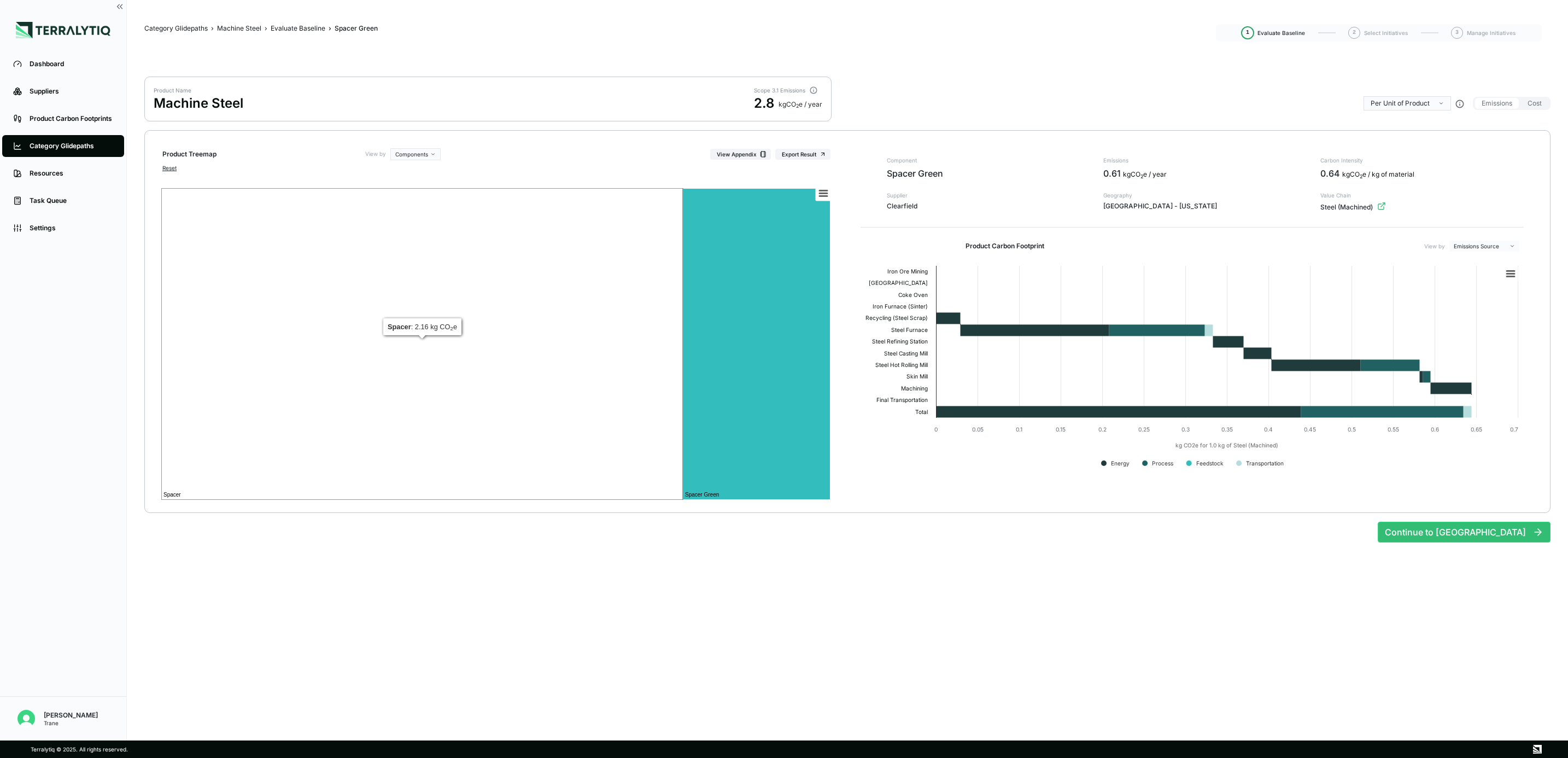
click at [522, 364] on rect at bounding box center [422, 344] width 522 height 312
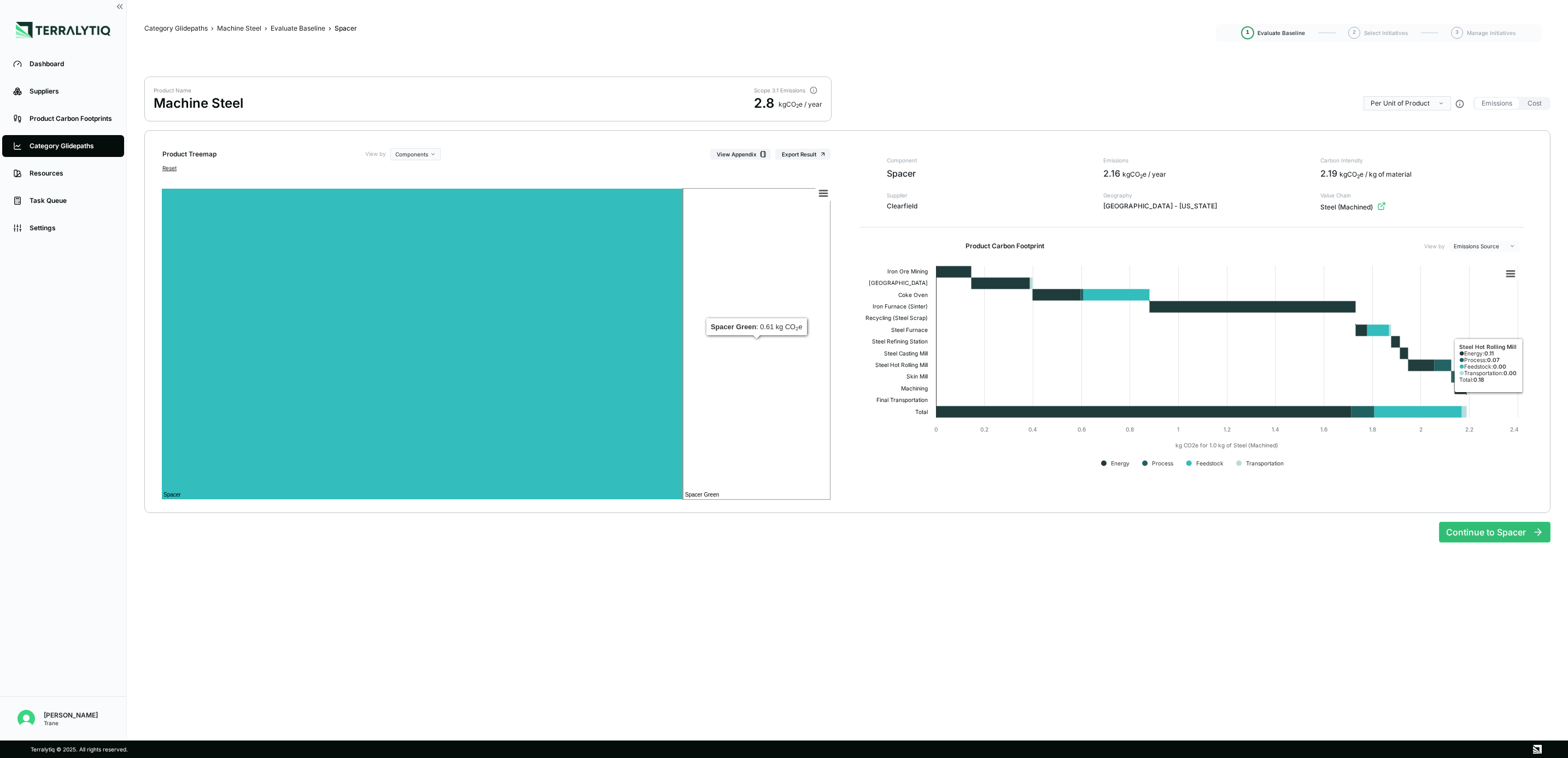
click at [789, 362] on rect at bounding box center [757, 344] width 148 height 312
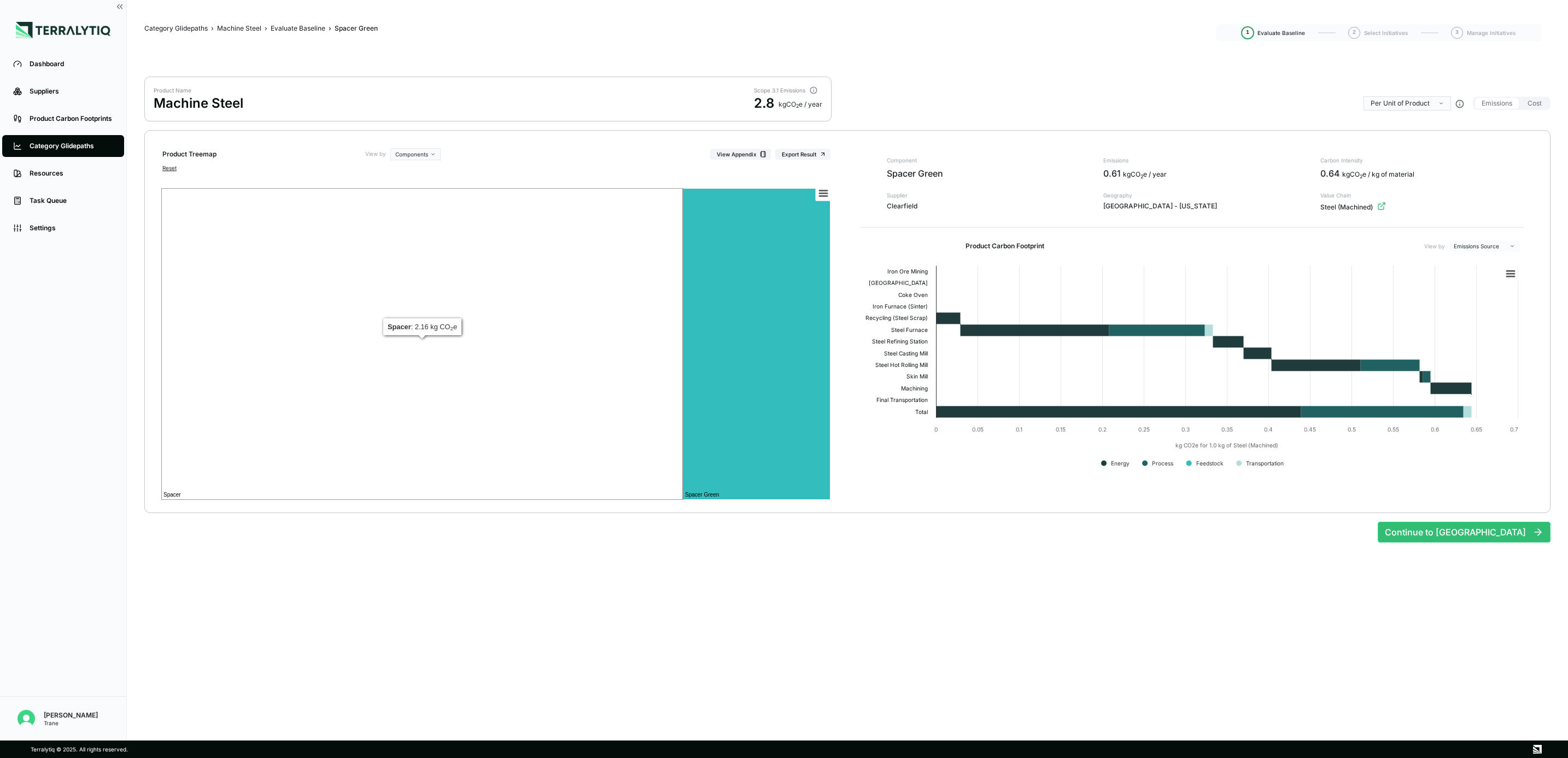
click at [631, 330] on rect at bounding box center [422, 344] width 522 height 312
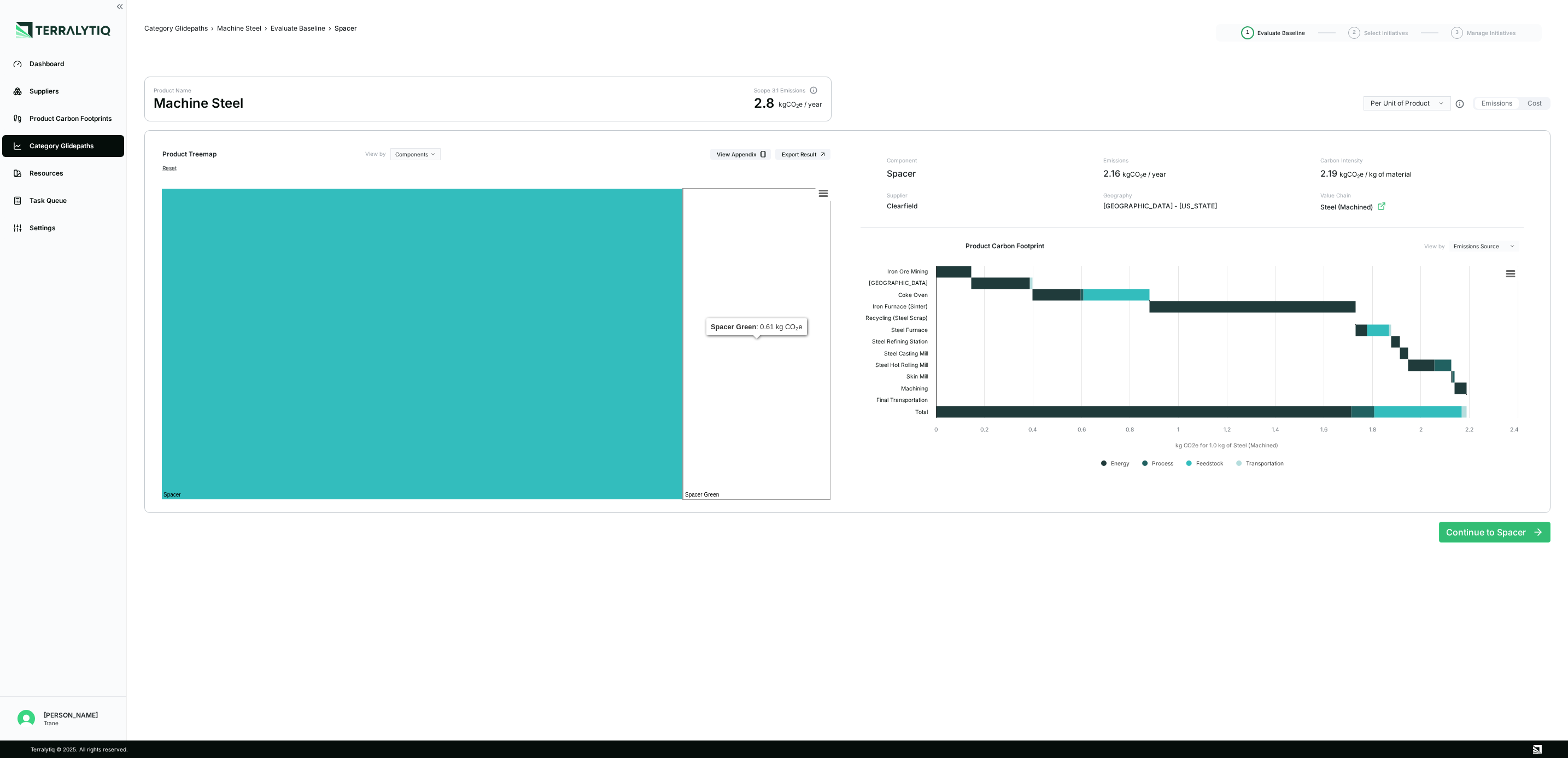
click at [699, 410] on rect at bounding box center [757, 344] width 148 height 312
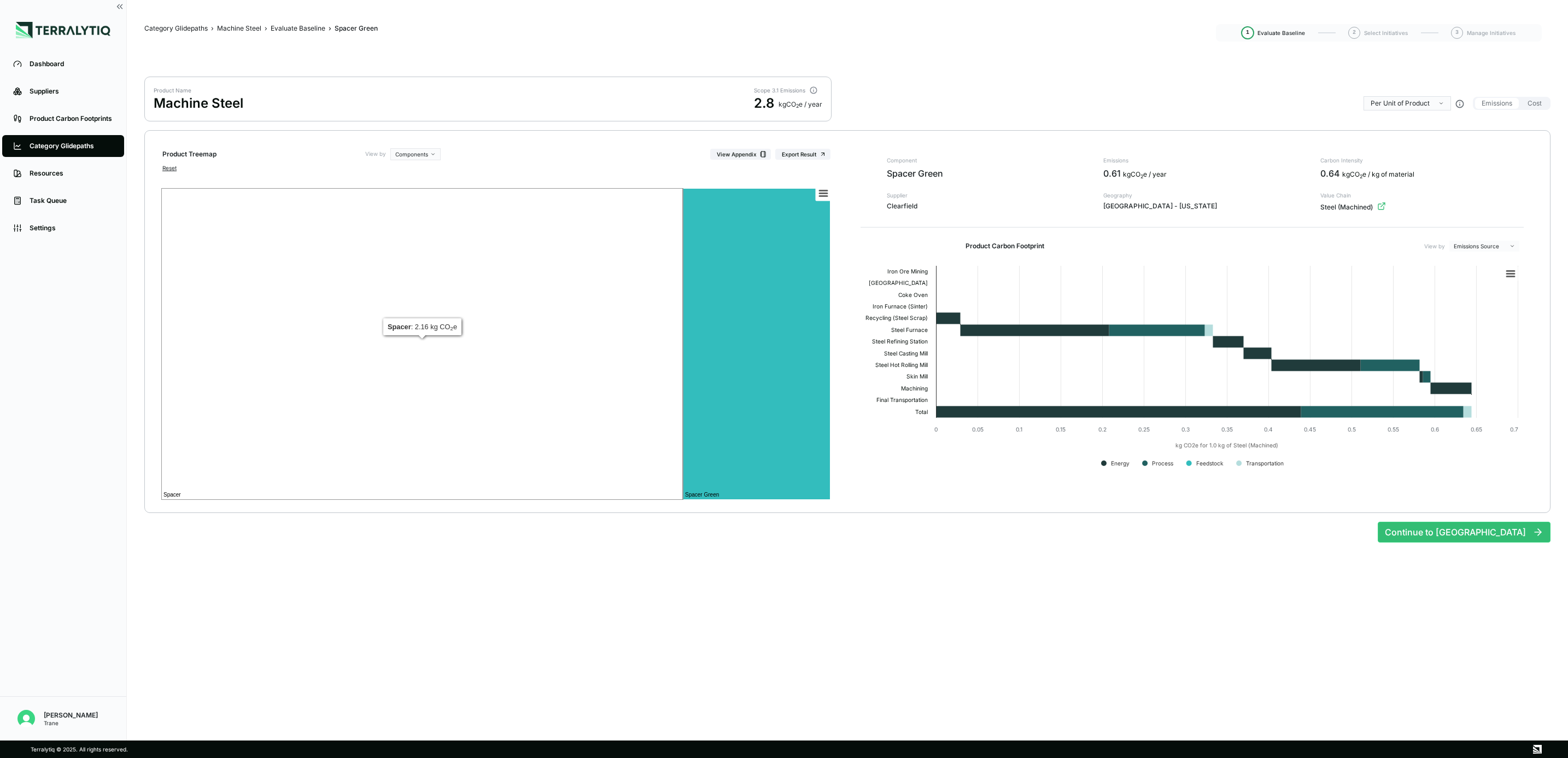
click at [404, 411] on rect at bounding box center [422, 344] width 522 height 312
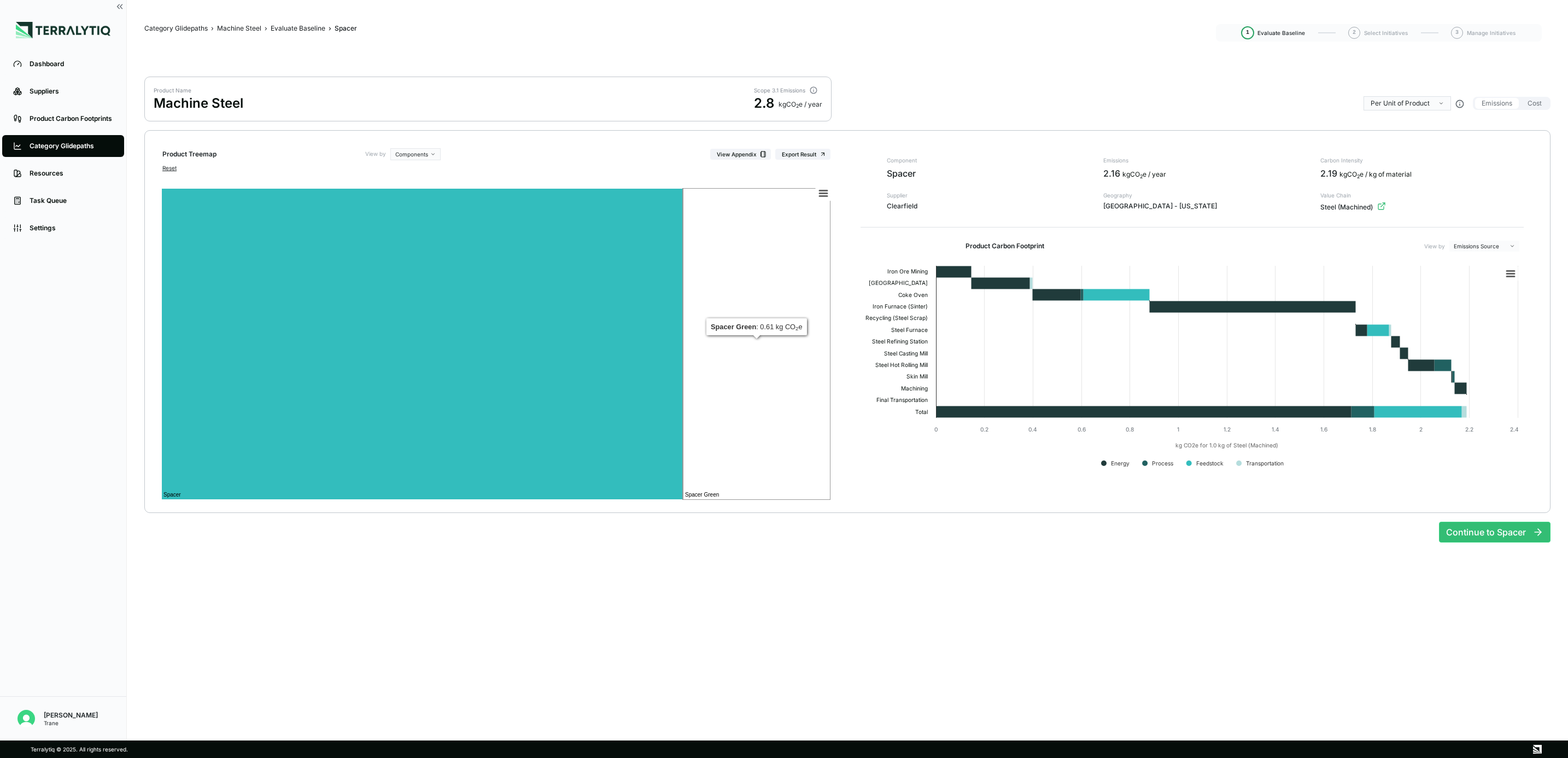
click at [825, 432] on rect at bounding box center [757, 344] width 148 height 312
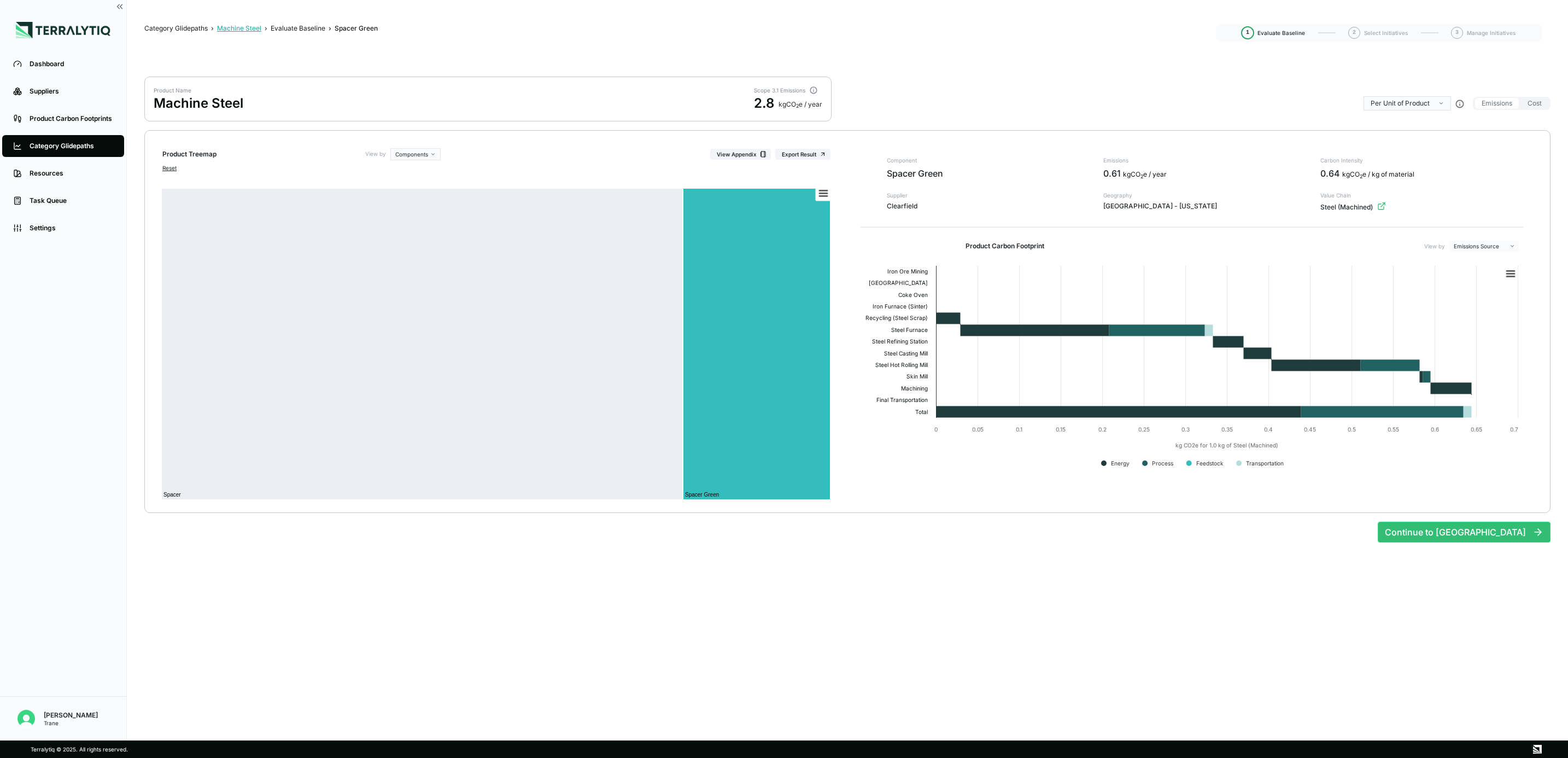
click at [245, 25] on div "Machine Steel" at bounding box center [239, 29] width 44 height 9
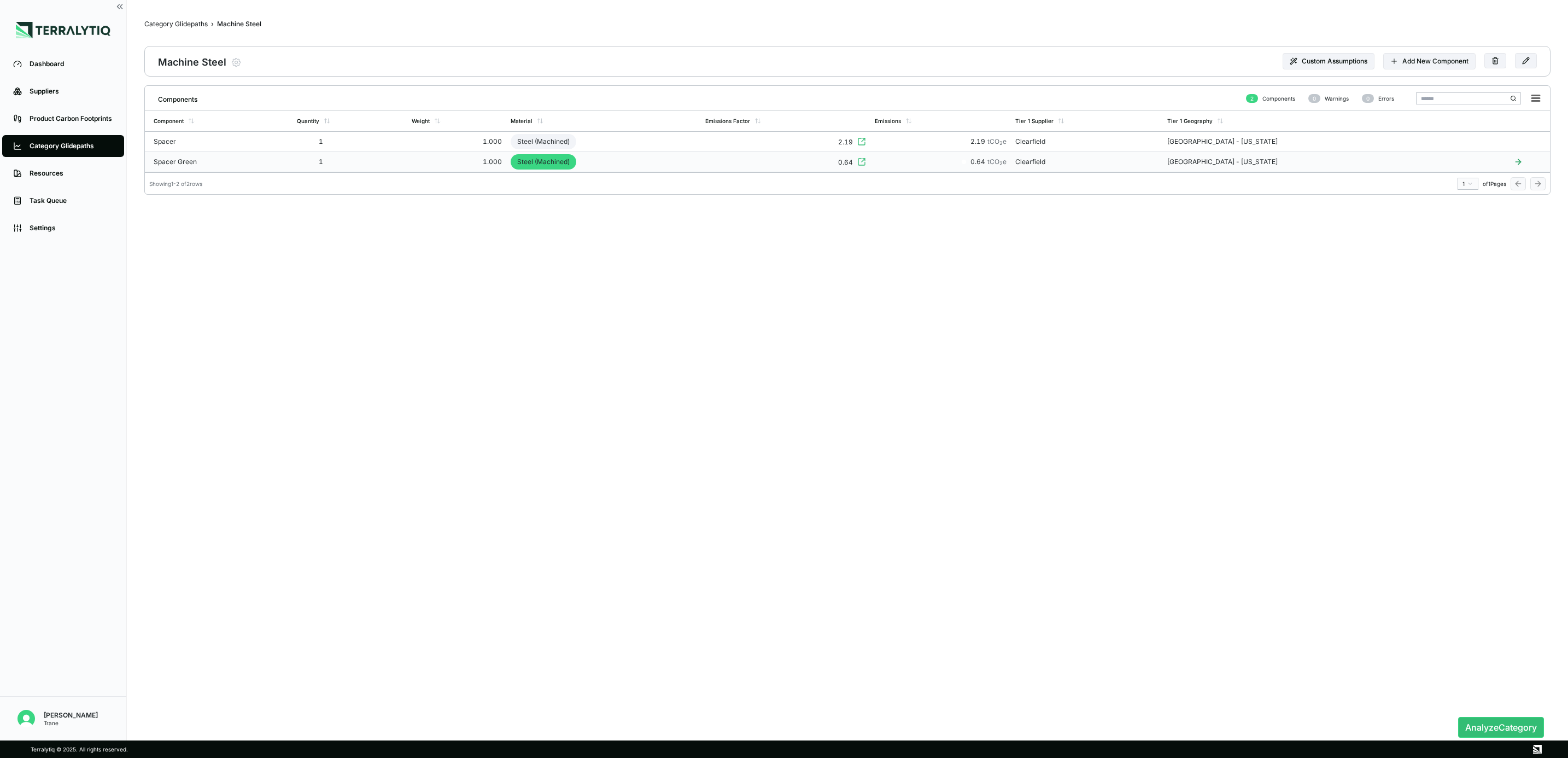
click at [228, 161] on td "Spacer Green" at bounding box center [219, 162] width 148 height 20
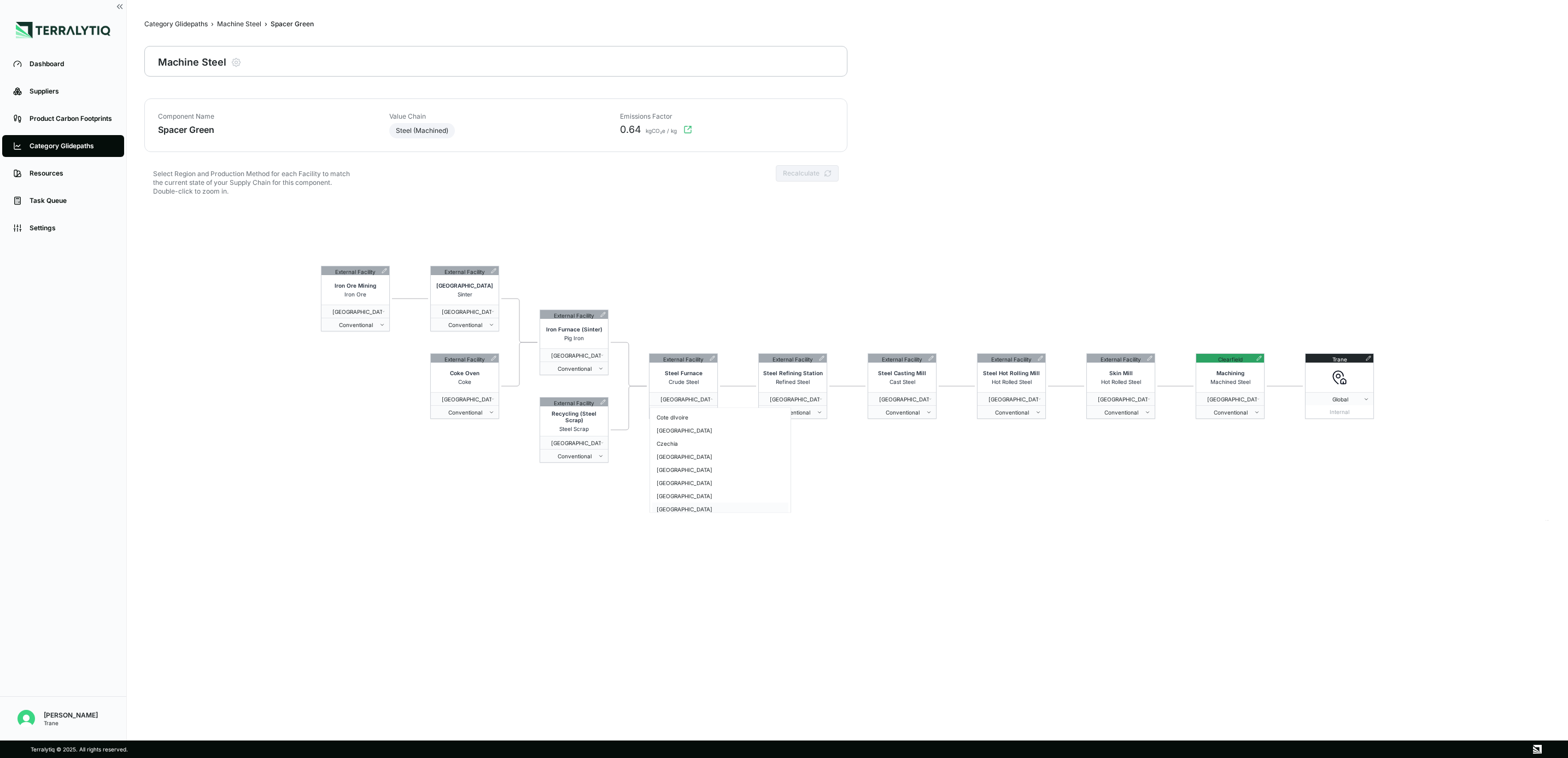
scroll to position [328, 0]
click at [888, 462] on html "Dashboard Suppliers Product Carbon Footprints Category Glidepaths Resources Tas…" at bounding box center [784, 379] width 1568 height 758
click at [72, 65] on div "Dashboard" at bounding box center [71, 64] width 83 height 9
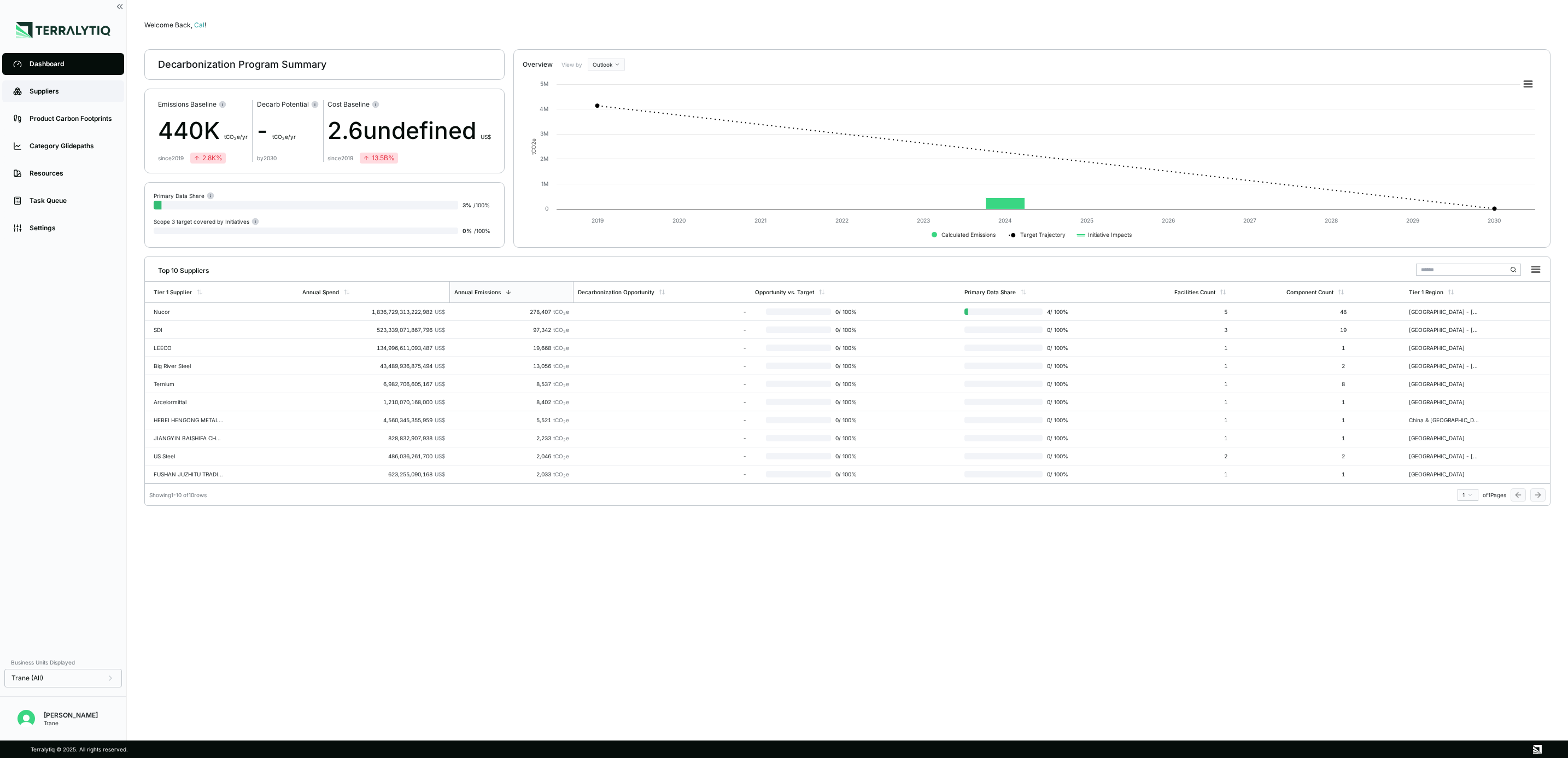
click at [54, 81] on link "Suppliers" at bounding box center [63, 91] width 122 height 22
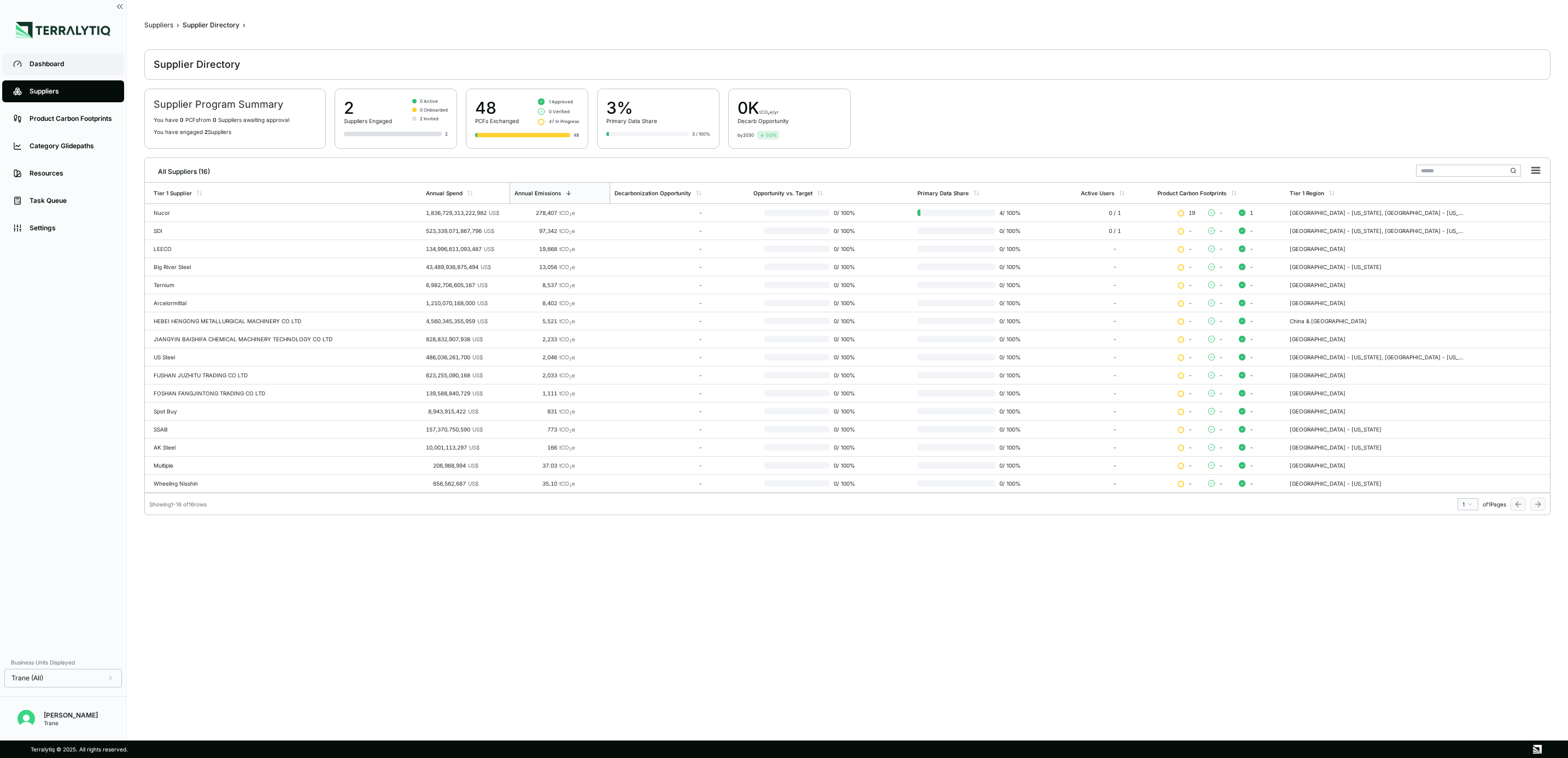
click at [61, 68] on div "Dashboard" at bounding box center [71, 64] width 83 height 9
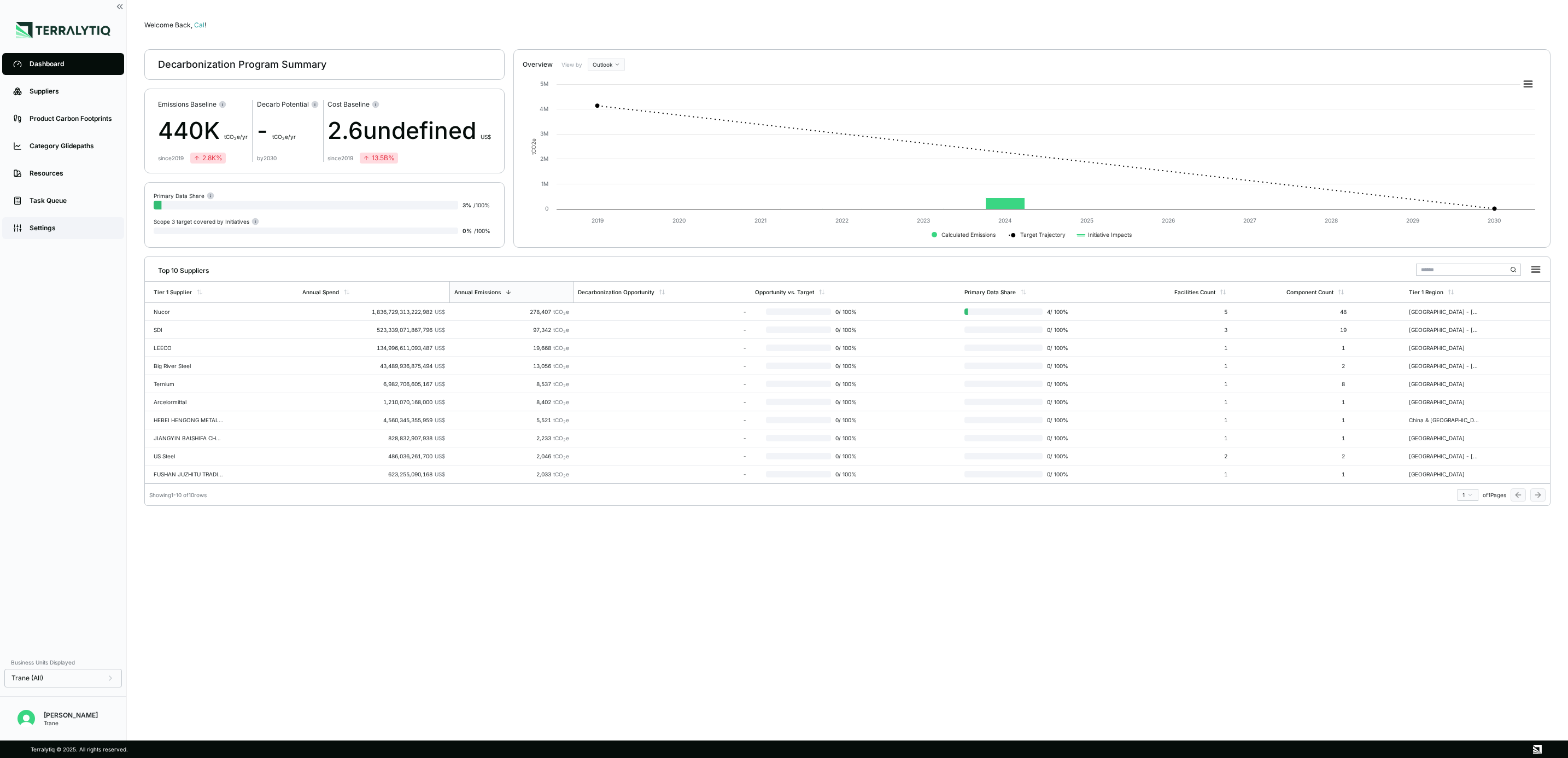
click at [89, 225] on div "Settings" at bounding box center [71, 228] width 83 height 9
